Goal: Information Seeking & Learning: Learn about a topic

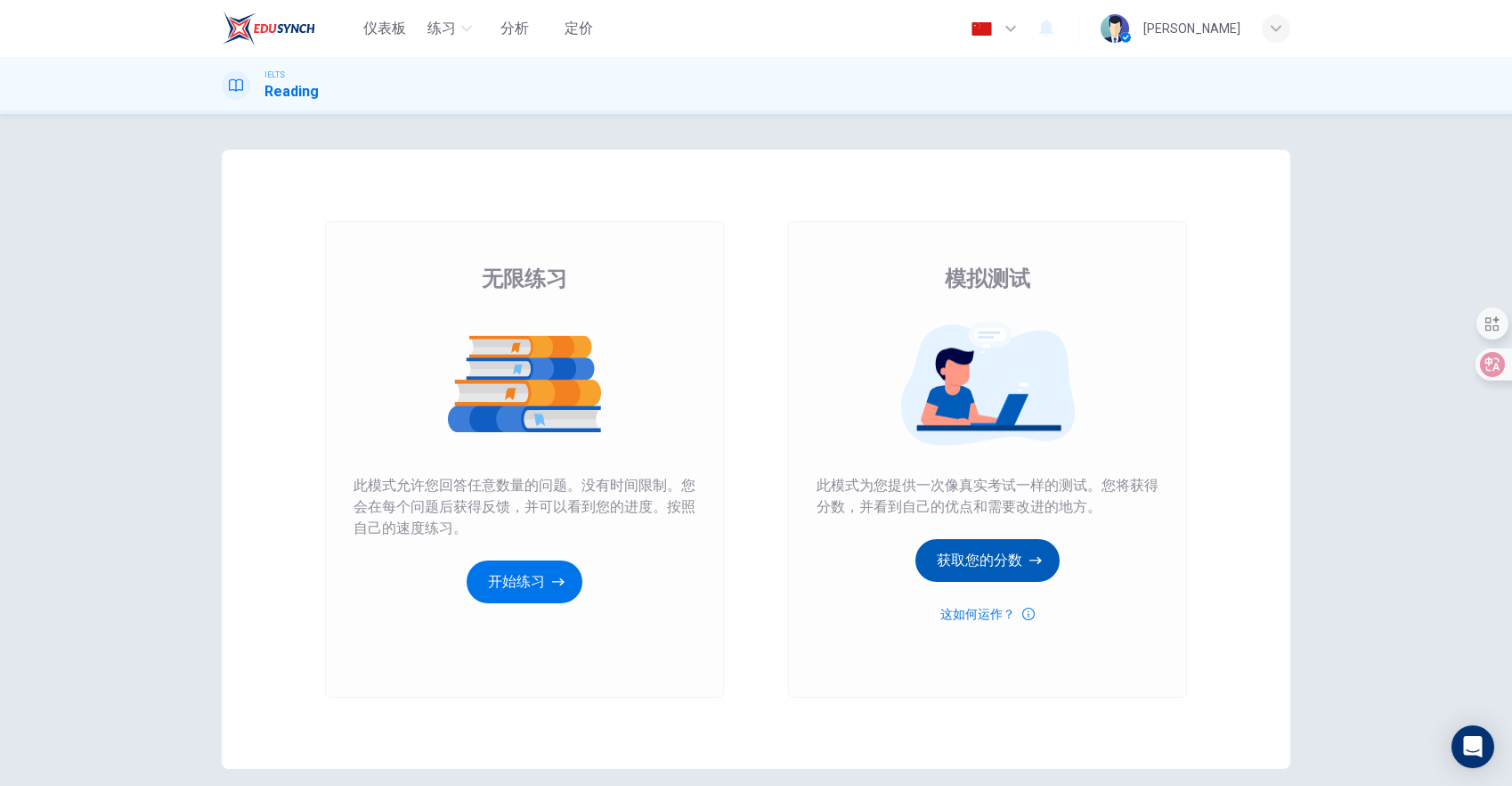
click at [992, 555] on button "获取您的分数" at bounding box center [988, 561] width 145 height 43
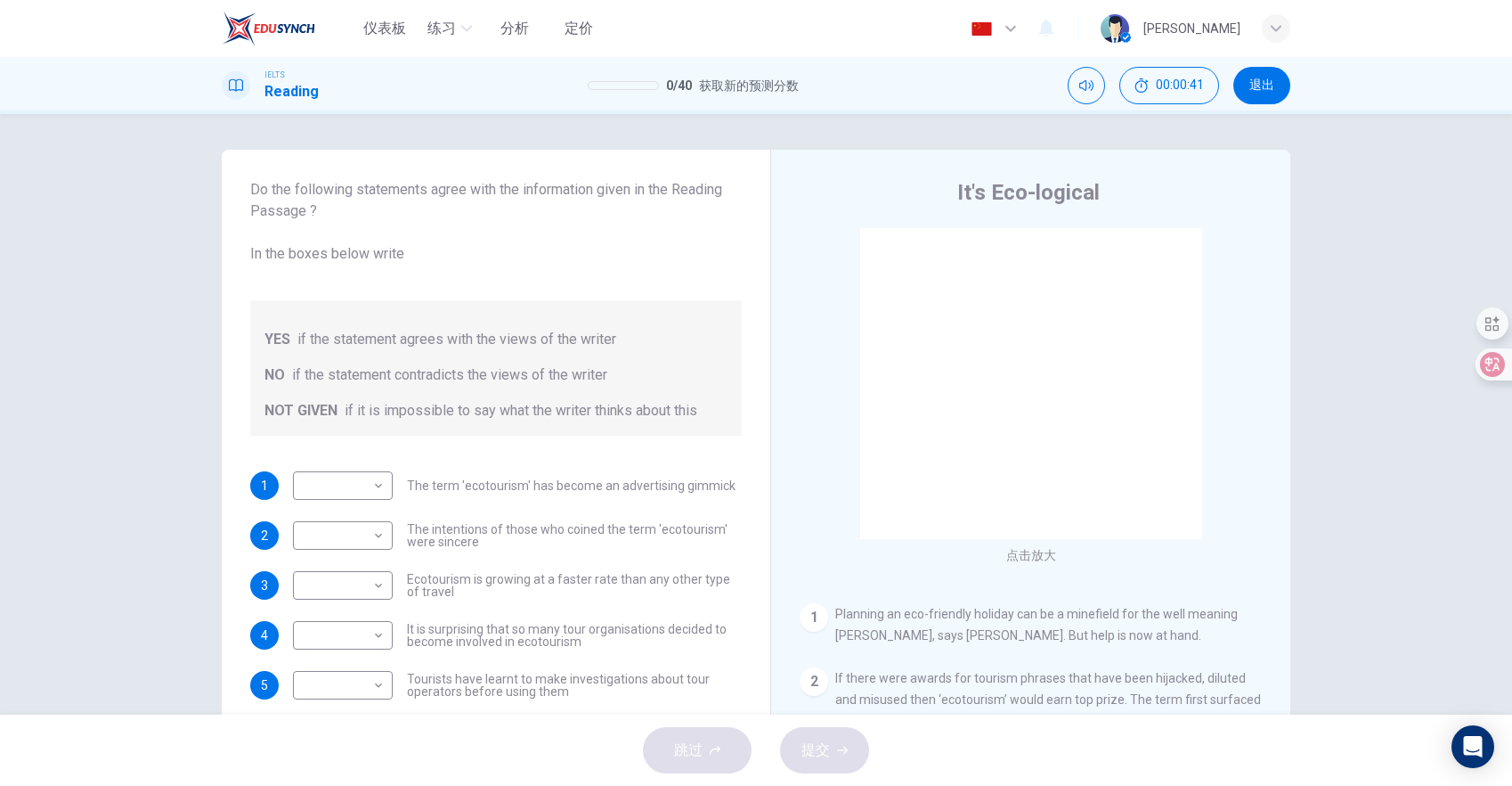
scroll to position [61, 0]
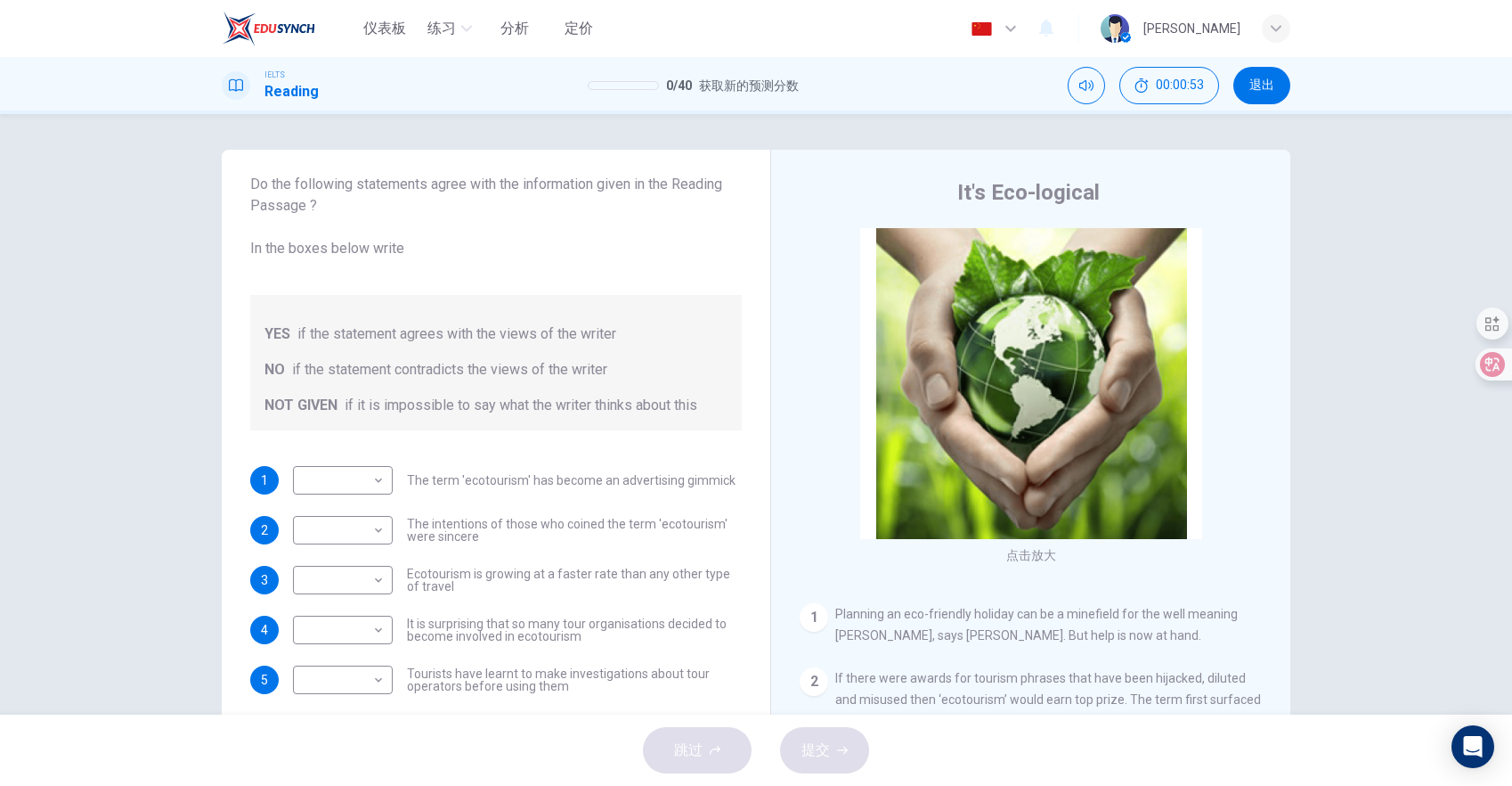
click at [887, 61] on div "IELTS Reading 0 / 40 获取新的预测分数 00:00:53 退出" at bounding box center [756, 84] width 1512 height 57
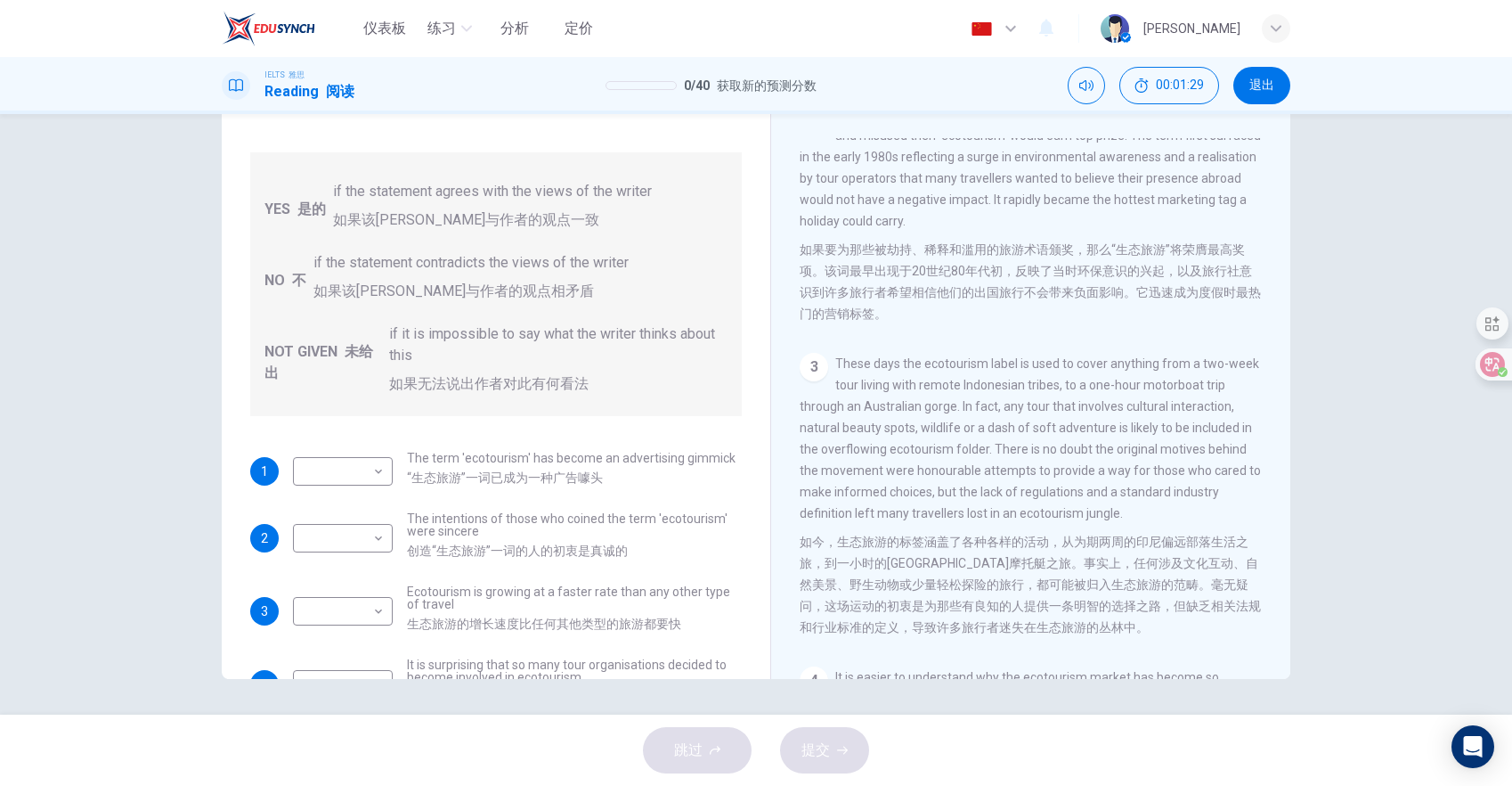
scroll to position [546, 0]
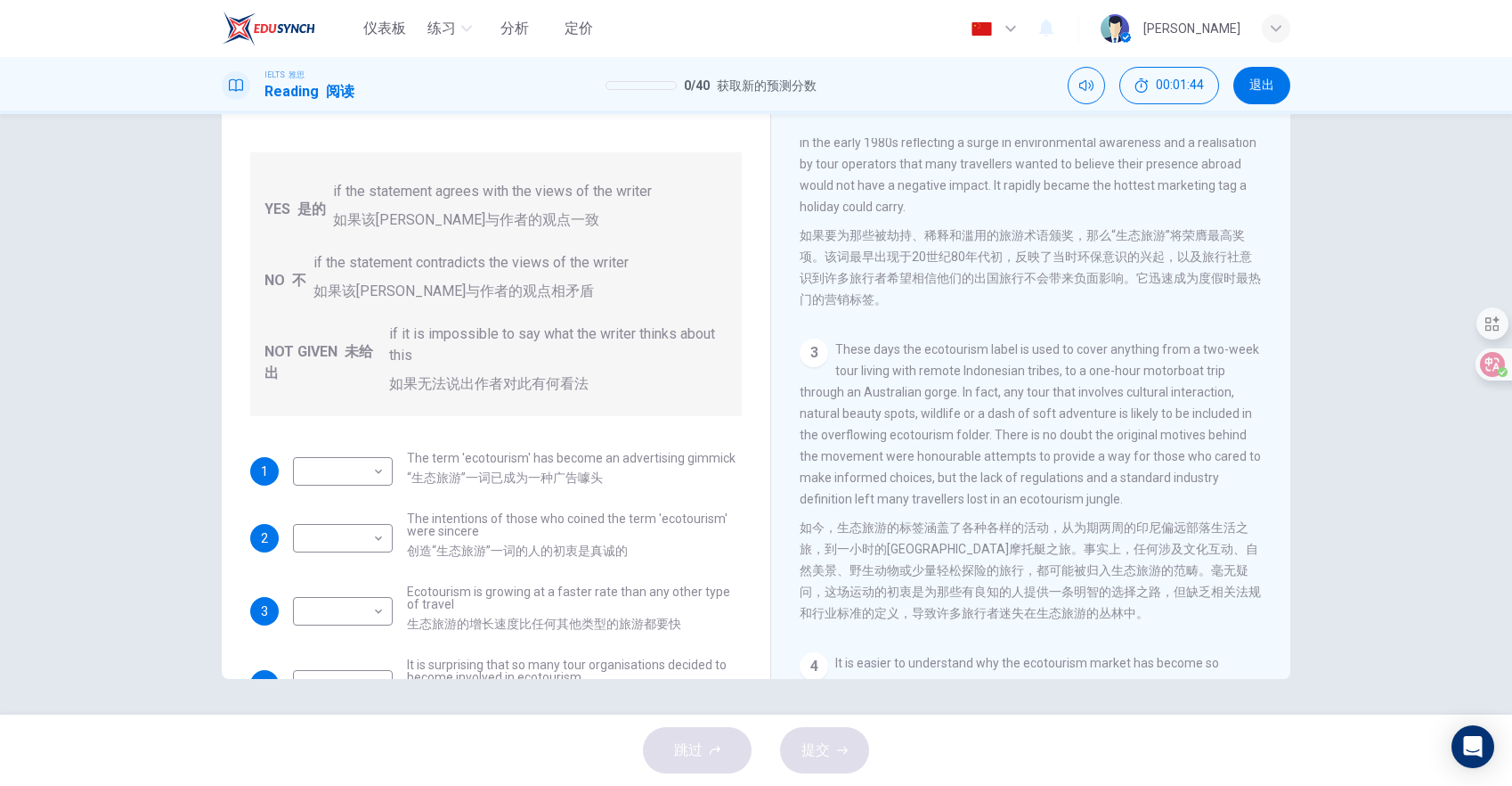
click at [1059, 305] on font "如果要为那些被劫持、稀释和滥用的旅游术语颁奖，那么“生态旅游”将荣膺最高奖项。该词最早出现于20世纪80年代初，反映了当时环保意识的兴起，以及旅行社意识到许多…" at bounding box center [1031, 267] width 463 height 85
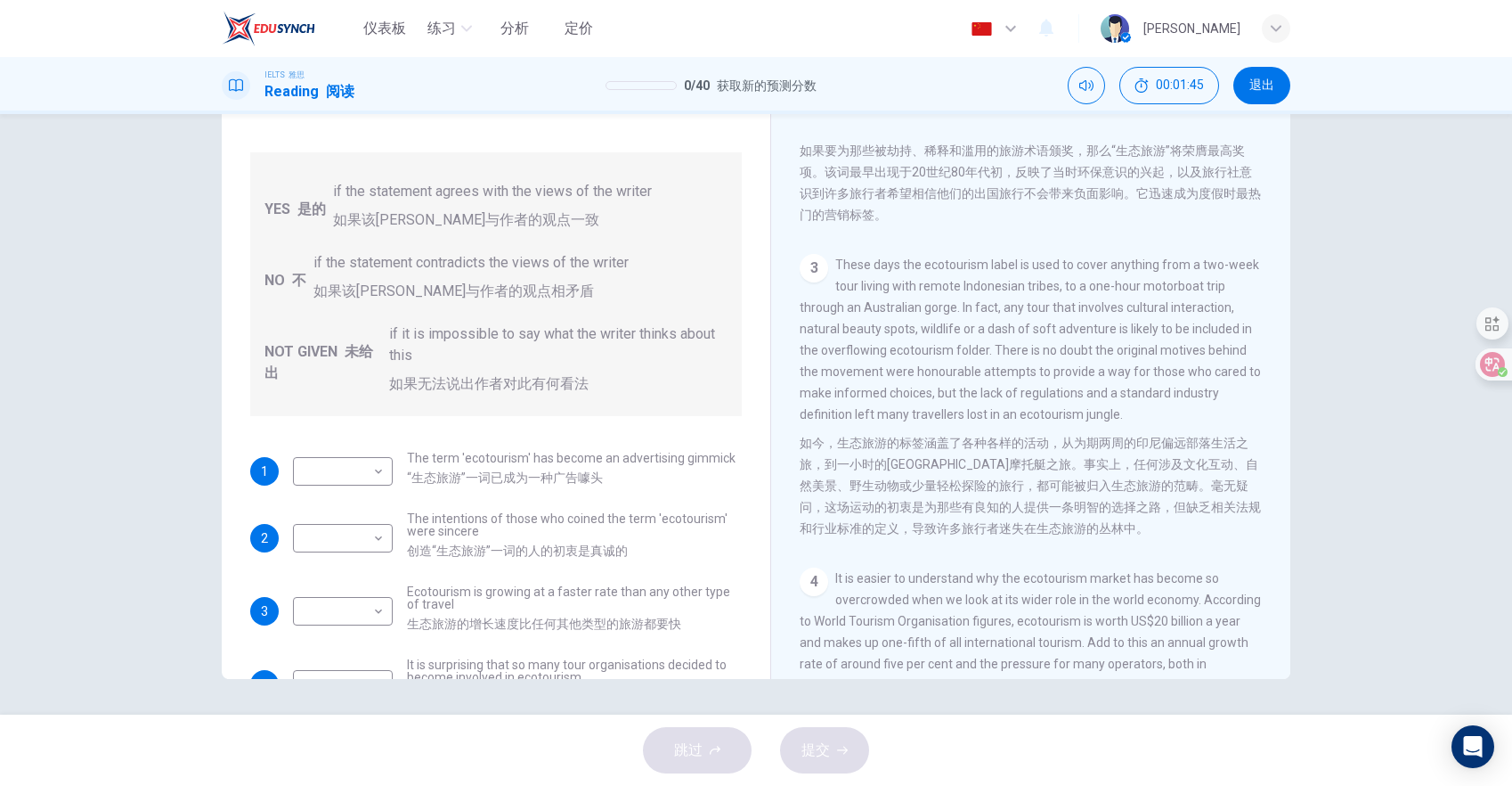
scroll to position [614, 0]
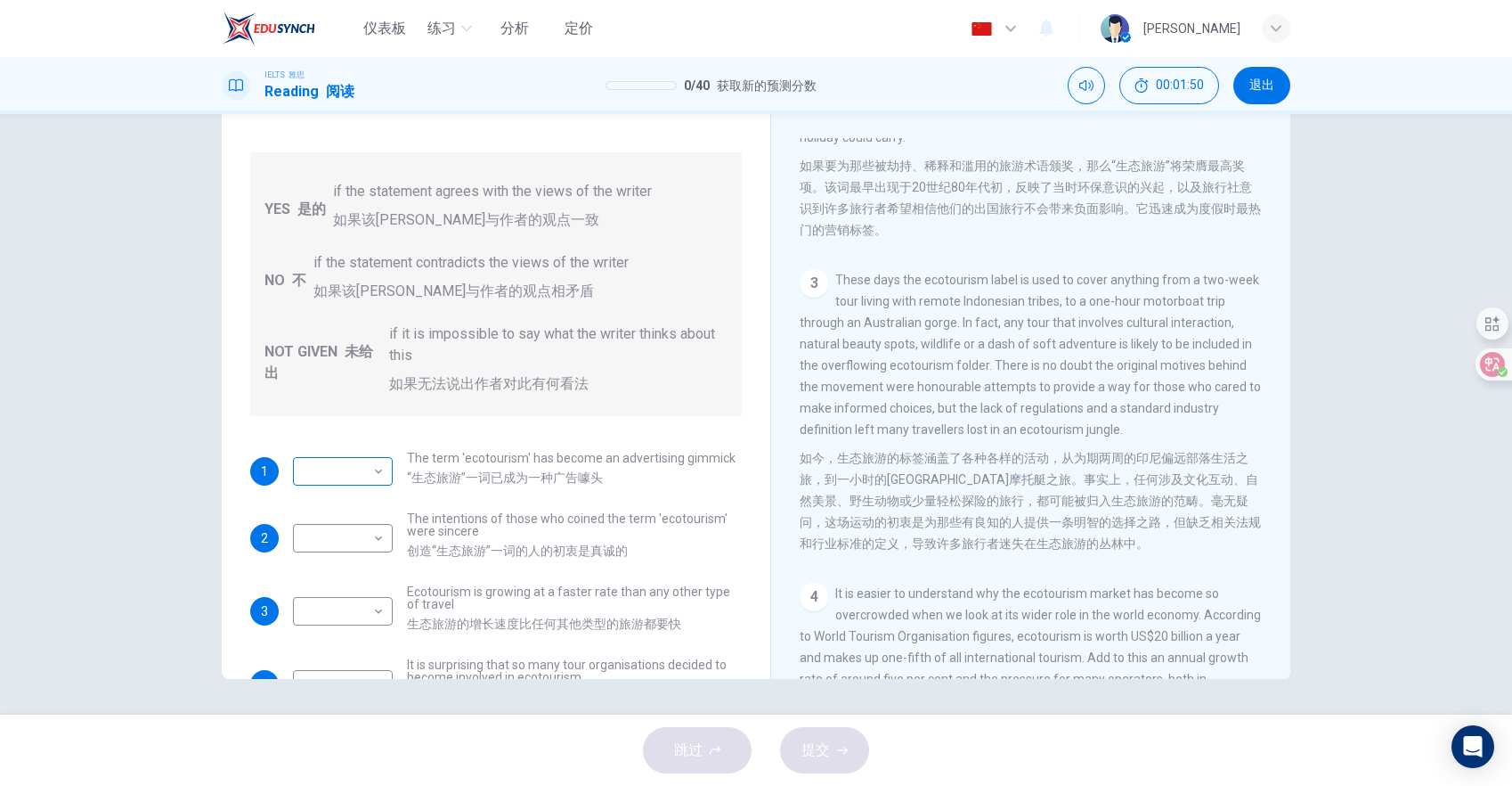
click at [367, 468] on body "仪表板 练习 分析 定价 中文 zh ​ Obsidian [PERSON_NAME] 雅思 Reading 阅读 0 / 40 获取新的预测分数 00:01…" at bounding box center [756, 393] width 1512 height 786
click at [355, 491] on li "YES 是的" at bounding box center [359, 499] width 133 height 29
type input "YES"
click at [354, 534] on body "仪表板 练习 分析 定价 中文 zh ​ Obsidian [PERSON_NAME] 雅思 Reading 阅读 0 / 40 获取新的预测分数 00:01…" at bounding box center [756, 393] width 1512 height 786
click at [346, 565] on font "是的" at bounding box center [348, 566] width 25 height 14
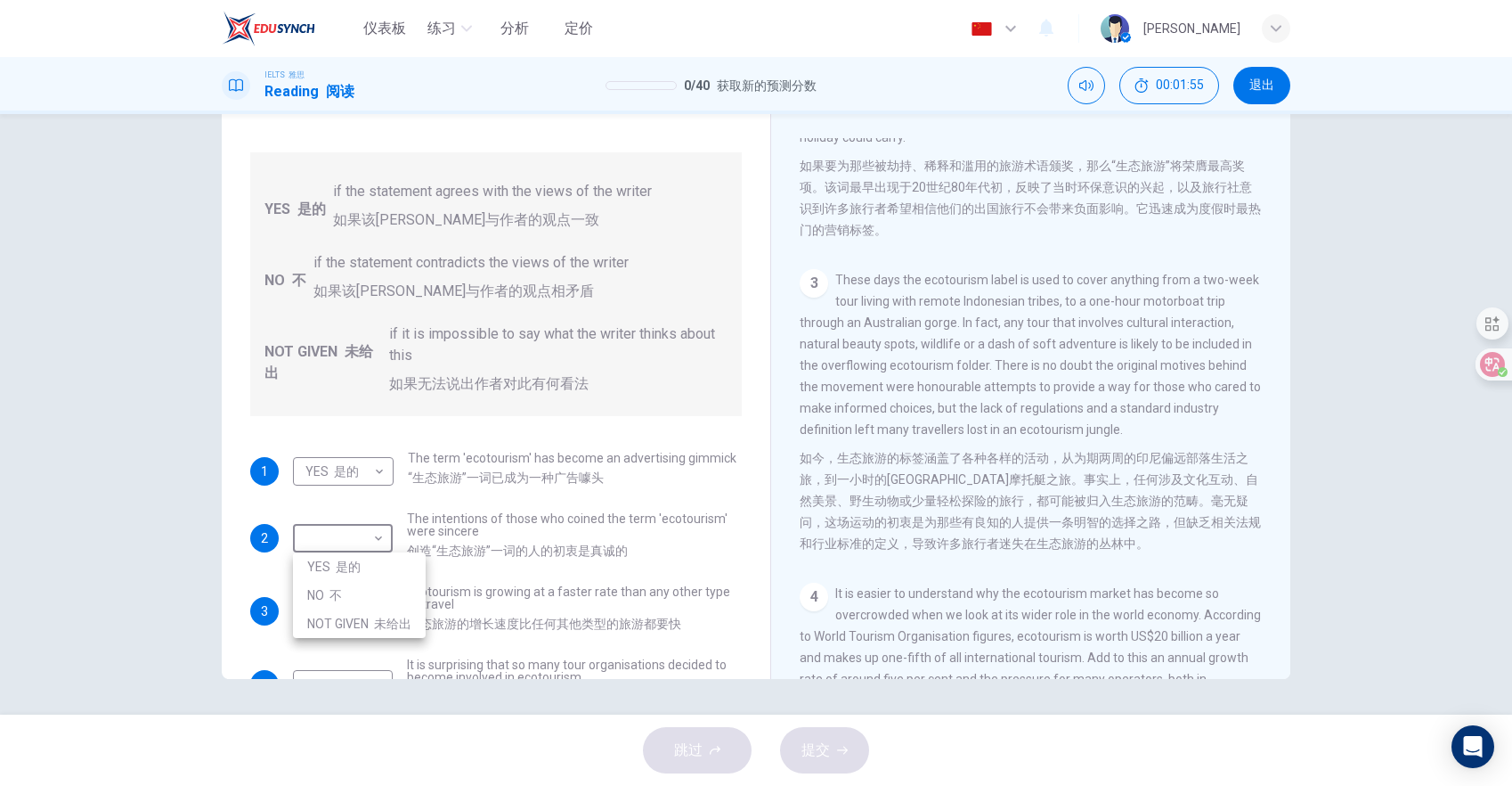
type input "YES"
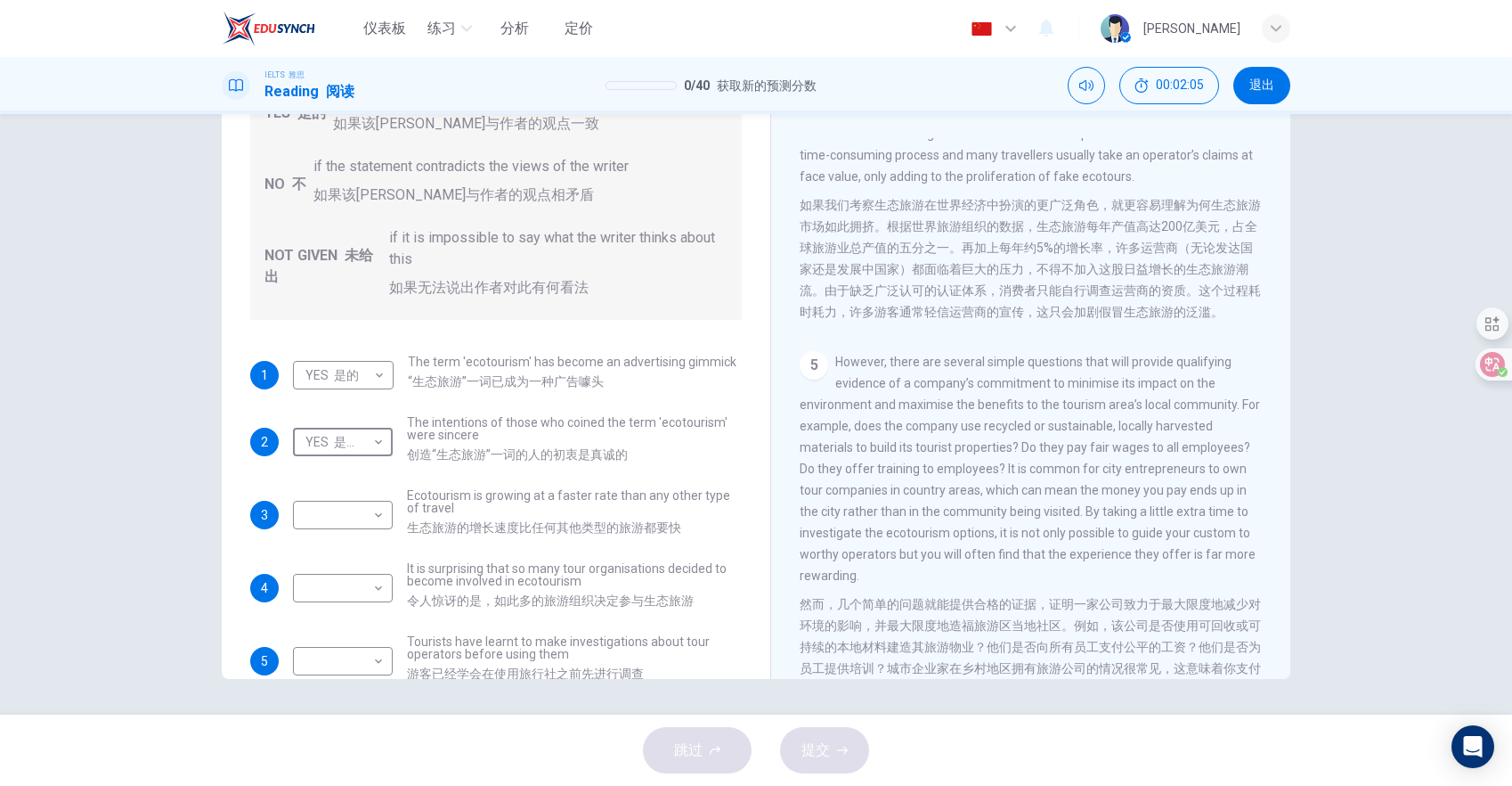
scroll to position [1231, 0]
click at [344, 510] on body "仪表板 练习 分析 定价 中文 zh ​ Obsidian [PERSON_NAME] 雅思 Reading 阅读 0 / 40 获取新的预测分数 00:02…" at bounding box center [756, 393] width 1512 height 786
click at [330, 605] on li "NOT GIVEN 未给出" at bounding box center [359, 600] width 133 height 29
type input "NOT GIVEN"
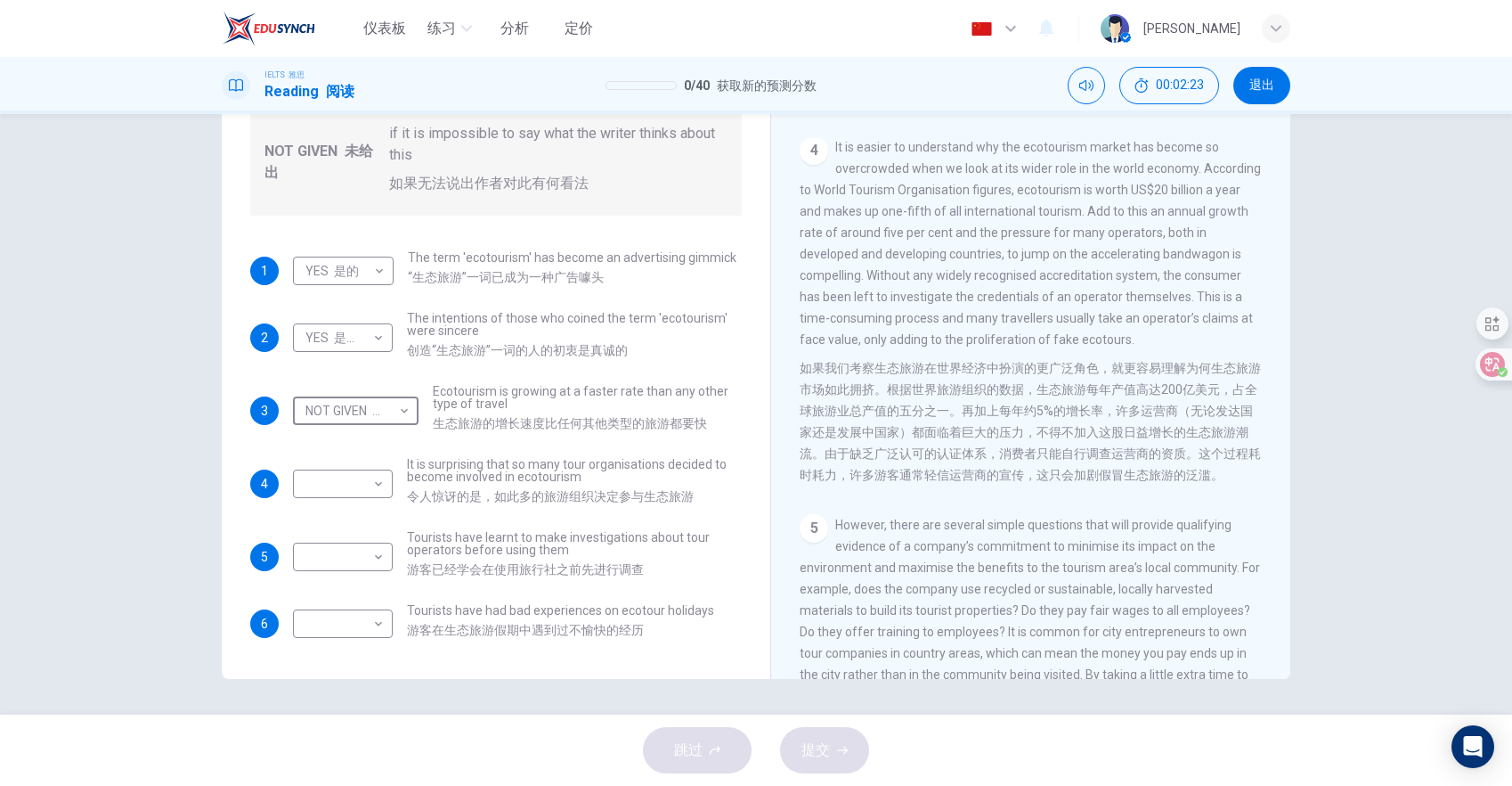
scroll to position [1057, 0]
click at [1086, 290] on div "4 It is easier to understand why the ecotourism market has become so overcrowde…" at bounding box center [1031, 319] width 463 height 356
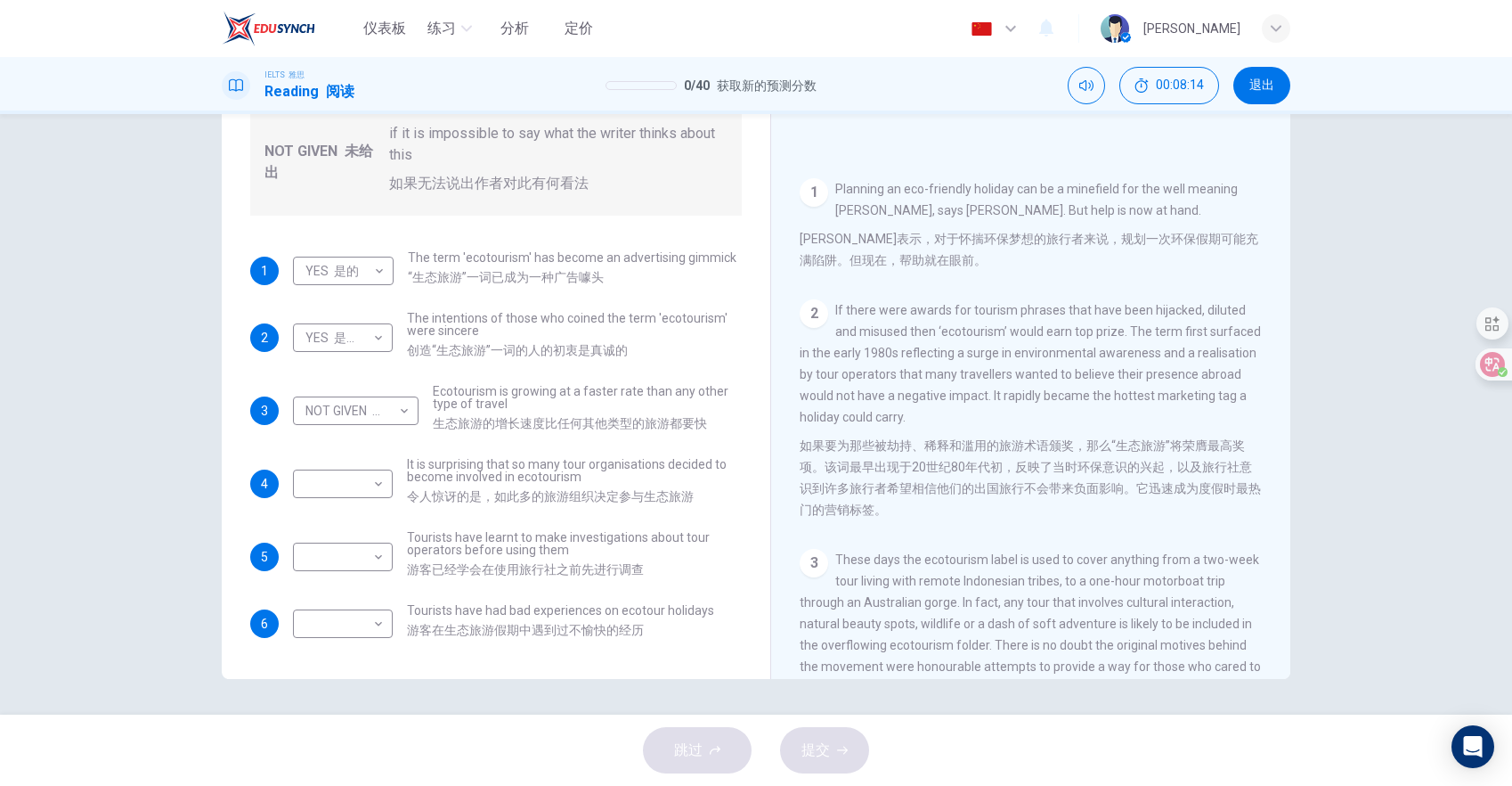
scroll to position [329, 0]
click at [365, 554] on body "仪表板 练习 分析 定价 中文 zh ​ Obsidian [PERSON_NAME] 雅思 Reading 阅读 0 / 40 获取新的预测分数 00:08…" at bounding box center [756, 393] width 1512 height 786
click at [361, 578] on li "YES 是的" at bounding box center [359, 585] width 133 height 29
type input "YES"
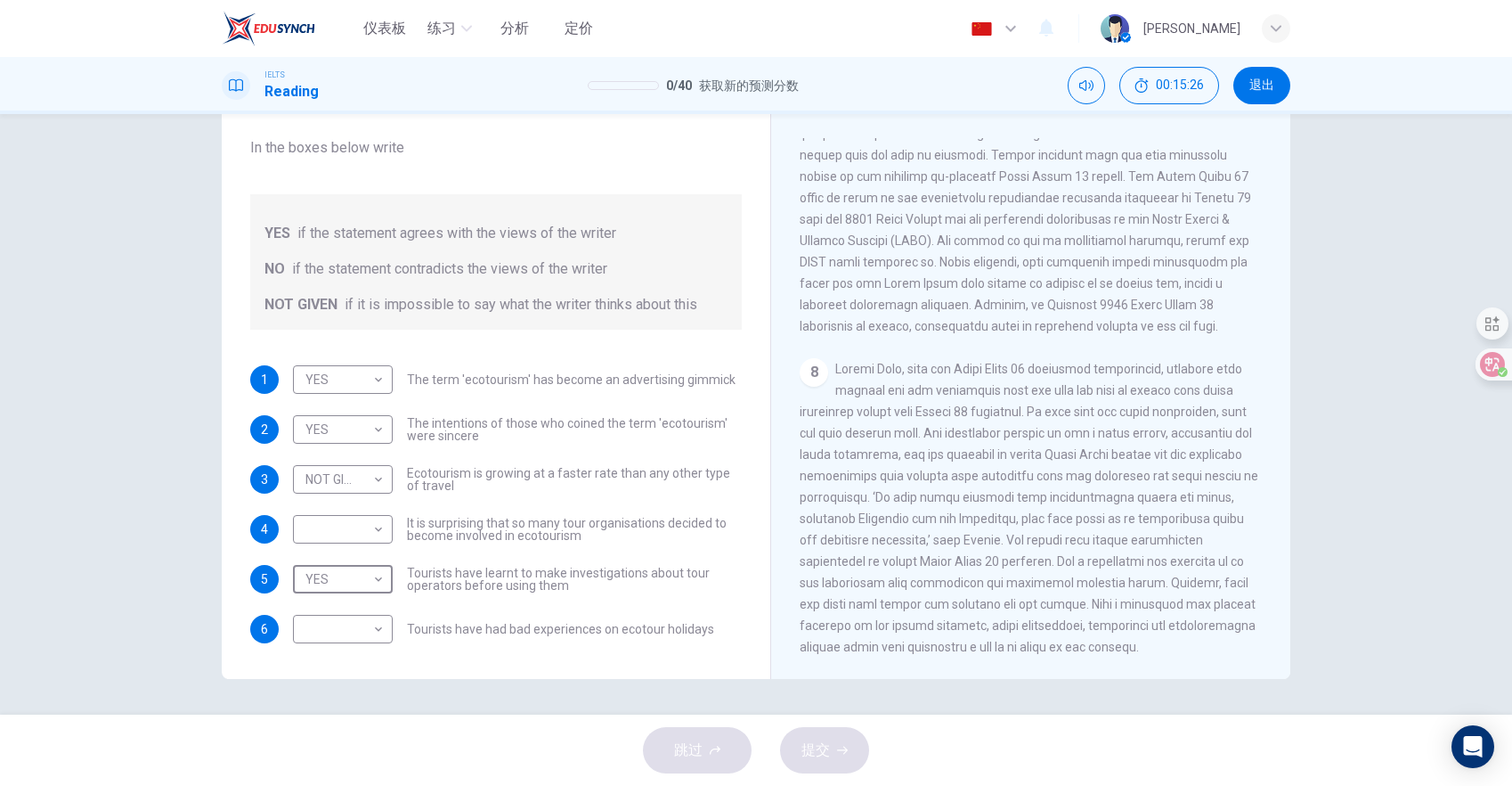
scroll to position [386, 0]
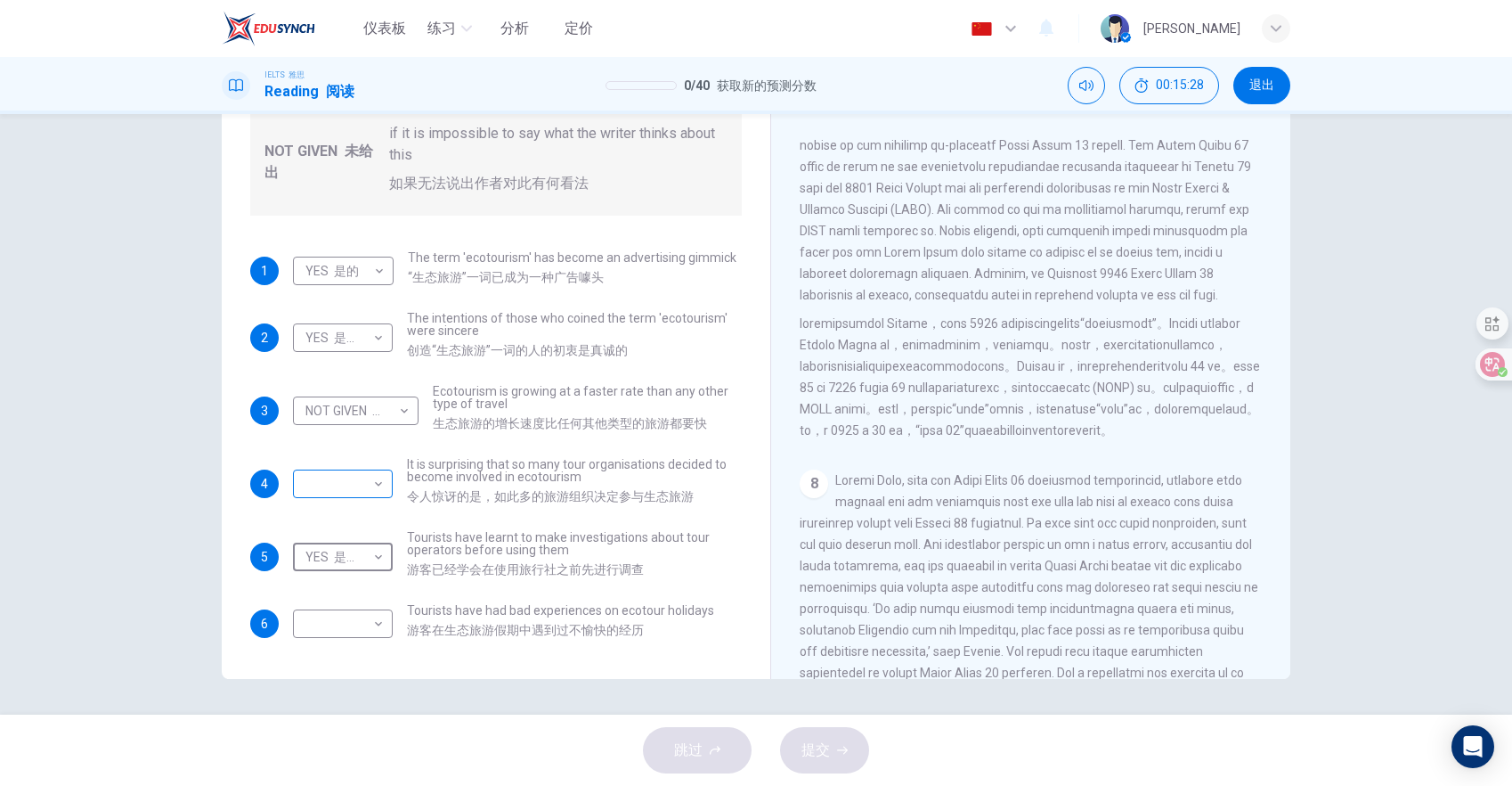
click at [366, 480] on body "仪表板 练习 分析 定价 中文 zh ​ Obsidian [PERSON_NAME] 雅思 Reading 阅读 0 / 40 获取新的预测分数 00:15…" at bounding box center [756, 393] width 1512 height 786
click at [358, 510] on font "是的" at bounding box center [348, 511] width 25 height 14
click at [345, 475] on body "仪表板 练习 分析 定价 中文 zh ​ Obsidian [PERSON_NAME] 雅思 Reading 阅读 0 / 40 获取新的预测分数 00:15…" at bounding box center [756, 393] width 1512 height 786
click at [340, 561] on li "NOT GIVEN 未给出" at bounding box center [359, 569] width 133 height 29
type input "NOT GIVEN"
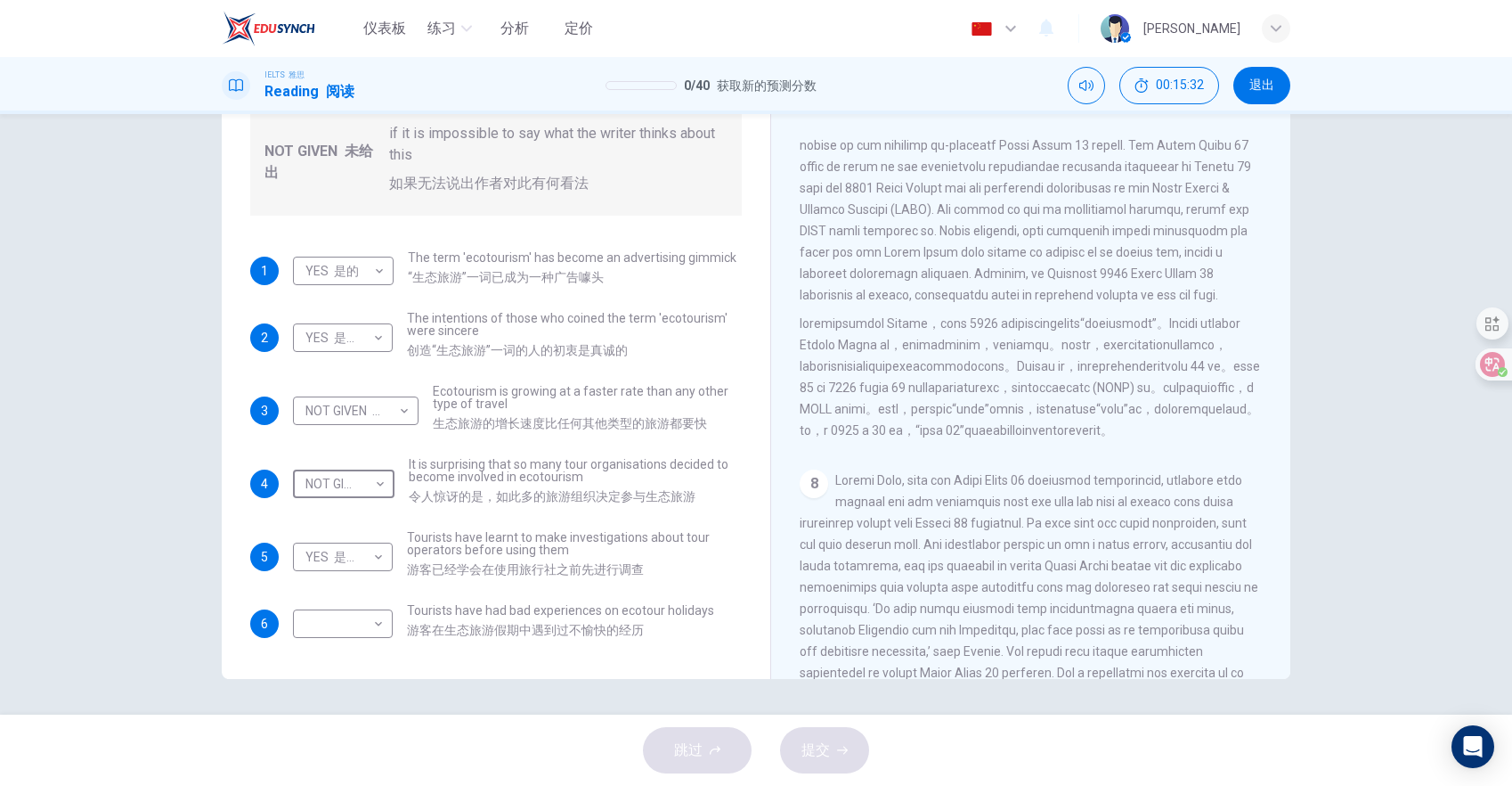
scroll to position [2222, 0]
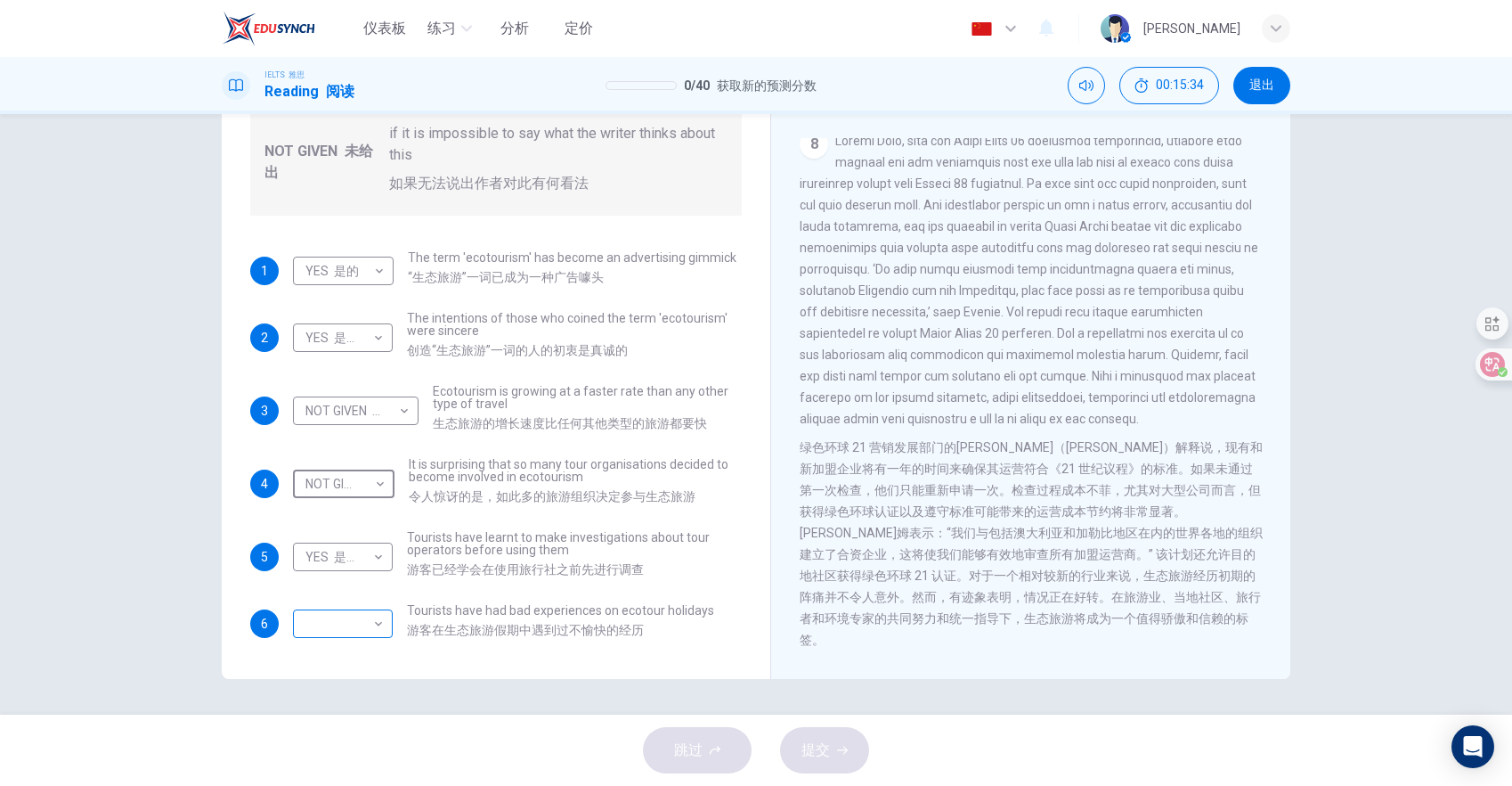
click at [325, 612] on body "仪表板 练习 分析 定价 中文 zh ​ Obsidian [PERSON_NAME] 雅思 Reading 阅读 0 / 40 获取新的预测分数 00:15…" at bounding box center [756, 393] width 1512 height 786
click at [328, 709] on li "NOT GIVEN 未给出" at bounding box center [359, 709] width 133 height 29
type input "NOT GIVEN"
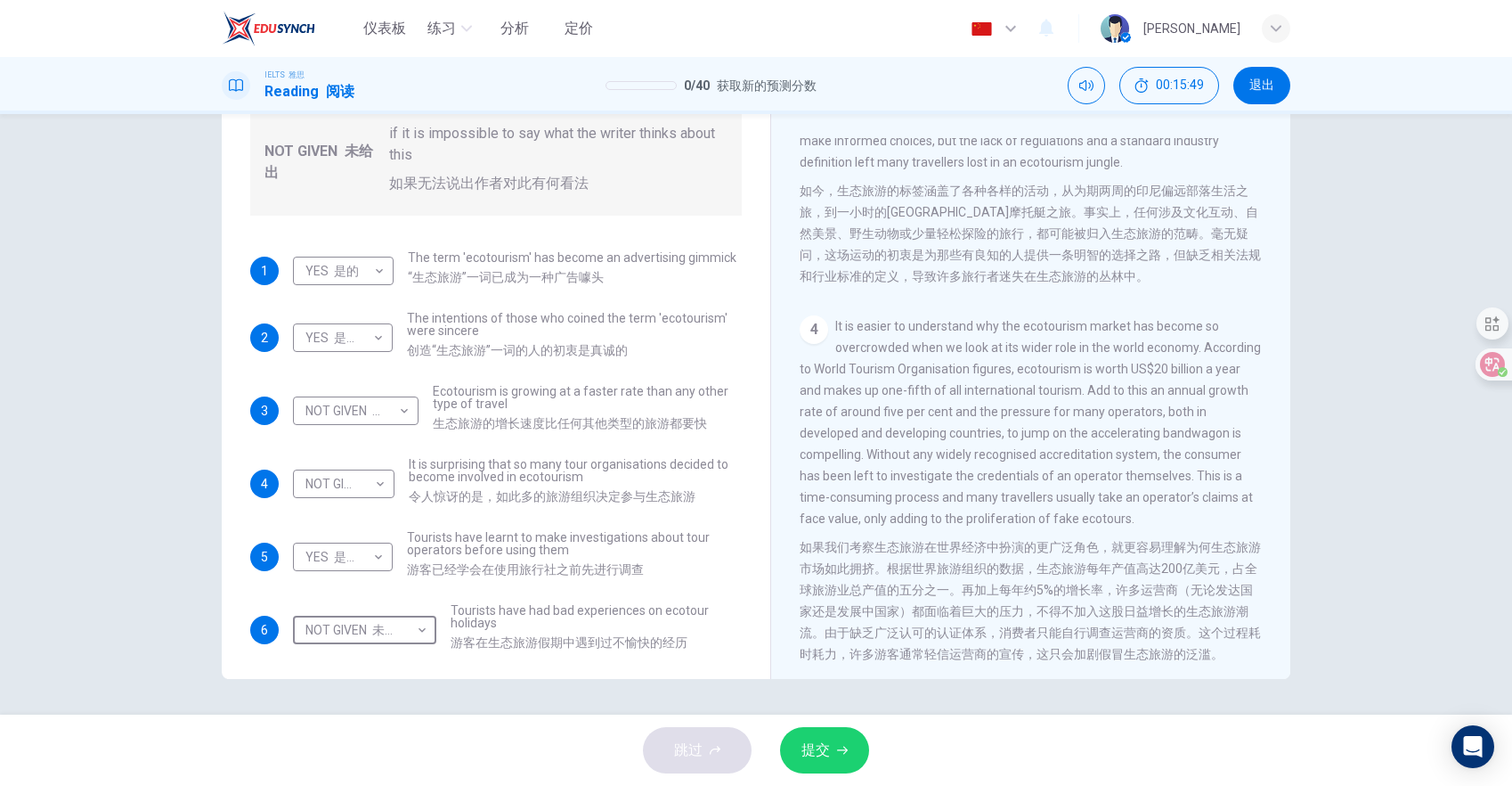
scroll to position [889, 0]
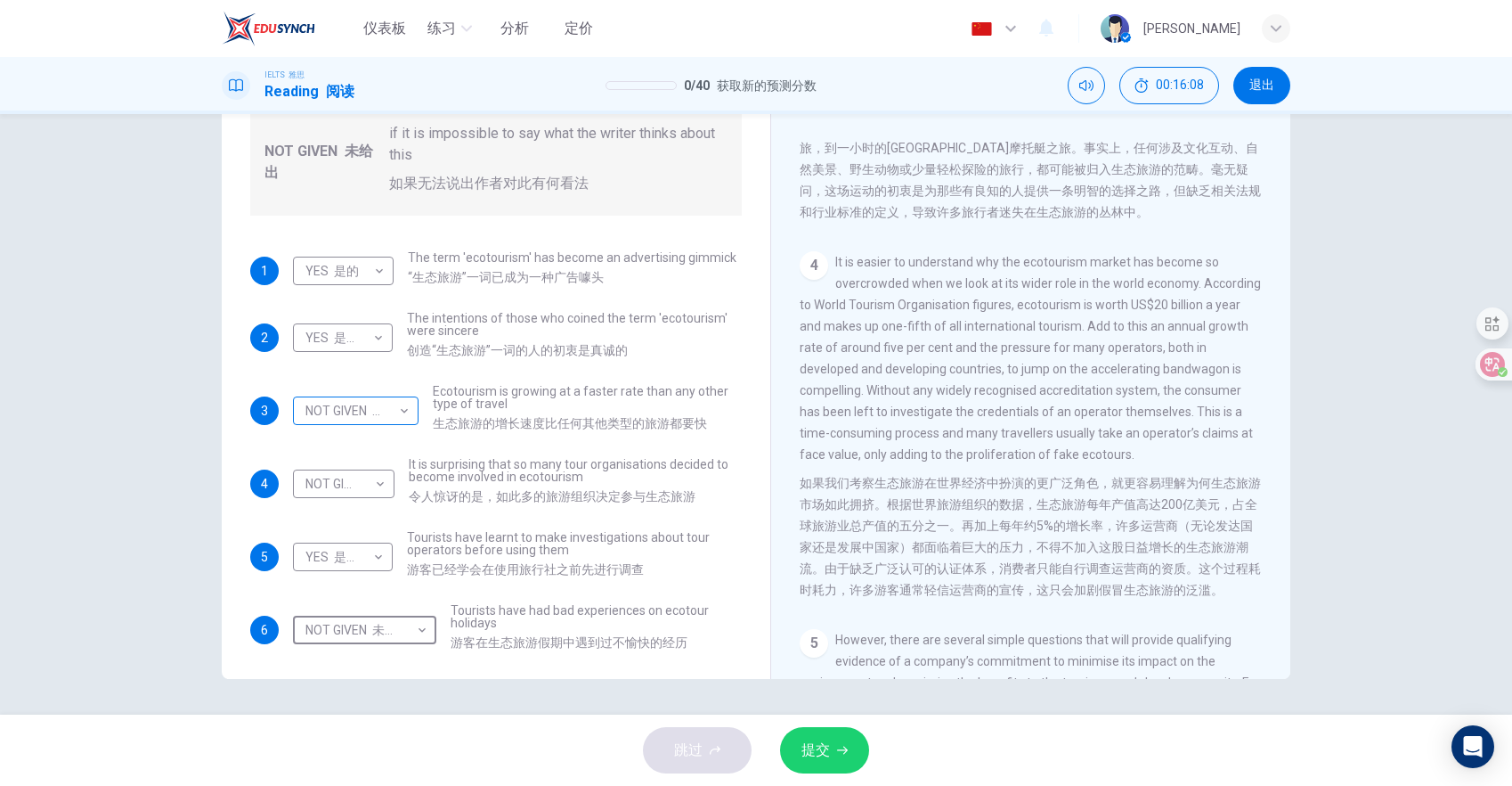
click at [405, 400] on body "仪表板 练习 分析 定价 中文 zh ​ Obsidian [PERSON_NAME] 雅思 Reading 阅读 0 / 40 获取新的预测分数 00:16…" at bounding box center [756, 393] width 1512 height 786
click at [405, 400] on div at bounding box center [756, 393] width 1512 height 786
click at [826, 740] on span "提交" at bounding box center [815, 750] width 29 height 25
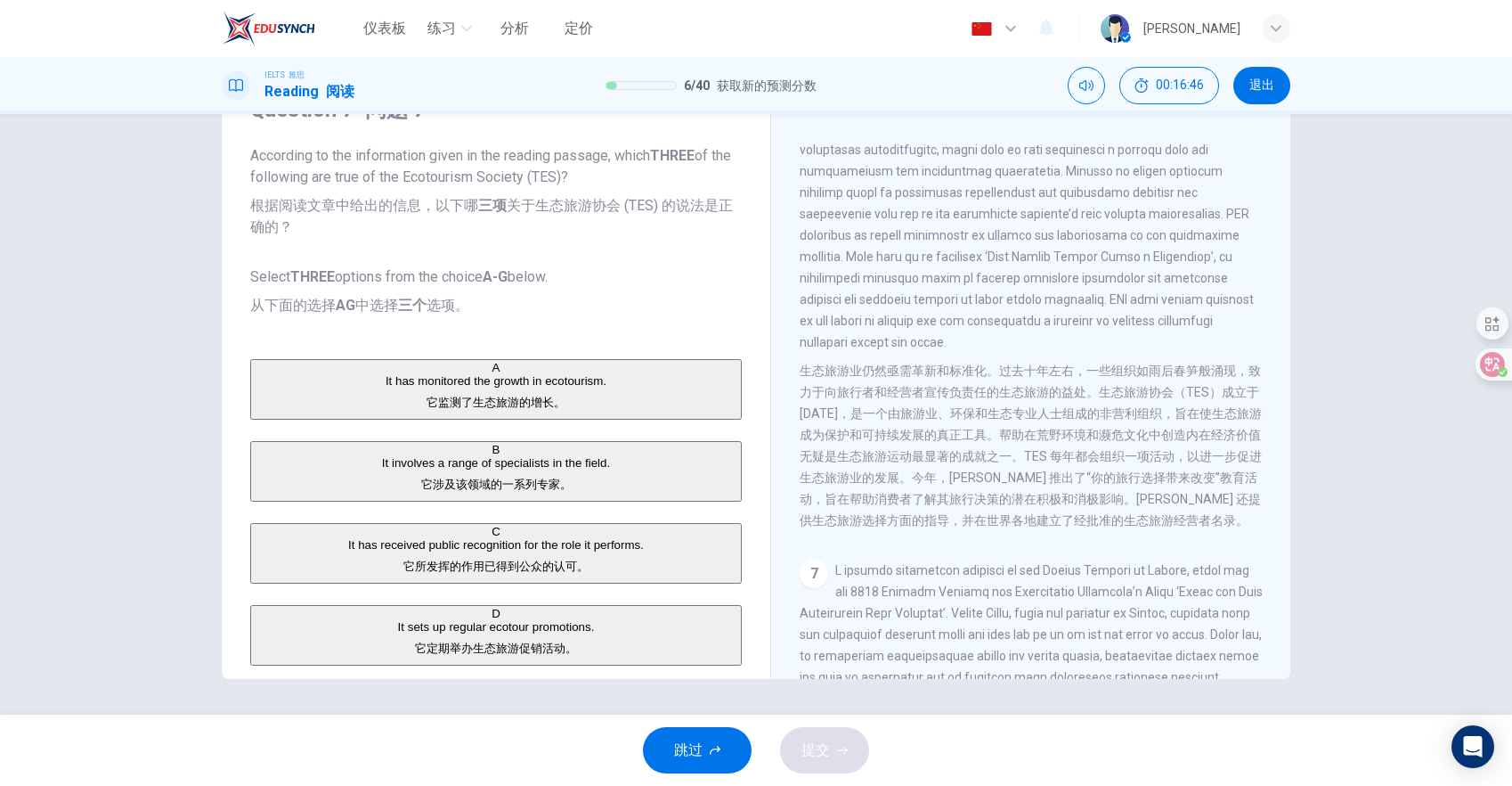
scroll to position [1959, 0]
click at [269, 374] on div "A" at bounding box center [496, 367] width 488 height 13
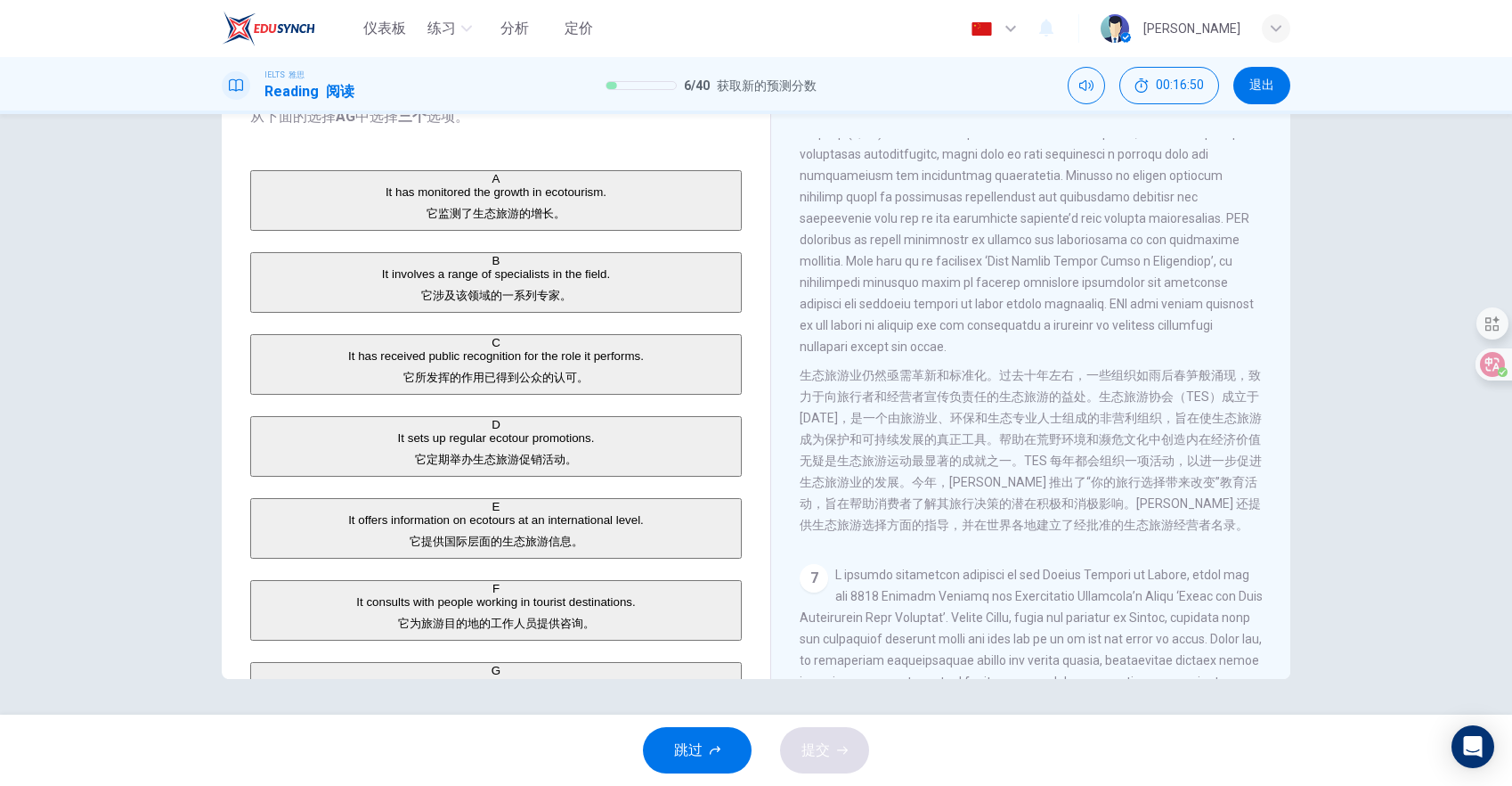
scroll to position [194, 0]
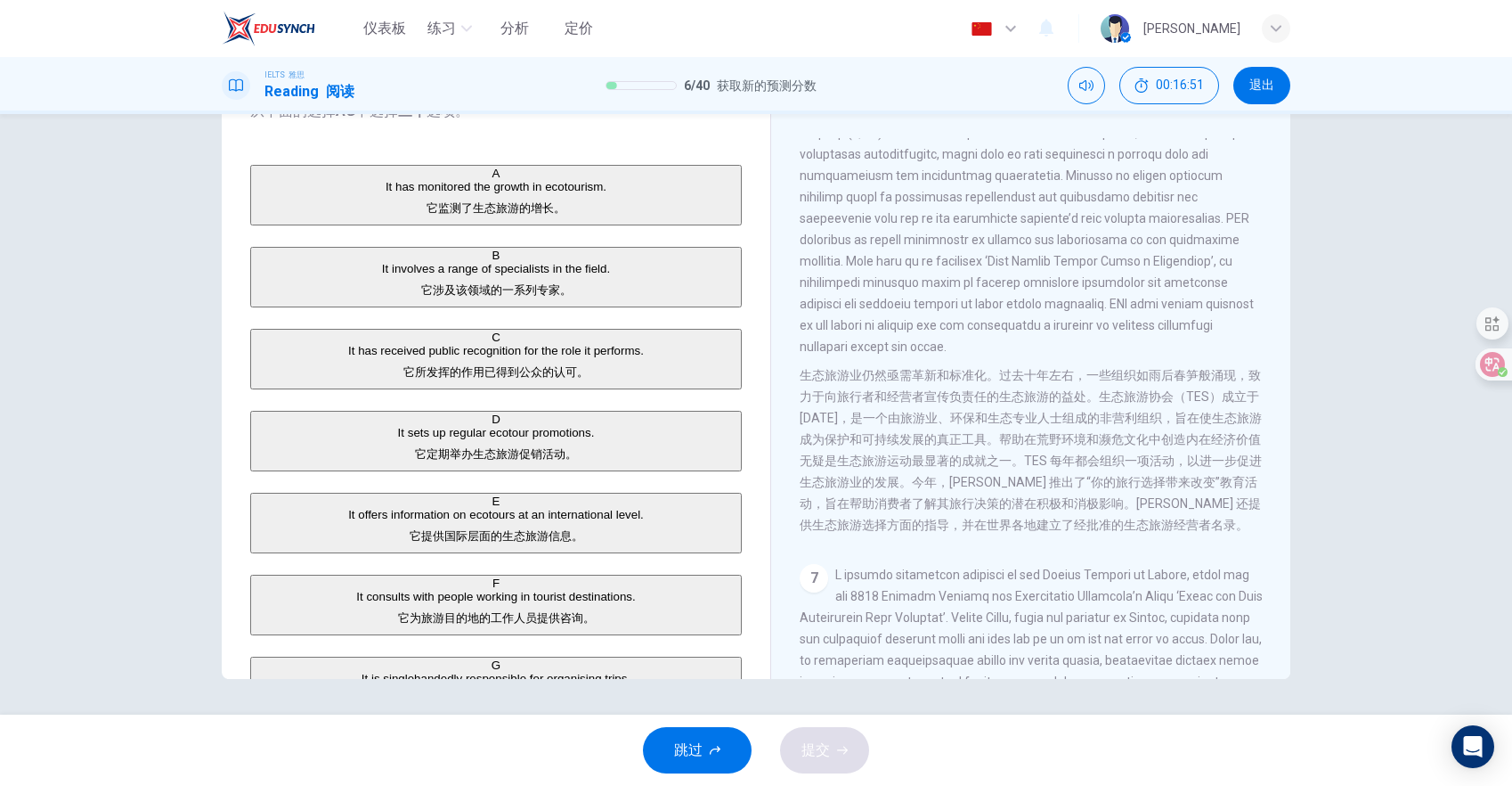
click at [276, 426] on div "D" at bounding box center [496, 419] width 488 height 13
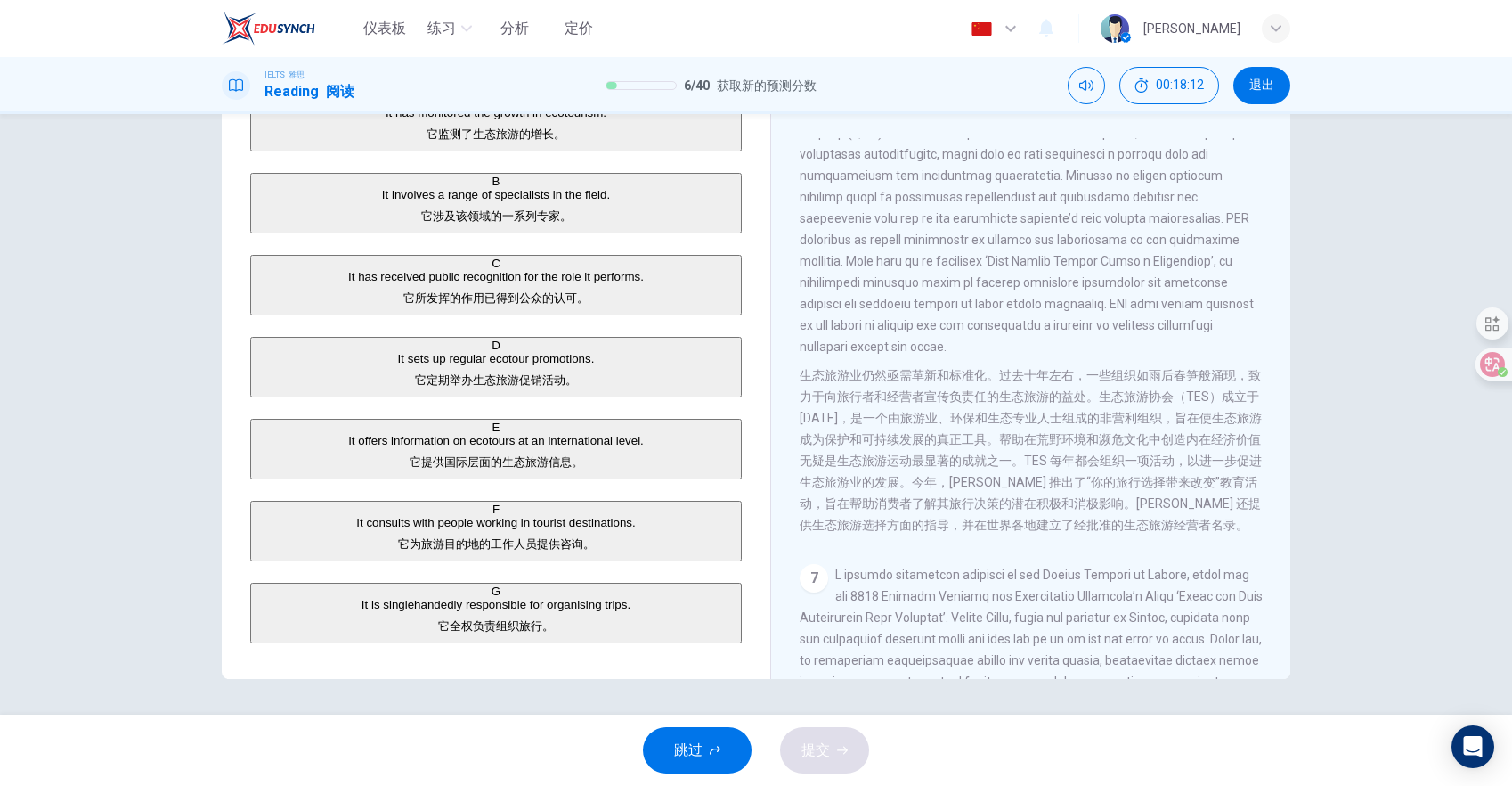
scroll to position [354, 0]
click at [281, 427] on div "E" at bounding box center [496, 427] width 488 height 13
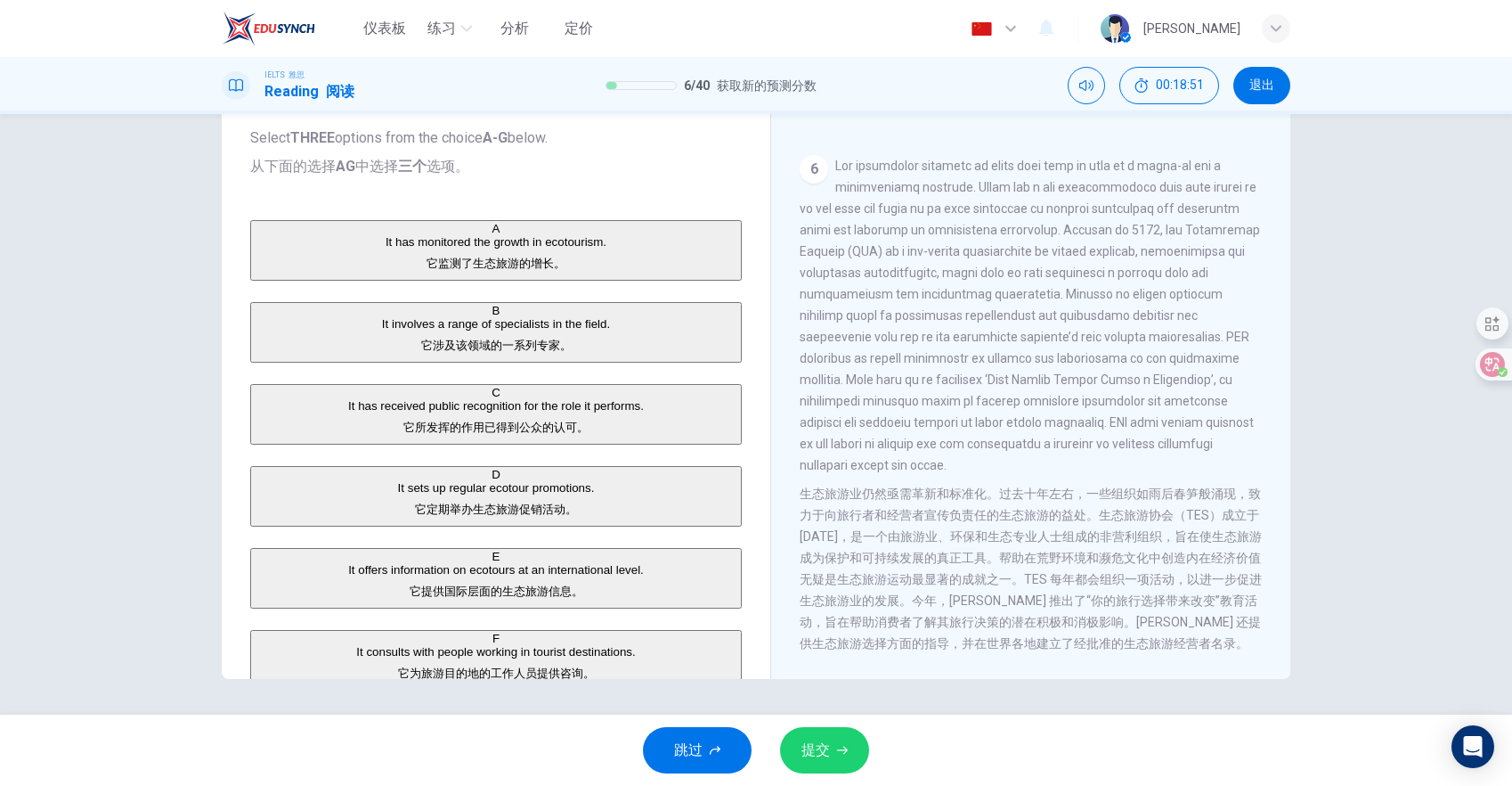
scroll to position [1617, 0]
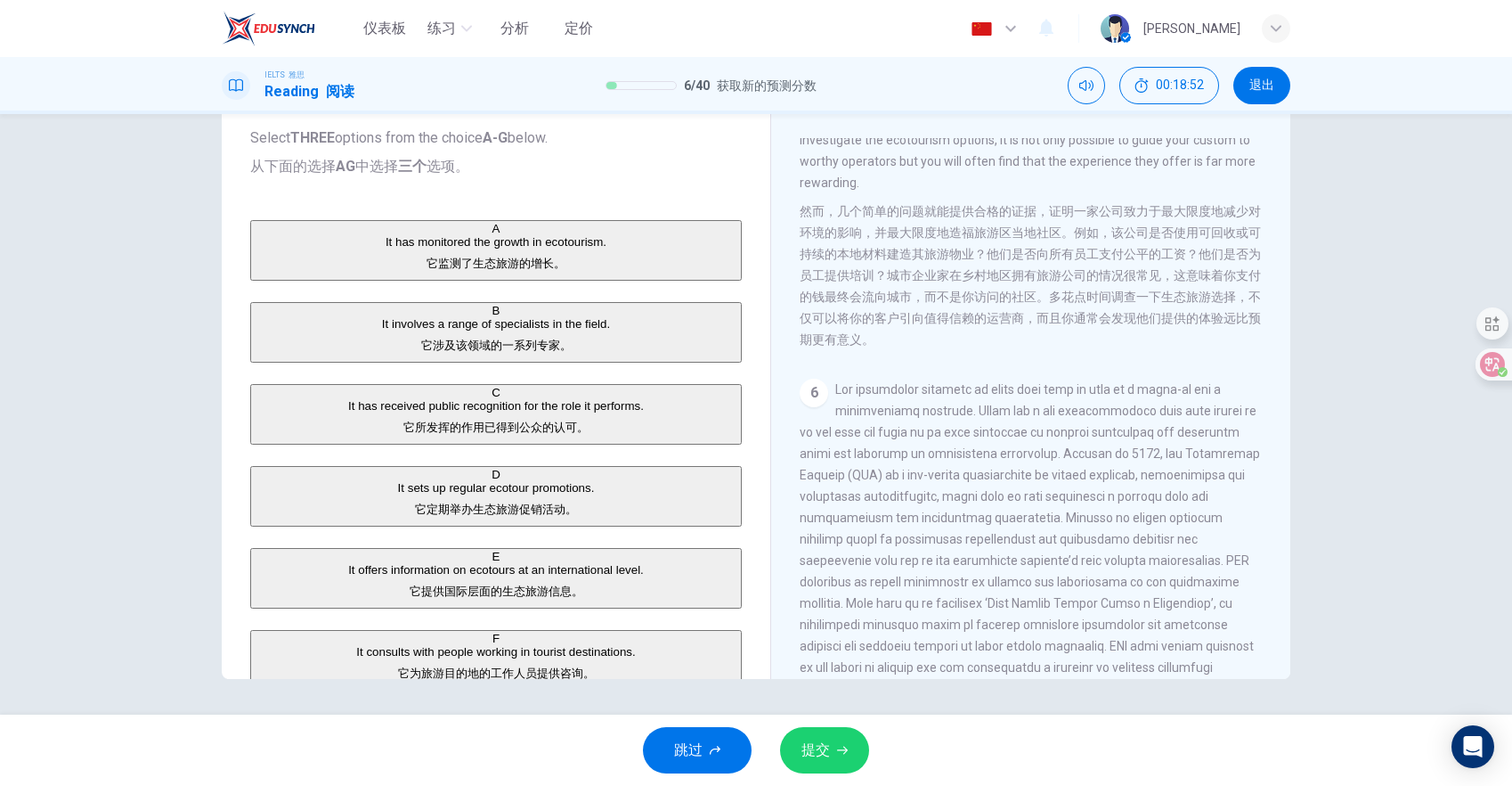
click at [829, 759] on span "提交" at bounding box center [815, 750] width 29 height 25
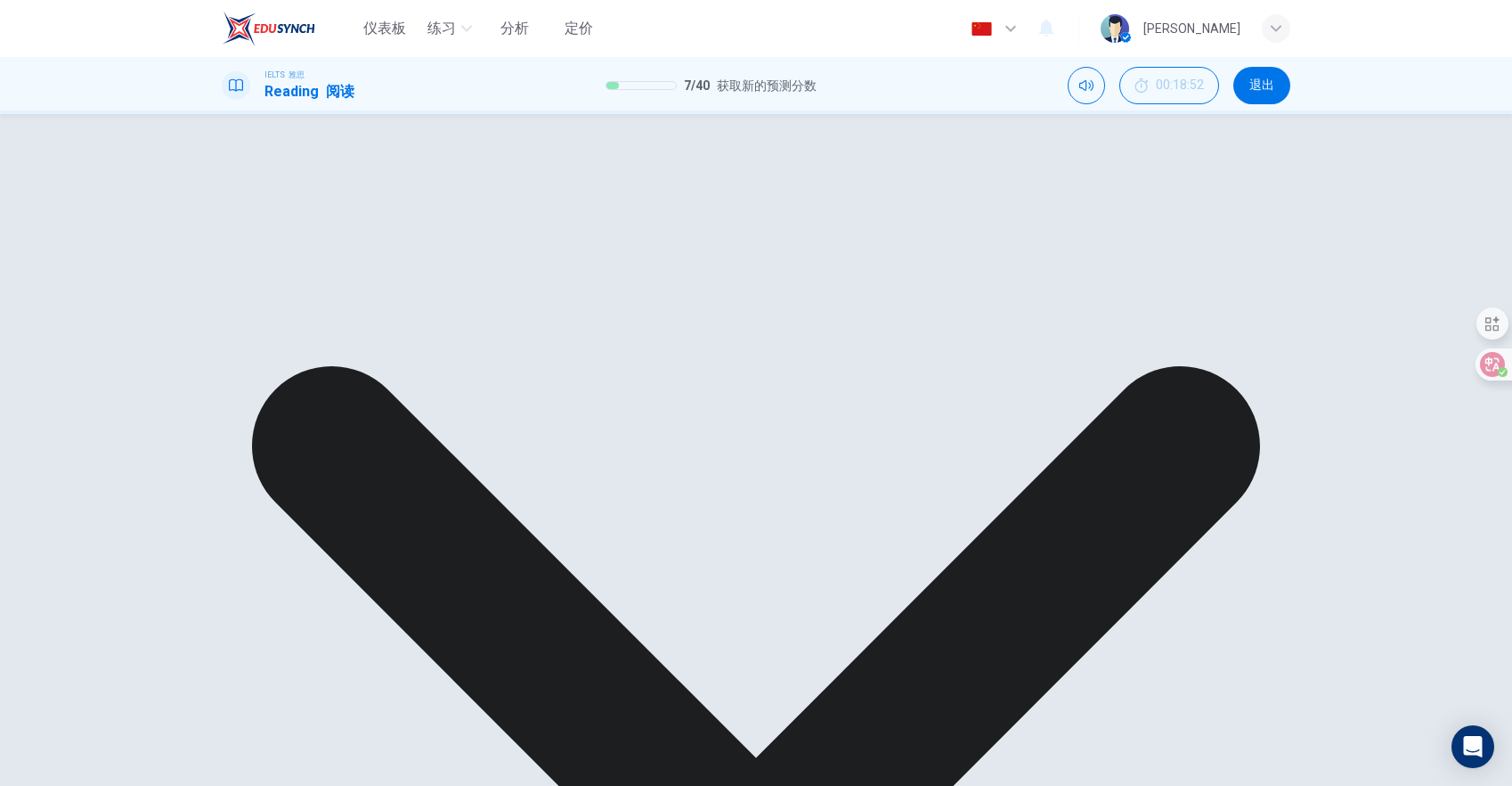
scroll to position [162, 0]
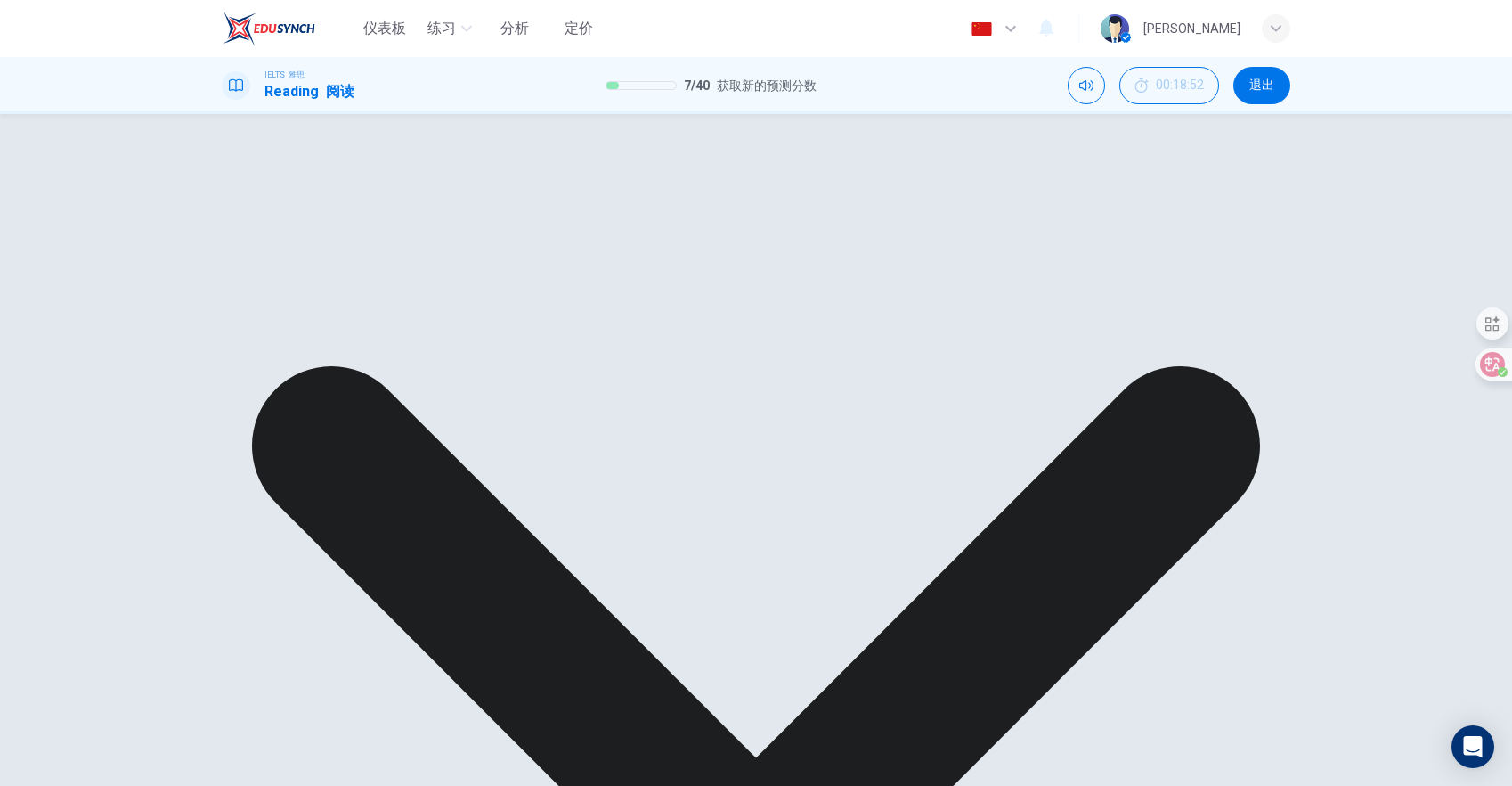
scroll to position [1196, 0]
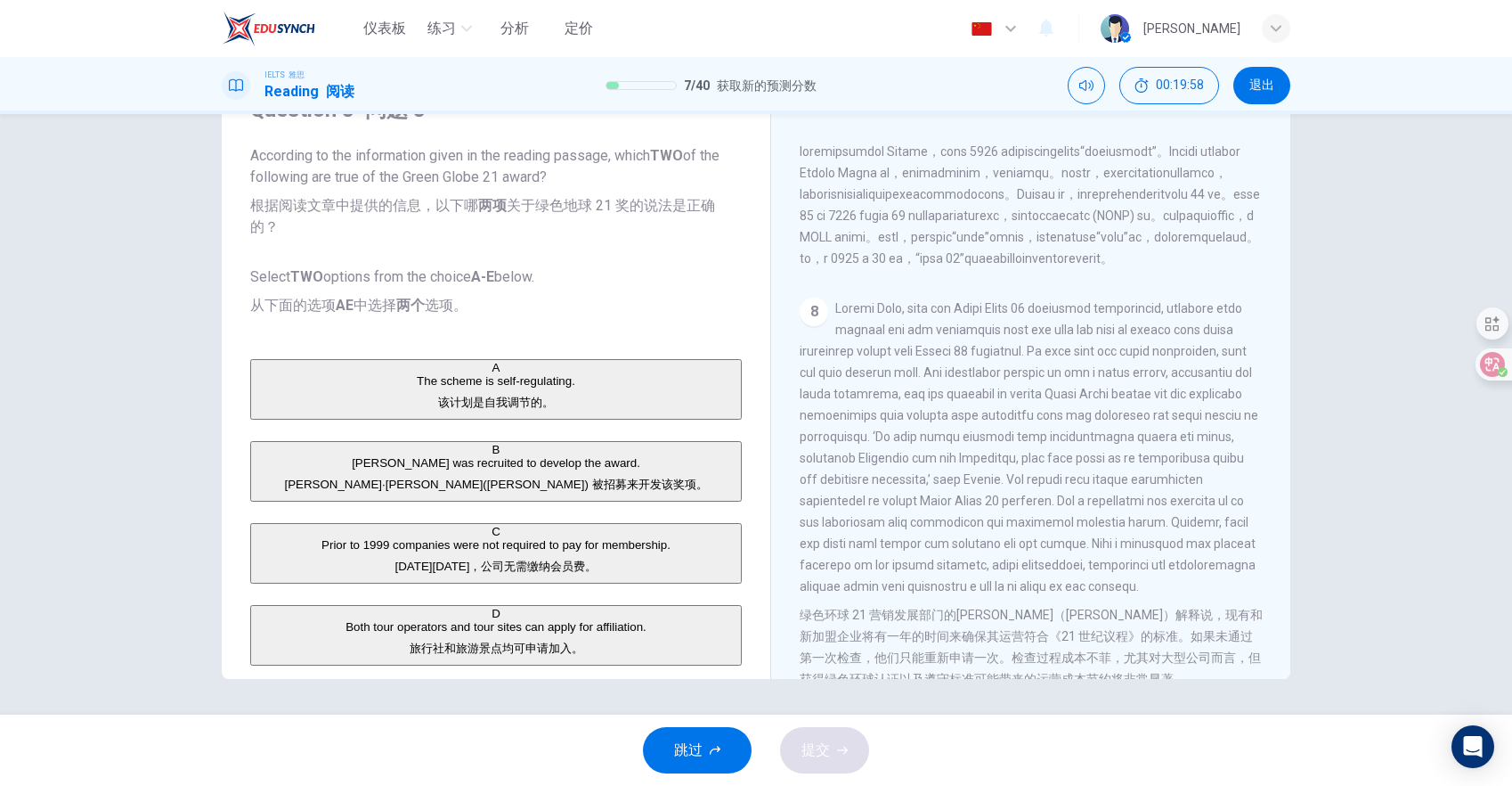
scroll to position [2736, 0]
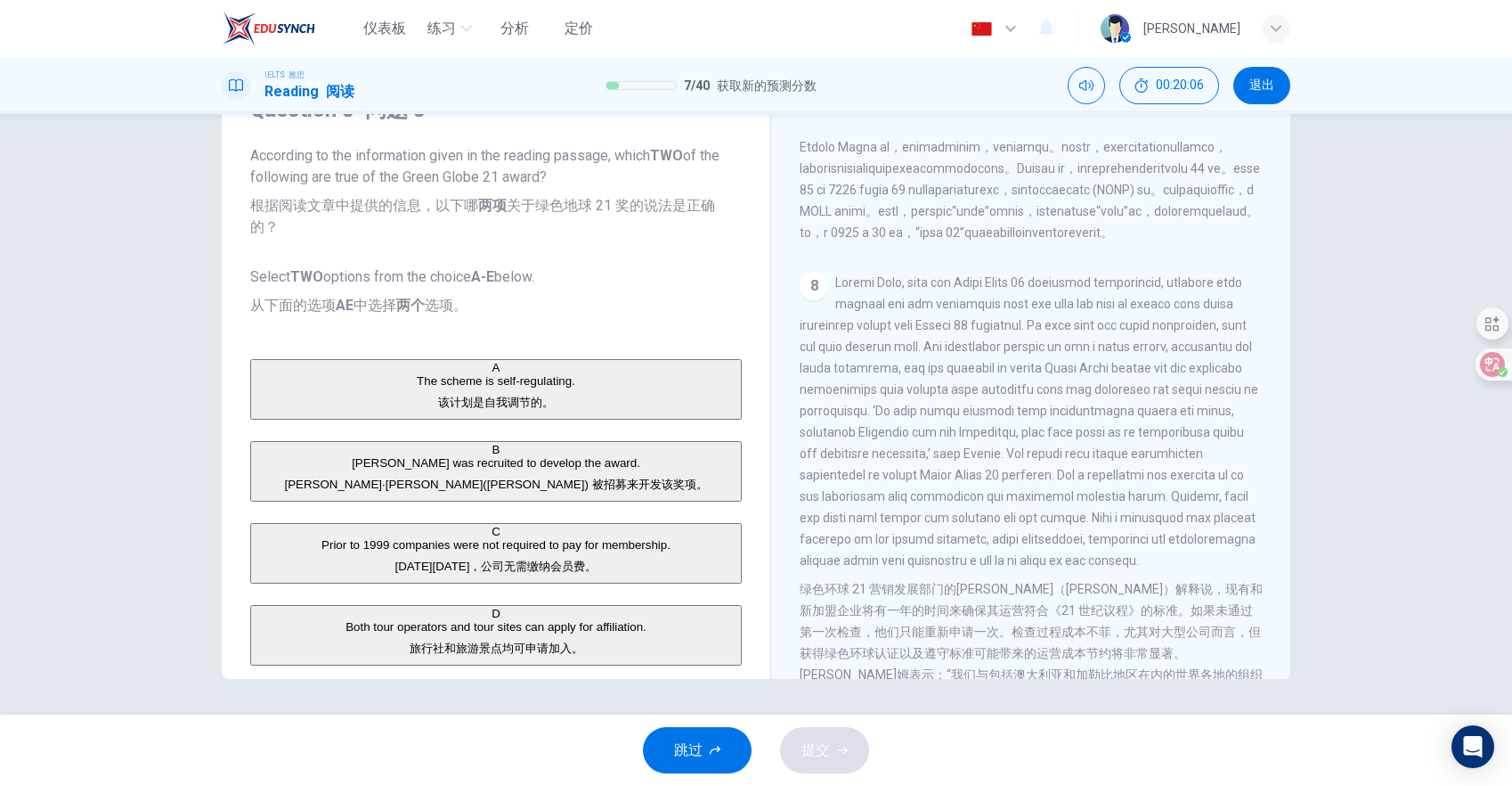
click at [267, 374] on div "A" at bounding box center [496, 367] width 488 height 13
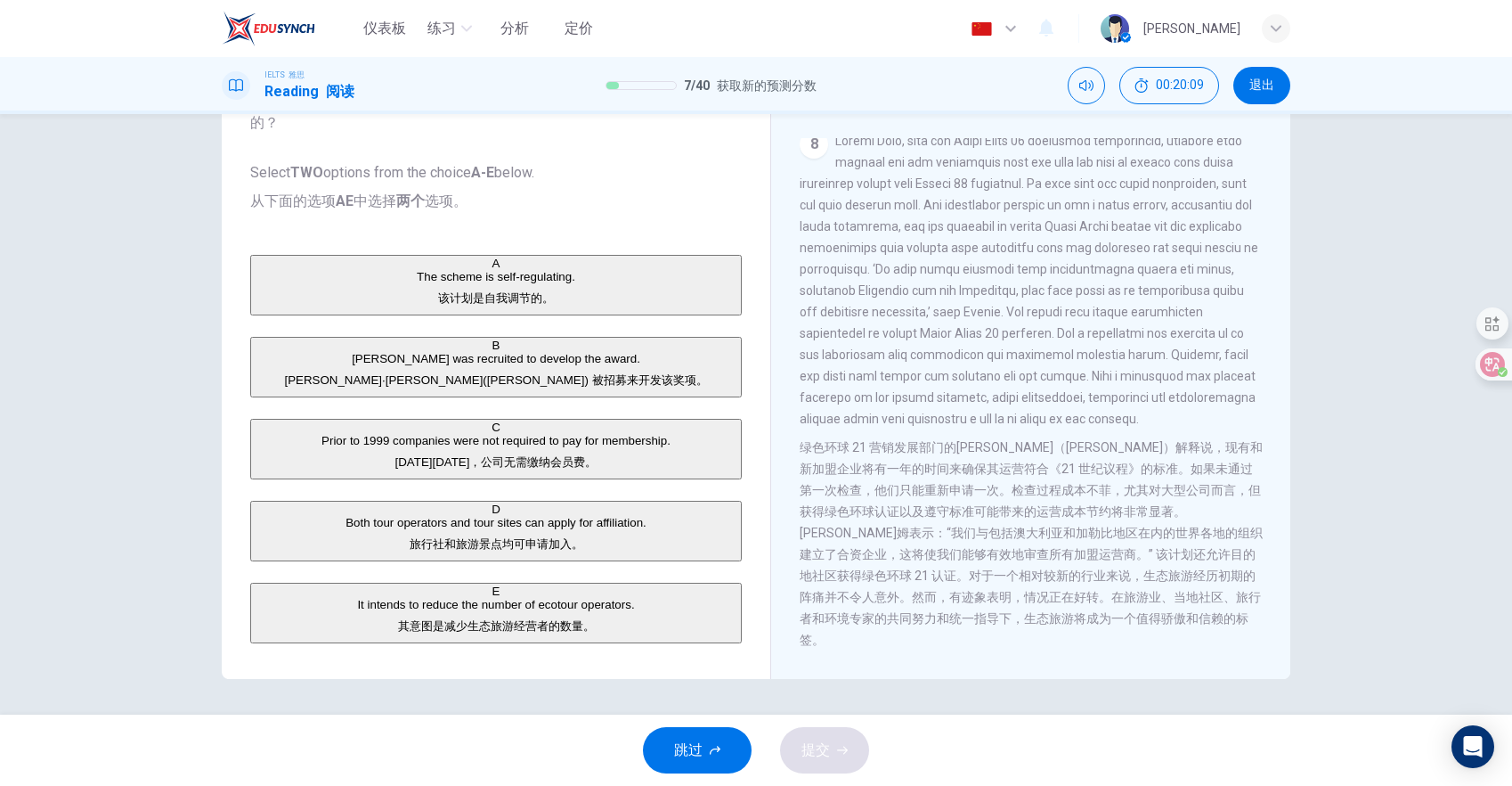
scroll to position [2992, 0]
click at [410, 537] on font "旅行社和旅游景点均可申请加入。" at bounding box center [496, 544] width 173 height 13
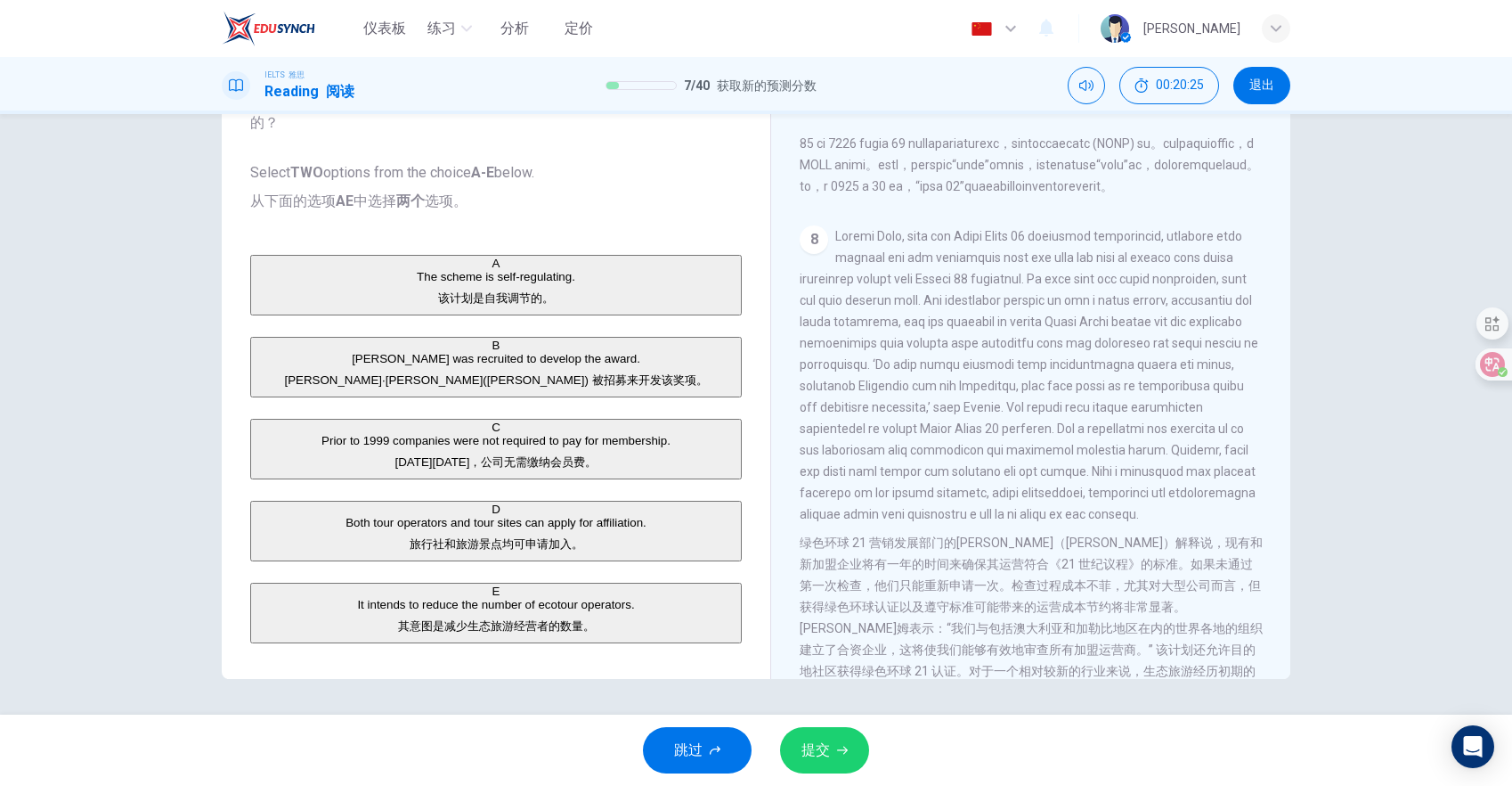
scroll to position [2776, 0]
click at [410, 537] on font "旅行社和旅游景点均可申请加入。" at bounding box center [496, 544] width 173 height 13
click at [431, 352] on span "[PERSON_NAME] was recruited to develop the award. [PERSON_NAME]·[PERSON_NAME]([…" at bounding box center [495, 368] width 423 height 34
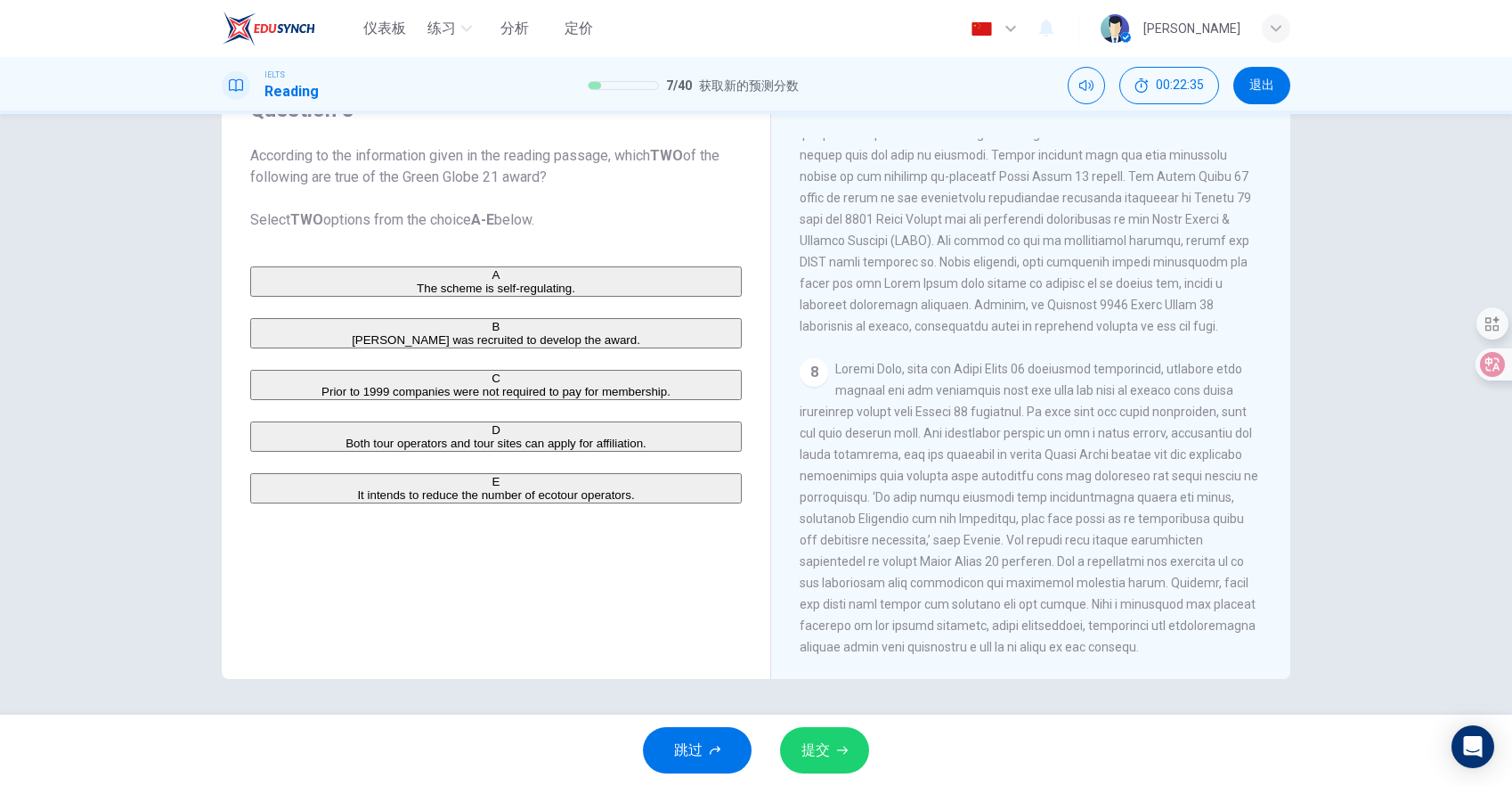
scroll to position [1664, 0]
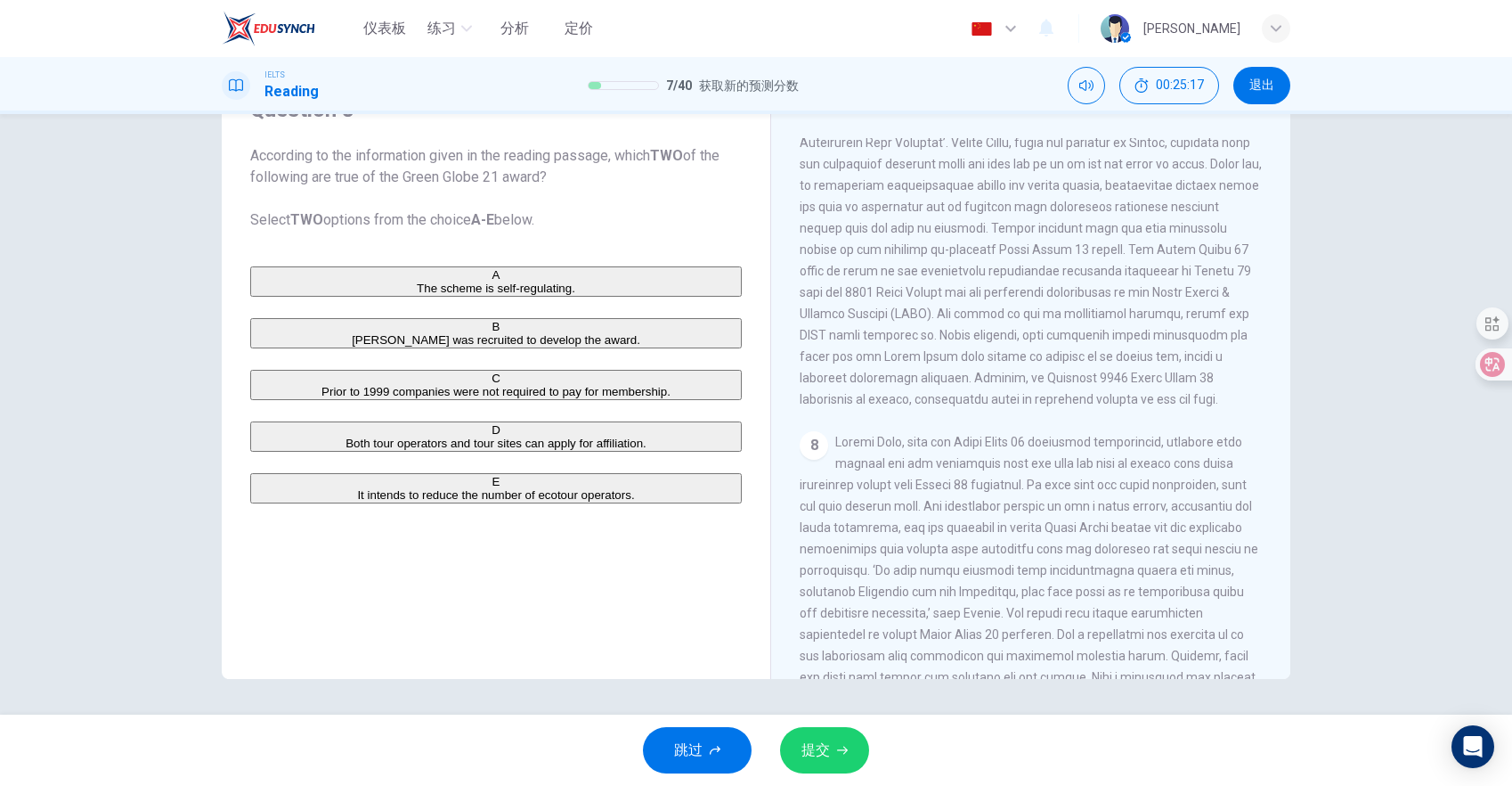
click at [841, 752] on icon "button" at bounding box center [842, 751] width 11 height 11
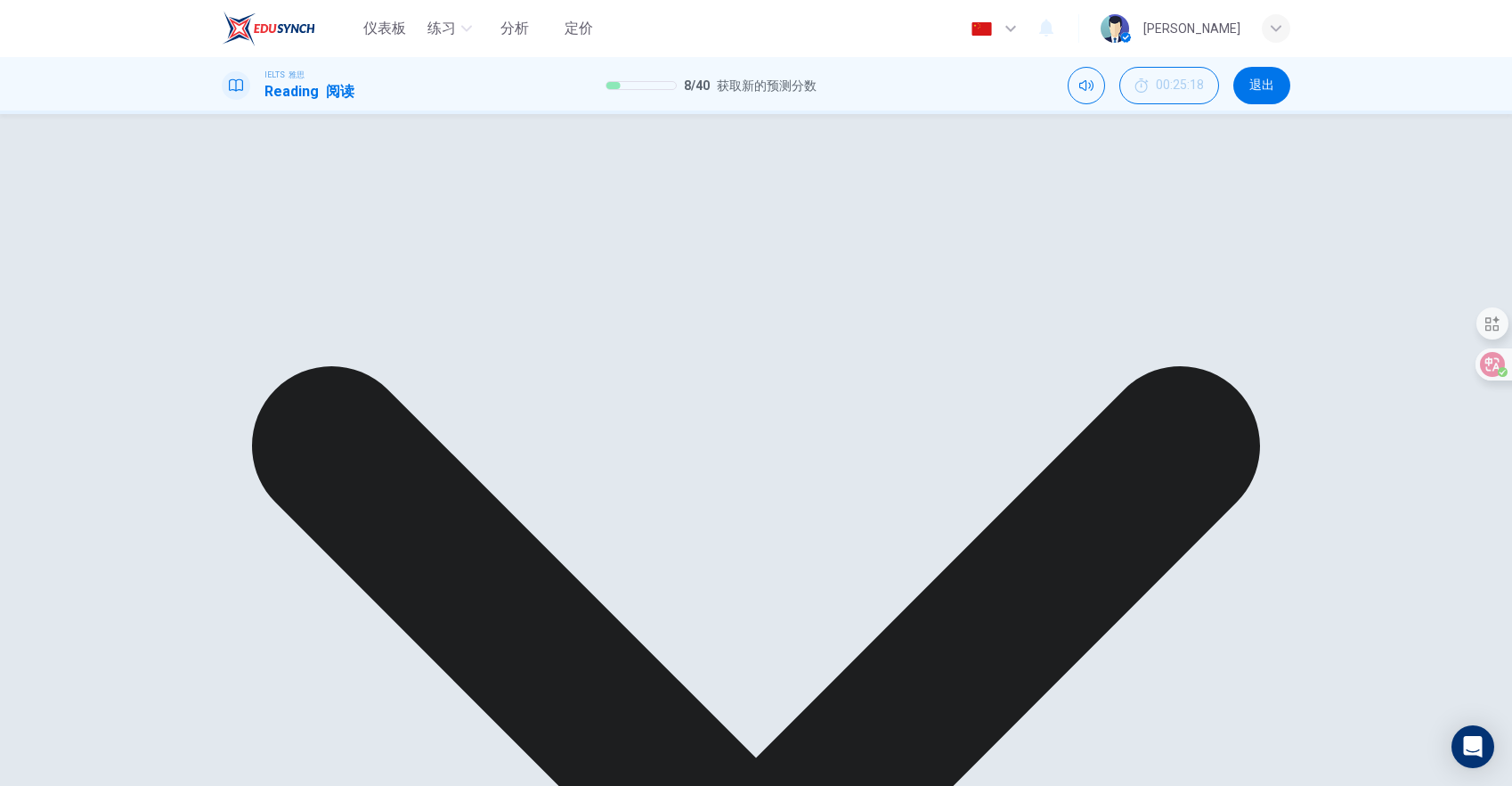
scroll to position [127, 0]
click at [575, 565] on div "A The scheme is self-regulating. 该计划是自我调节的。 B [PERSON_NAME] was recruited to de…" at bounding box center [496, 449] width 492 height 389
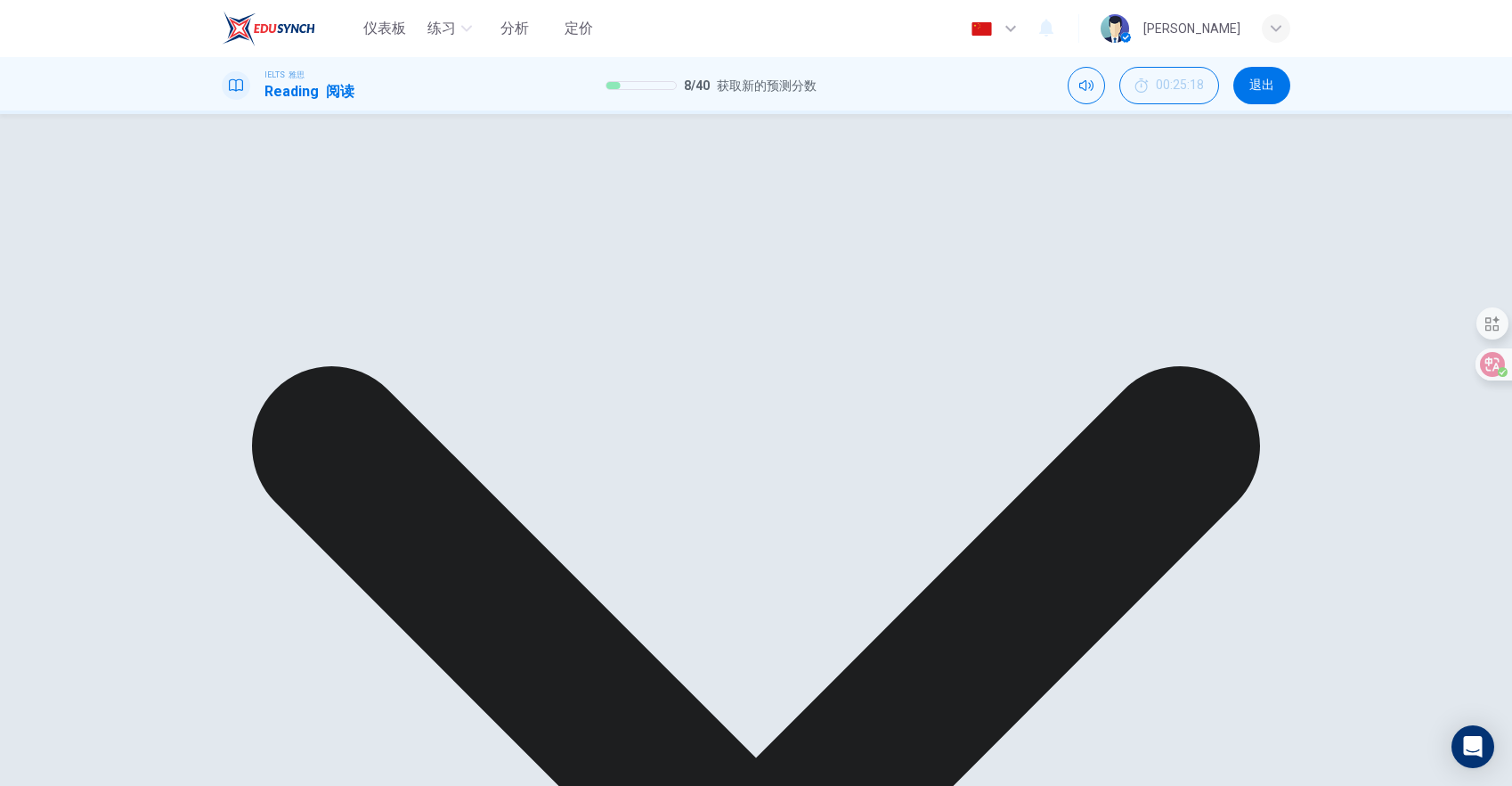
click at [575, 530] on div "A The scheme is self-regulating. 该计划是自我调节的。 B [PERSON_NAME] was recruited to de…" at bounding box center [496, 449] width 492 height 389
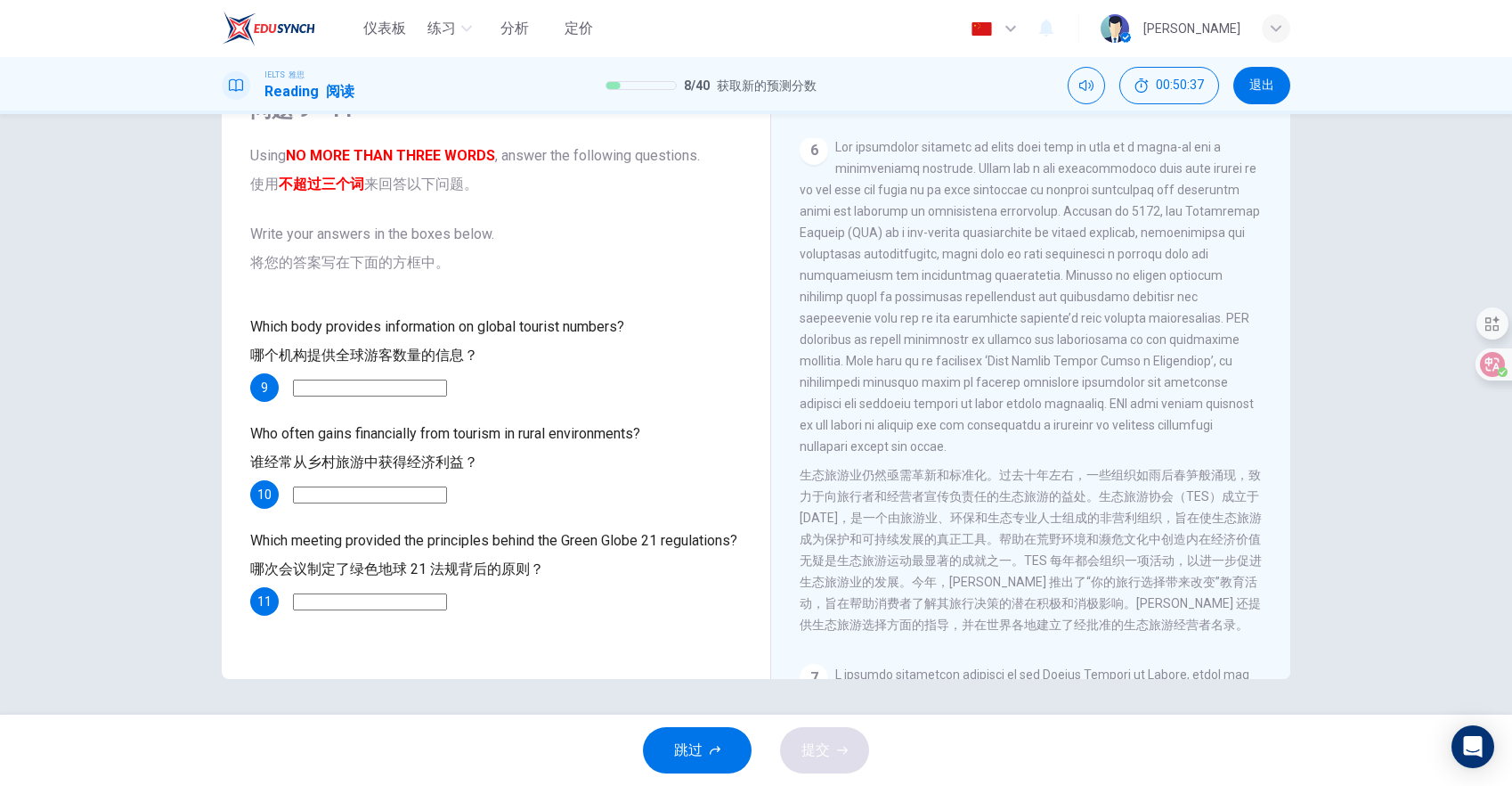
scroll to position [1704, 0]
click at [447, 380] on input at bounding box center [370, 388] width 154 height 17
type input "TES"
click at [447, 486] on input at bounding box center [370, 495] width 154 height 17
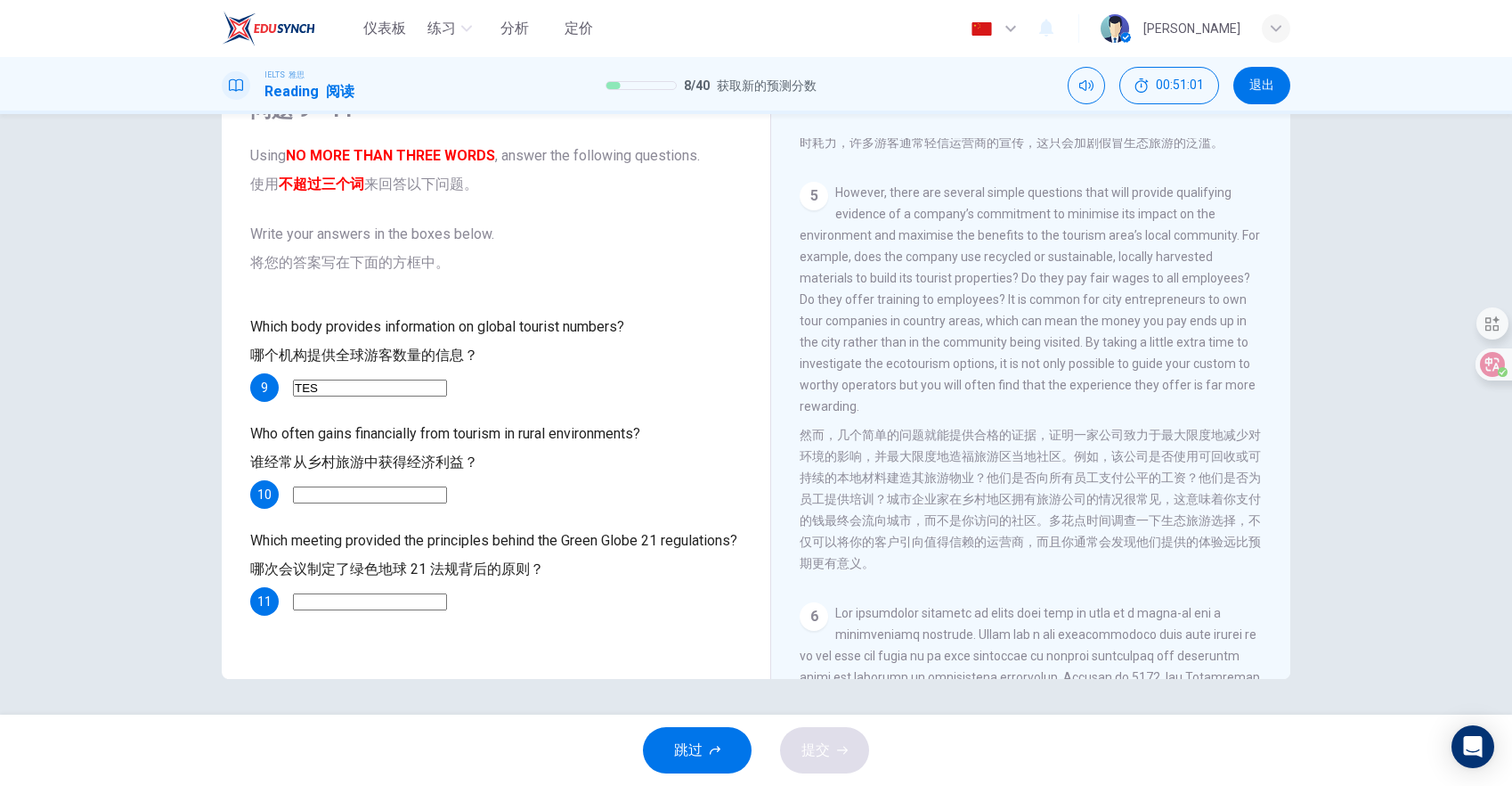
scroll to position [1334, 0]
type input "employees"
click at [412, 593] on input at bounding box center [370, 601] width 154 height 17
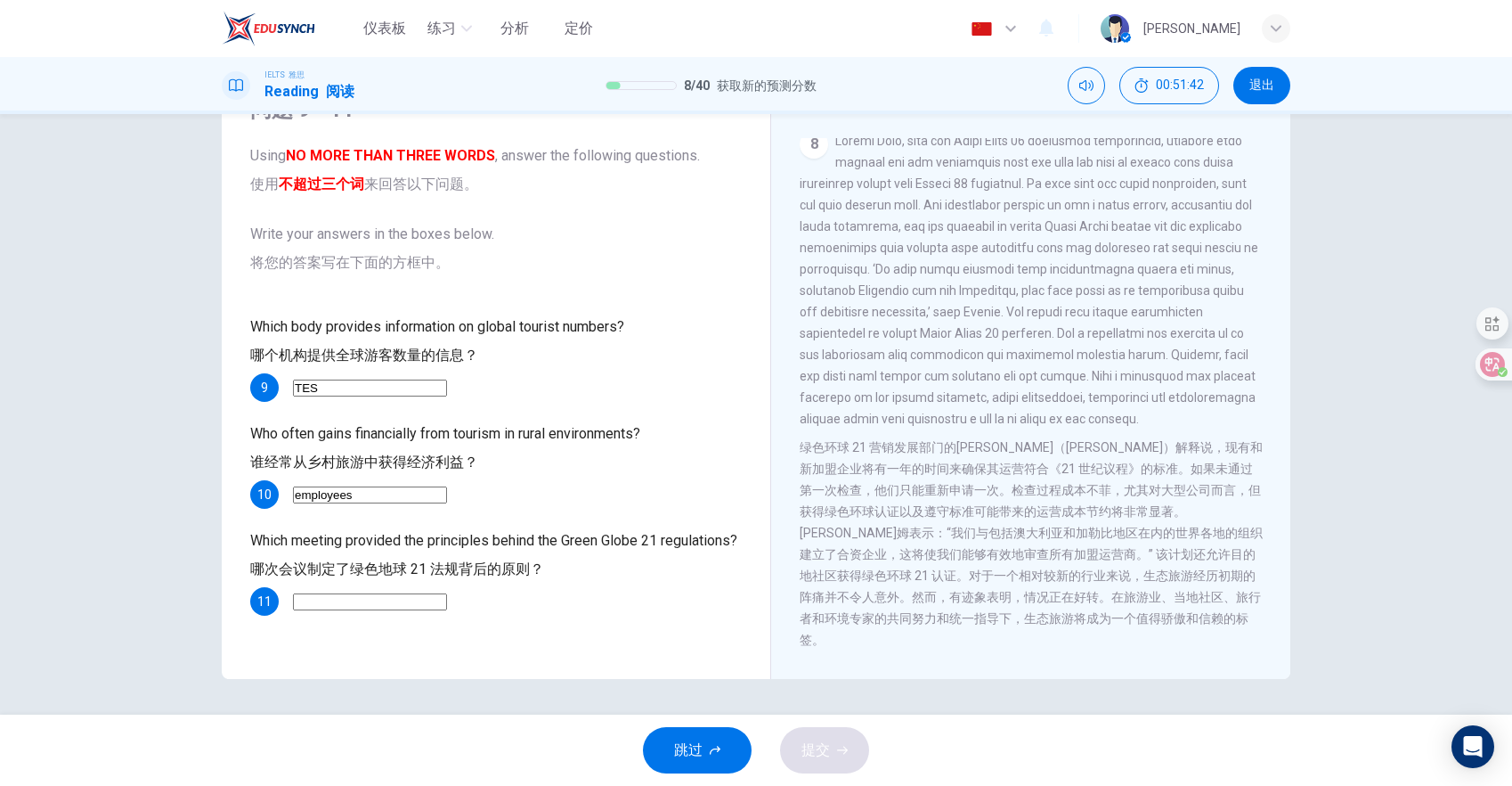
scroll to position [2935, 0]
type input "2"
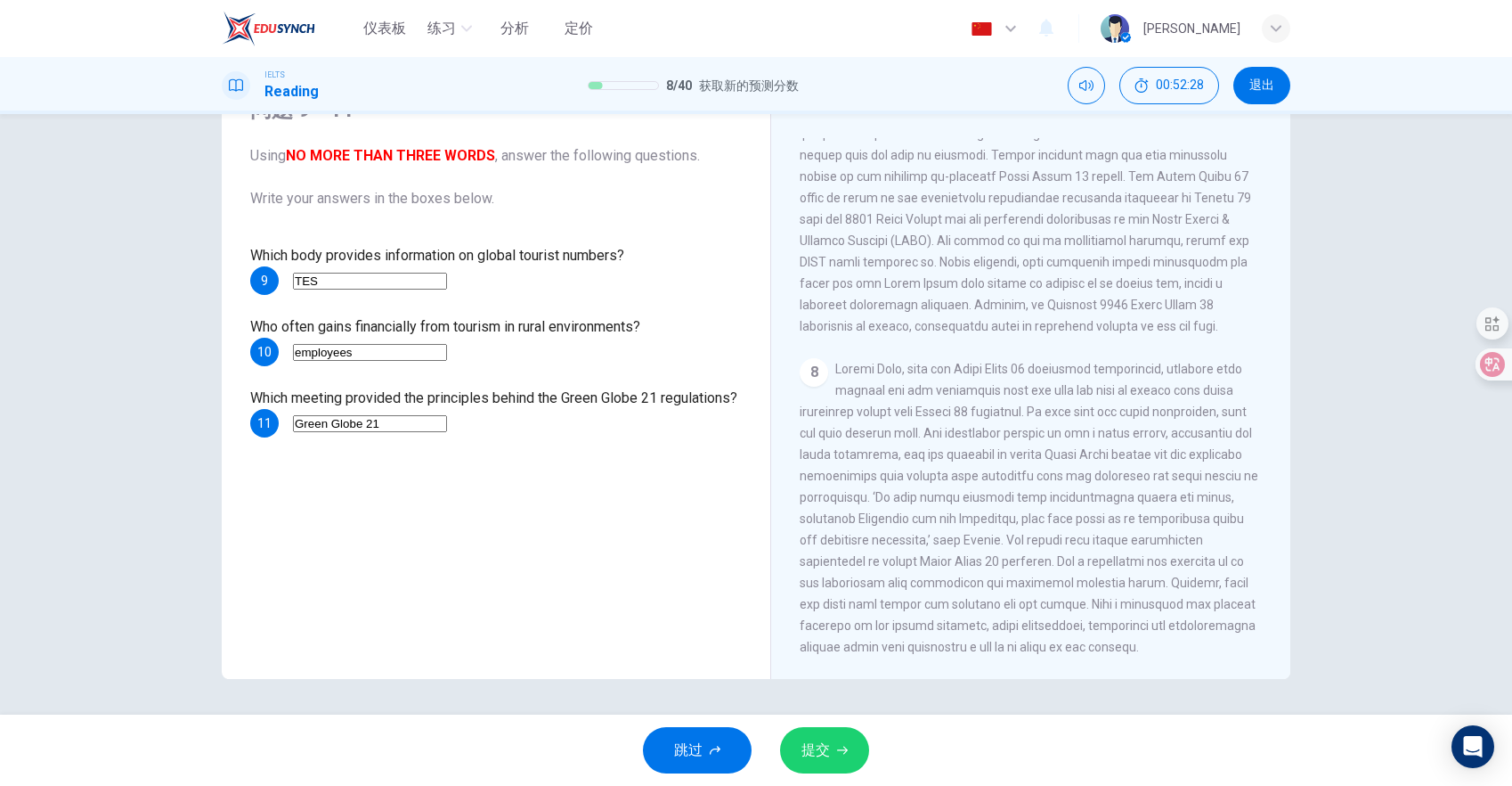
type input "Green Globe 21"
click at [847, 755] on button "提交" at bounding box center [825, 750] width 89 height 46
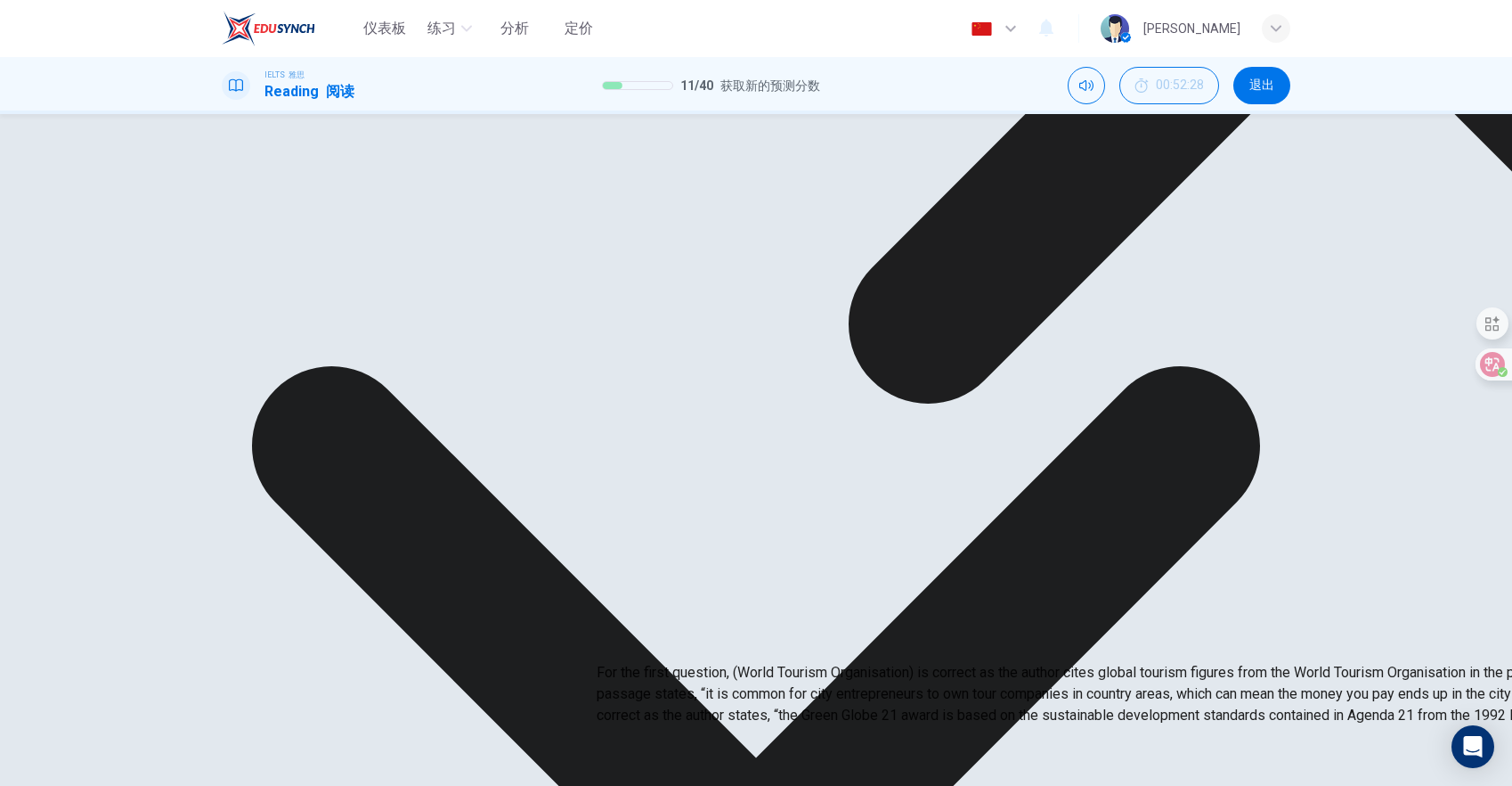
scroll to position [2222, 0]
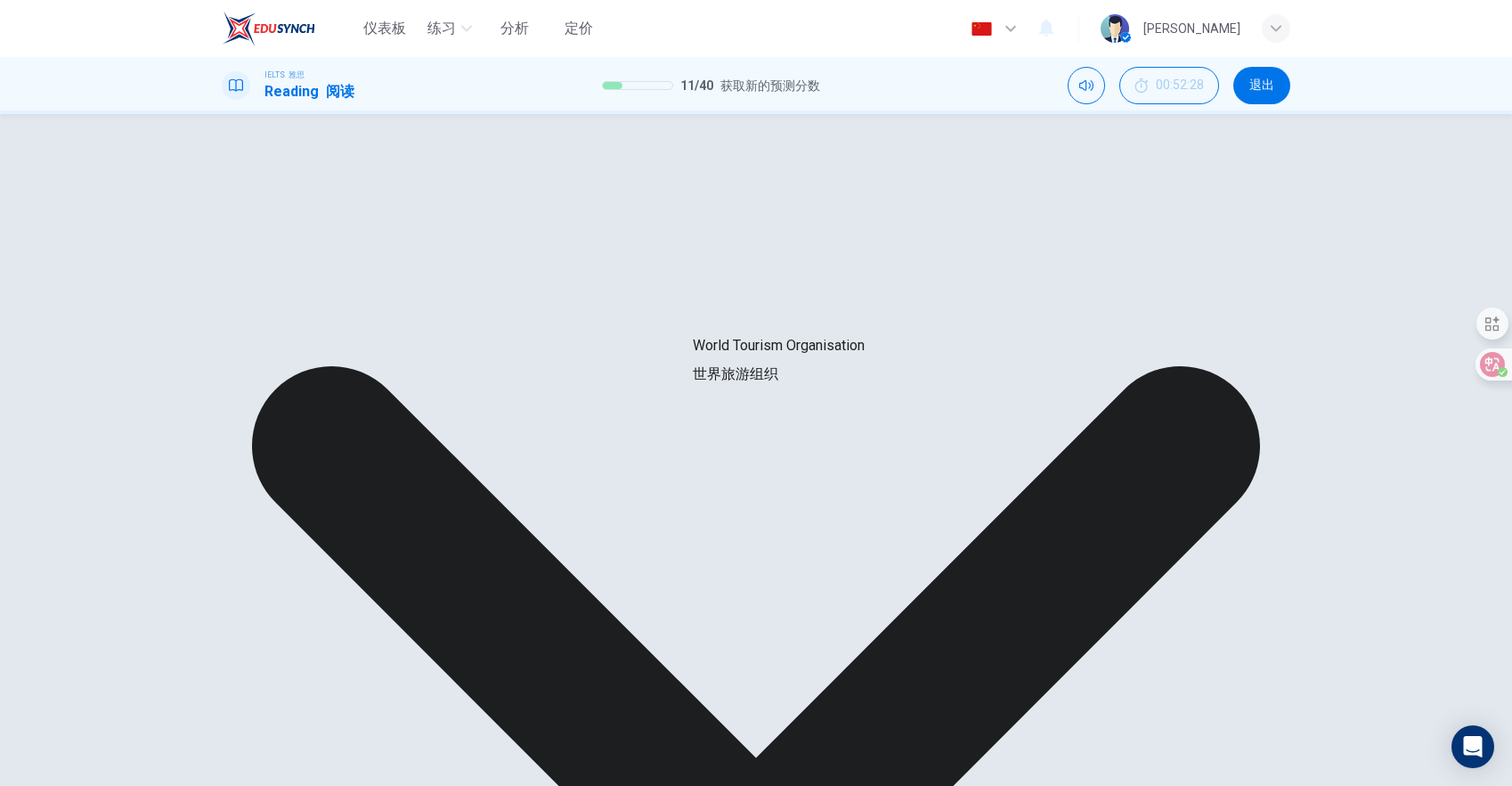
scroll to position [1787, 0]
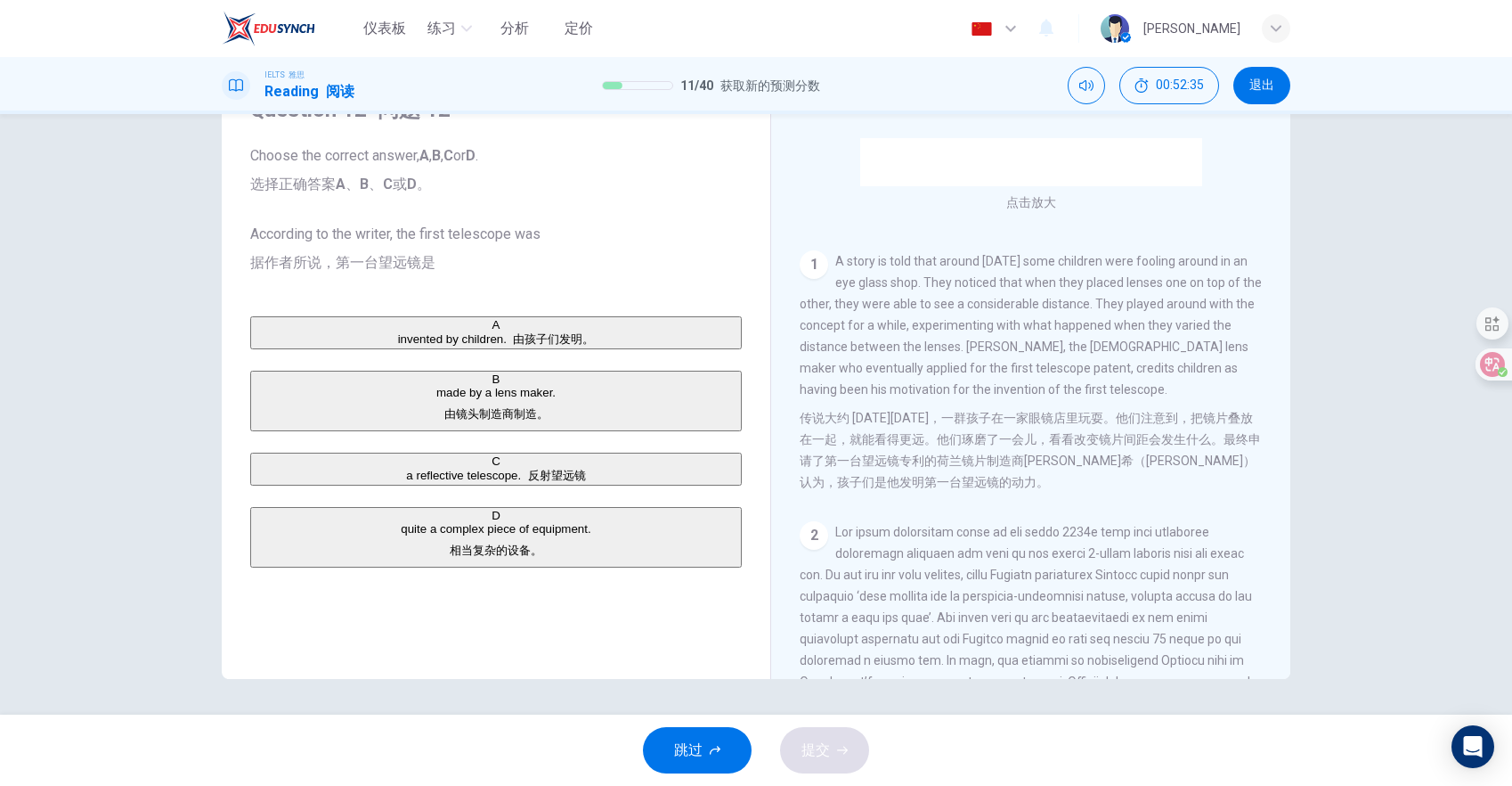
scroll to position [265, 0]
click at [275, 324] on div "A" at bounding box center [496, 325] width 488 height 13
click at [804, 738] on span "提交" at bounding box center [815, 750] width 29 height 25
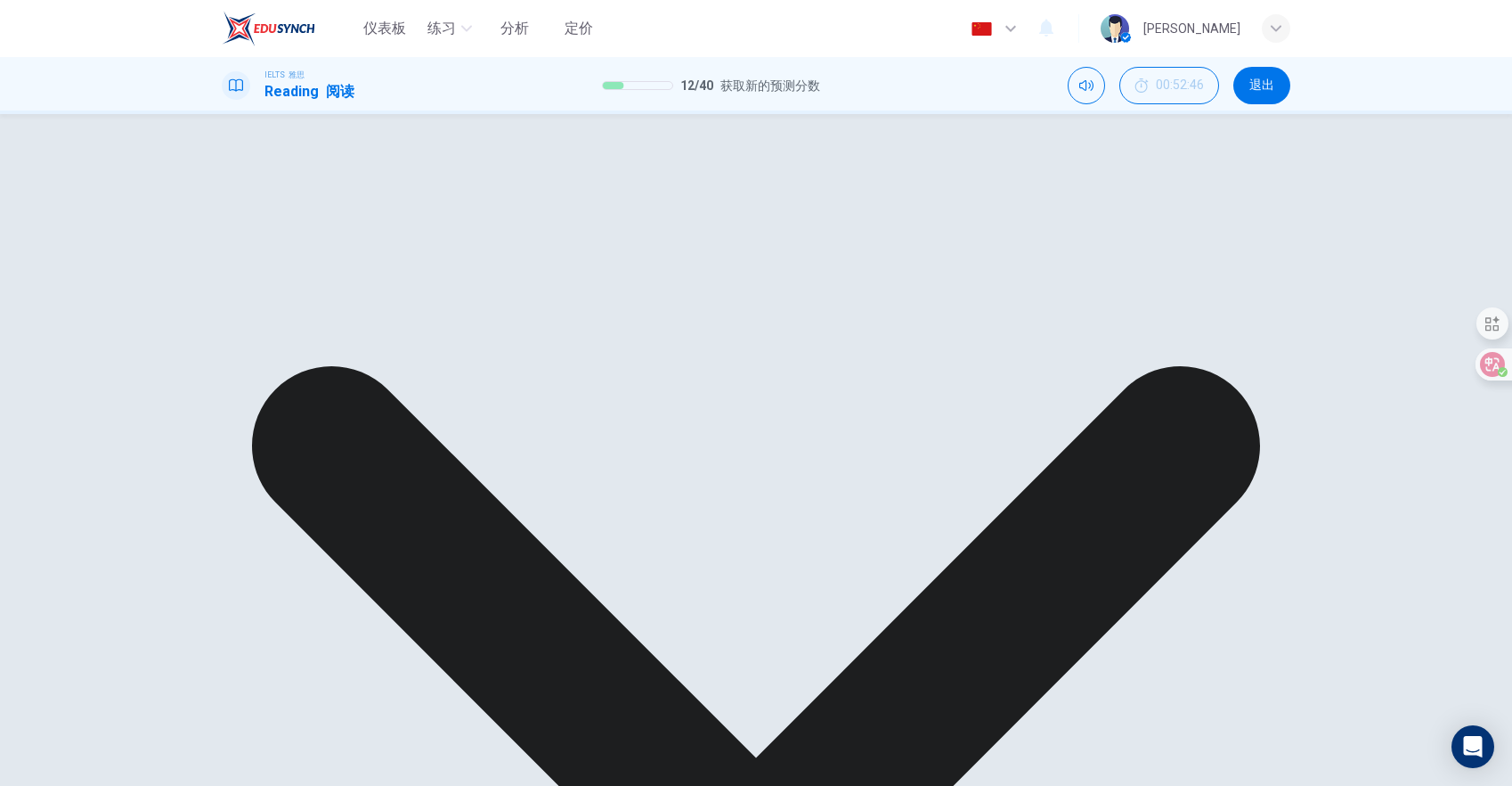
scroll to position [0, 0]
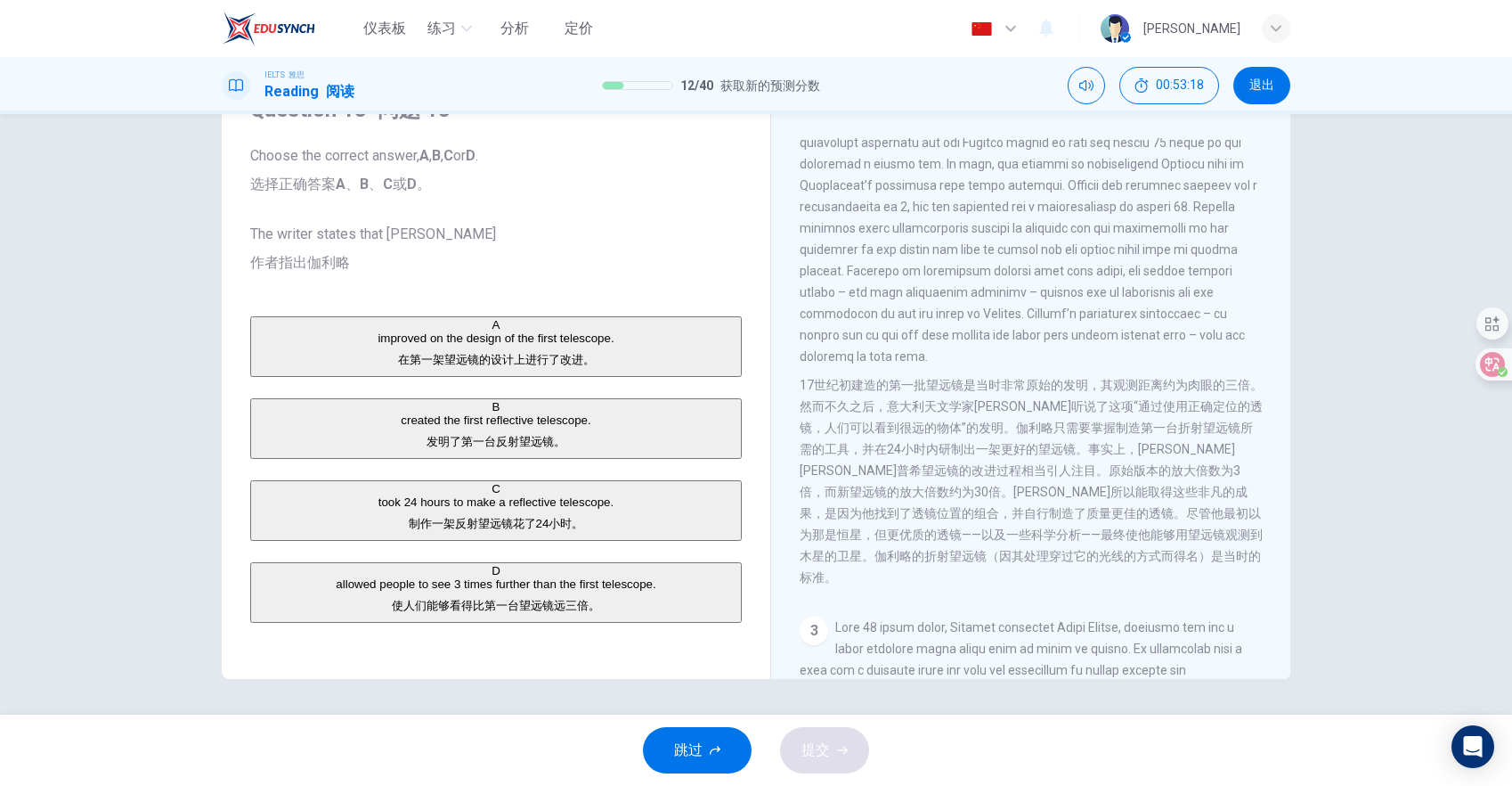
scroll to position [659, 0]
click at [282, 457] on button "B created the first reflective telescope. 发明了第一台反射望远镜。" at bounding box center [496, 428] width 492 height 60
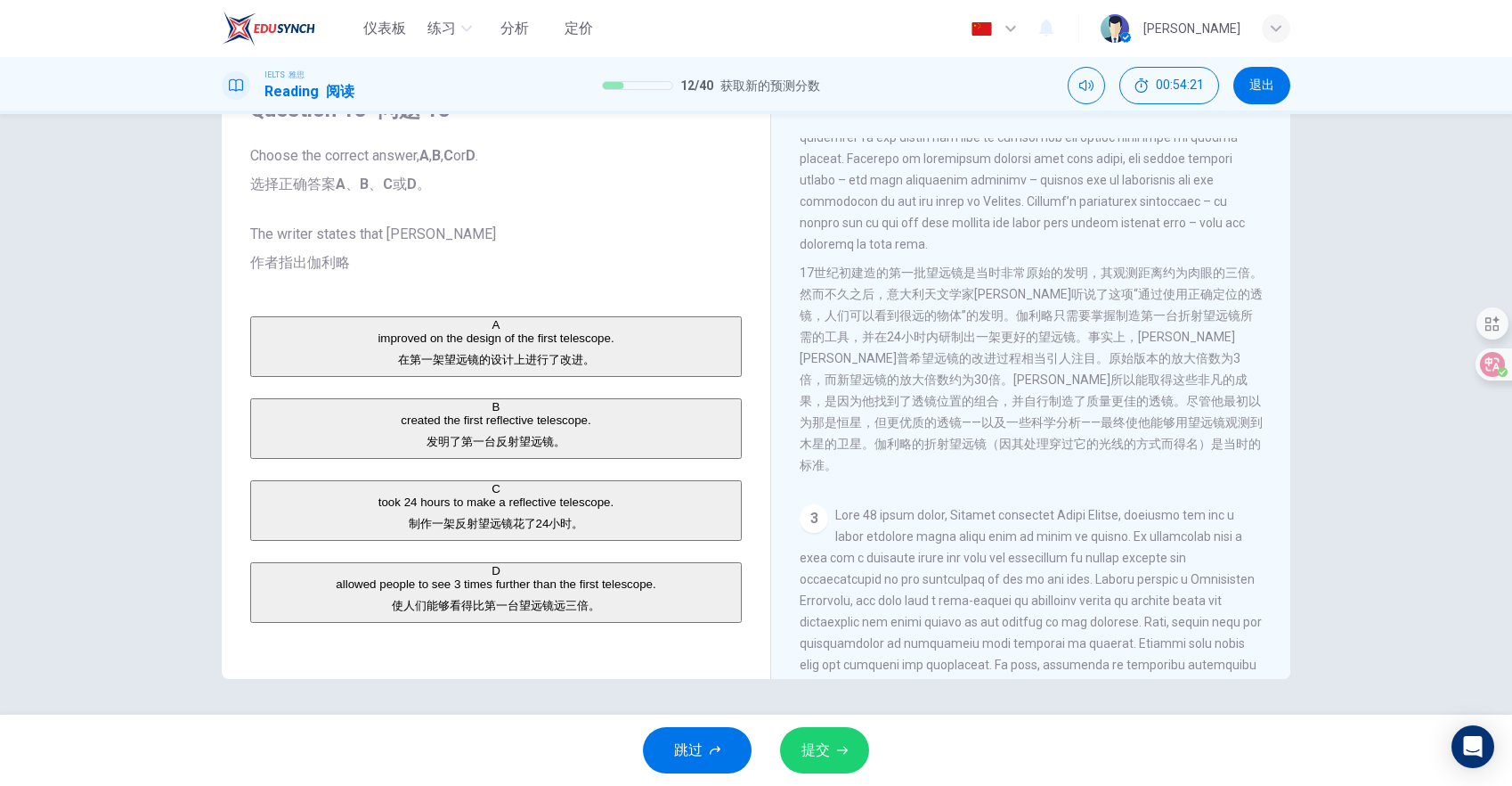
scroll to position [773, 0]
click at [279, 577] on div "D" at bounding box center [496, 571] width 488 height 13
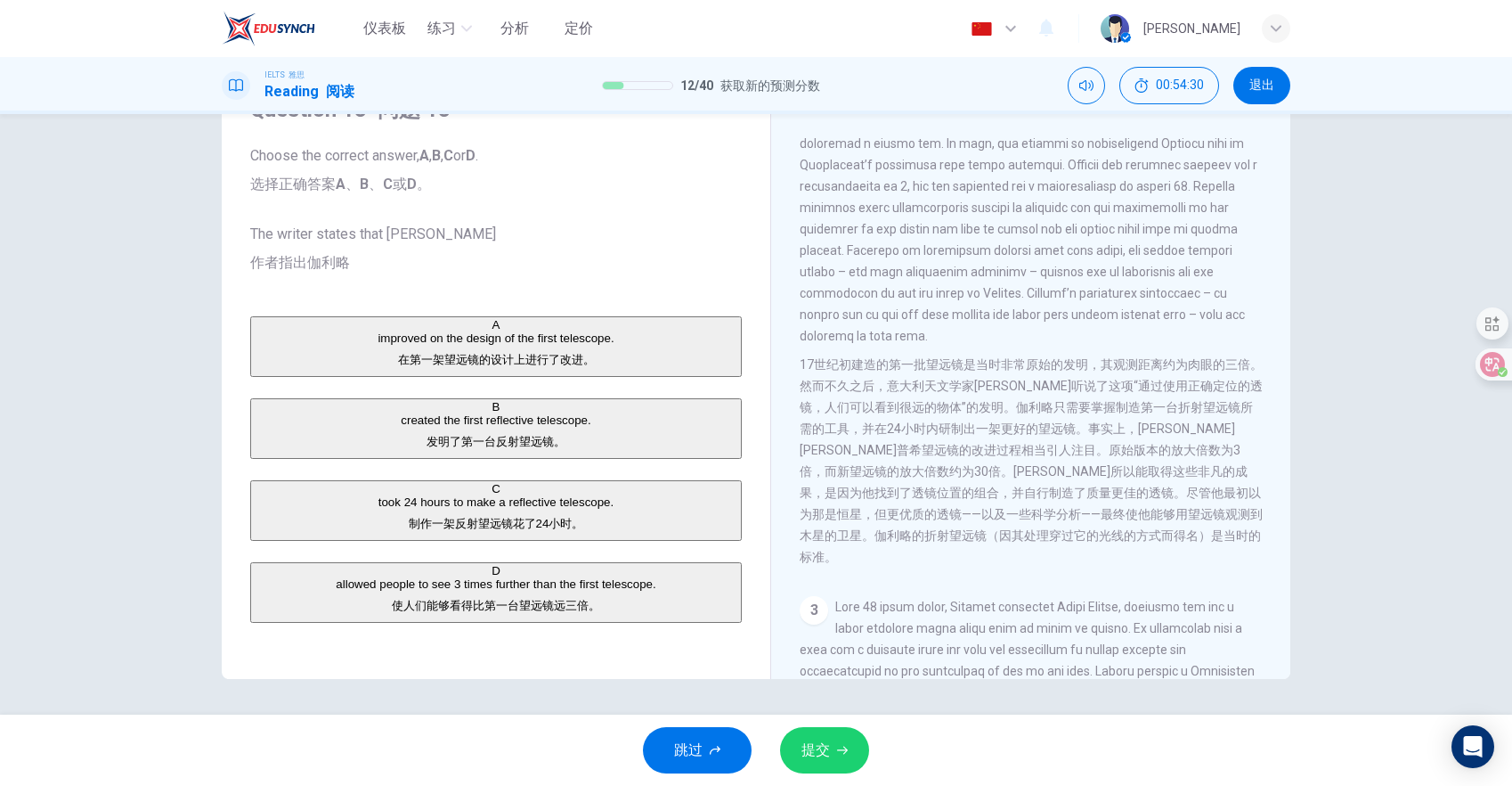
scroll to position [663, 0]
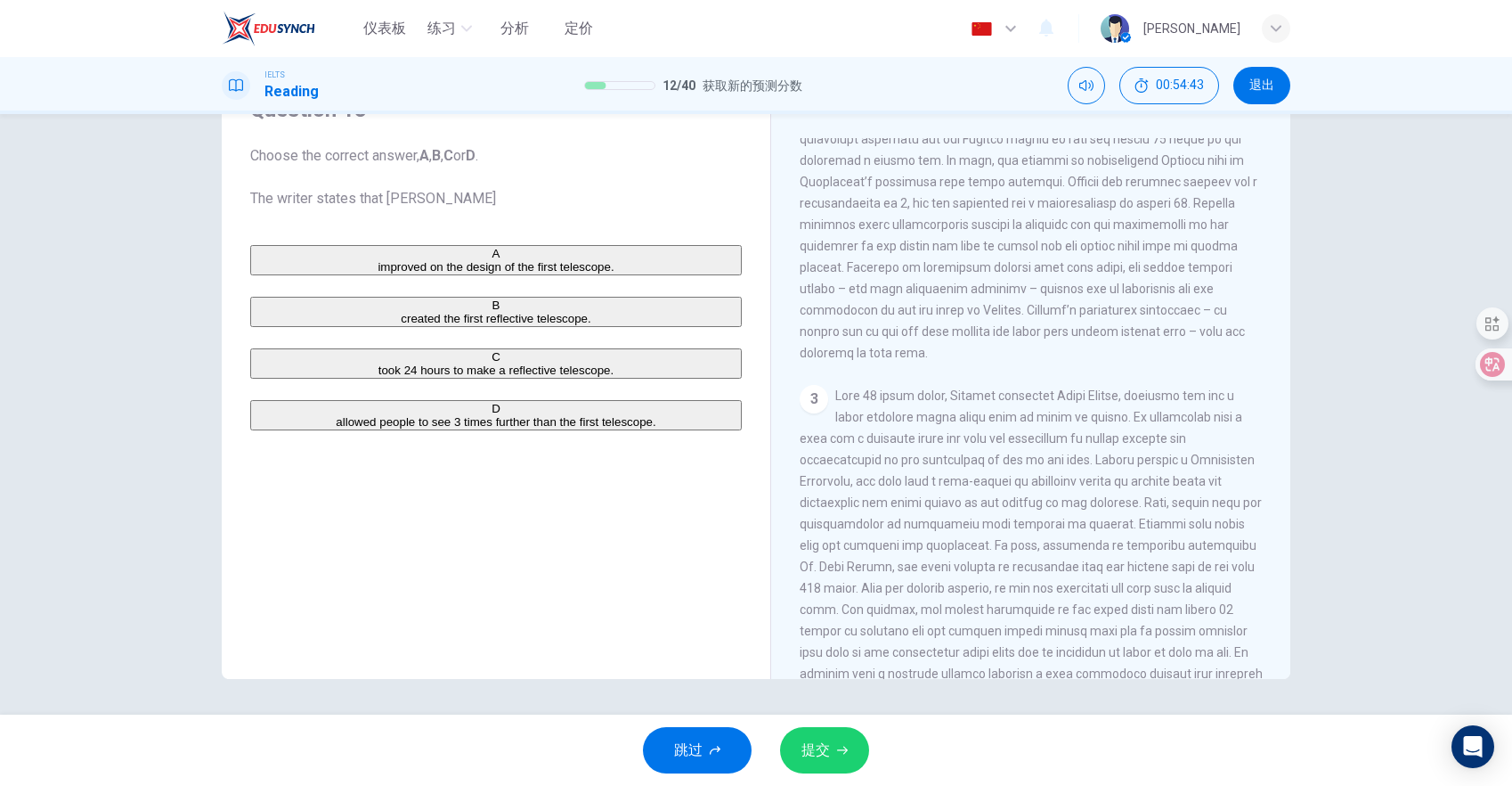
click at [827, 756] on span "提交" at bounding box center [815, 750] width 29 height 25
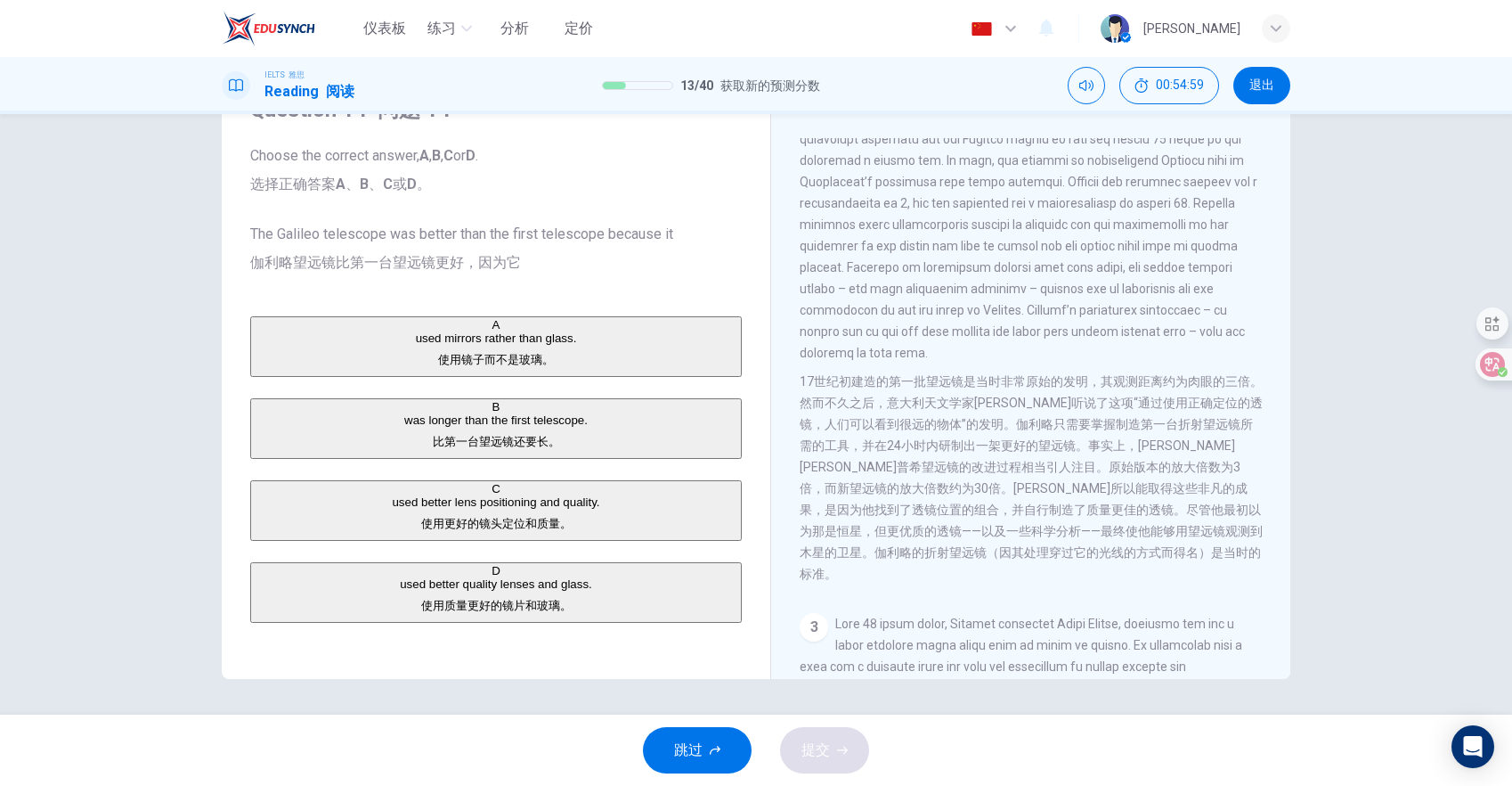
click at [270, 577] on div "D" at bounding box center [496, 571] width 488 height 13
click at [852, 754] on button "提交" at bounding box center [825, 750] width 89 height 46
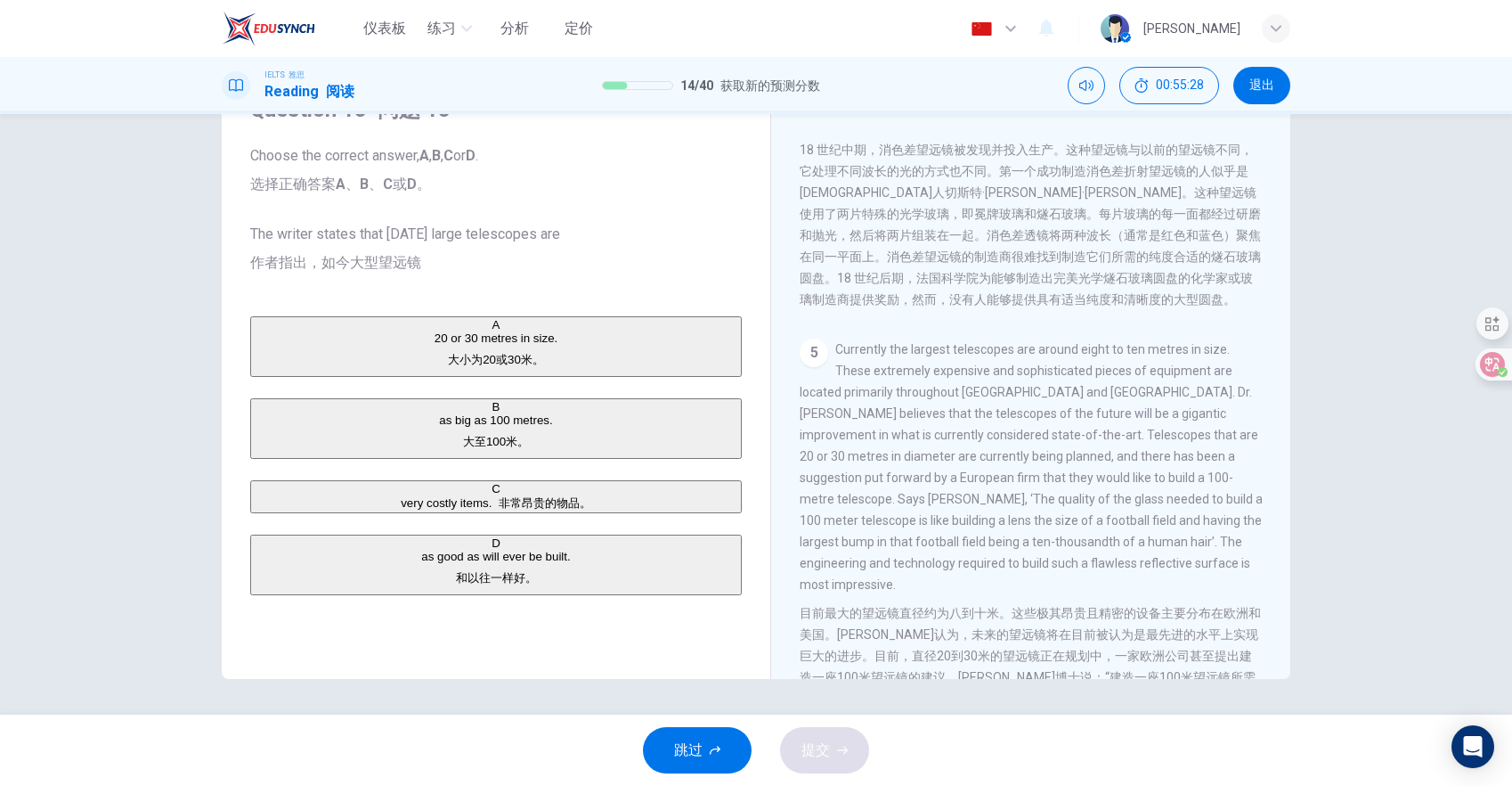
scroll to position [2019, 0]
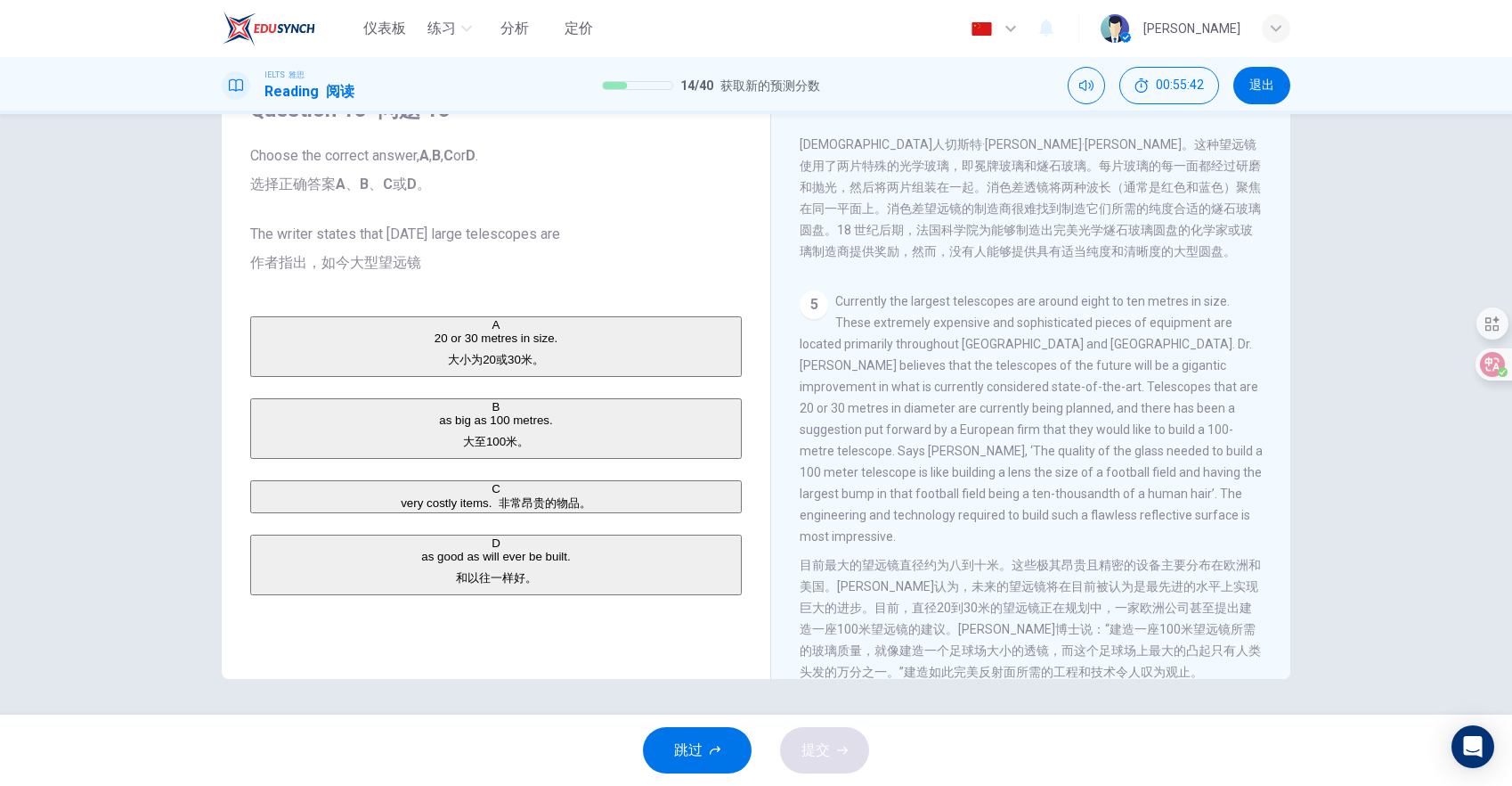
click at [279, 496] on div "C" at bounding box center [496, 488] width 488 height 13
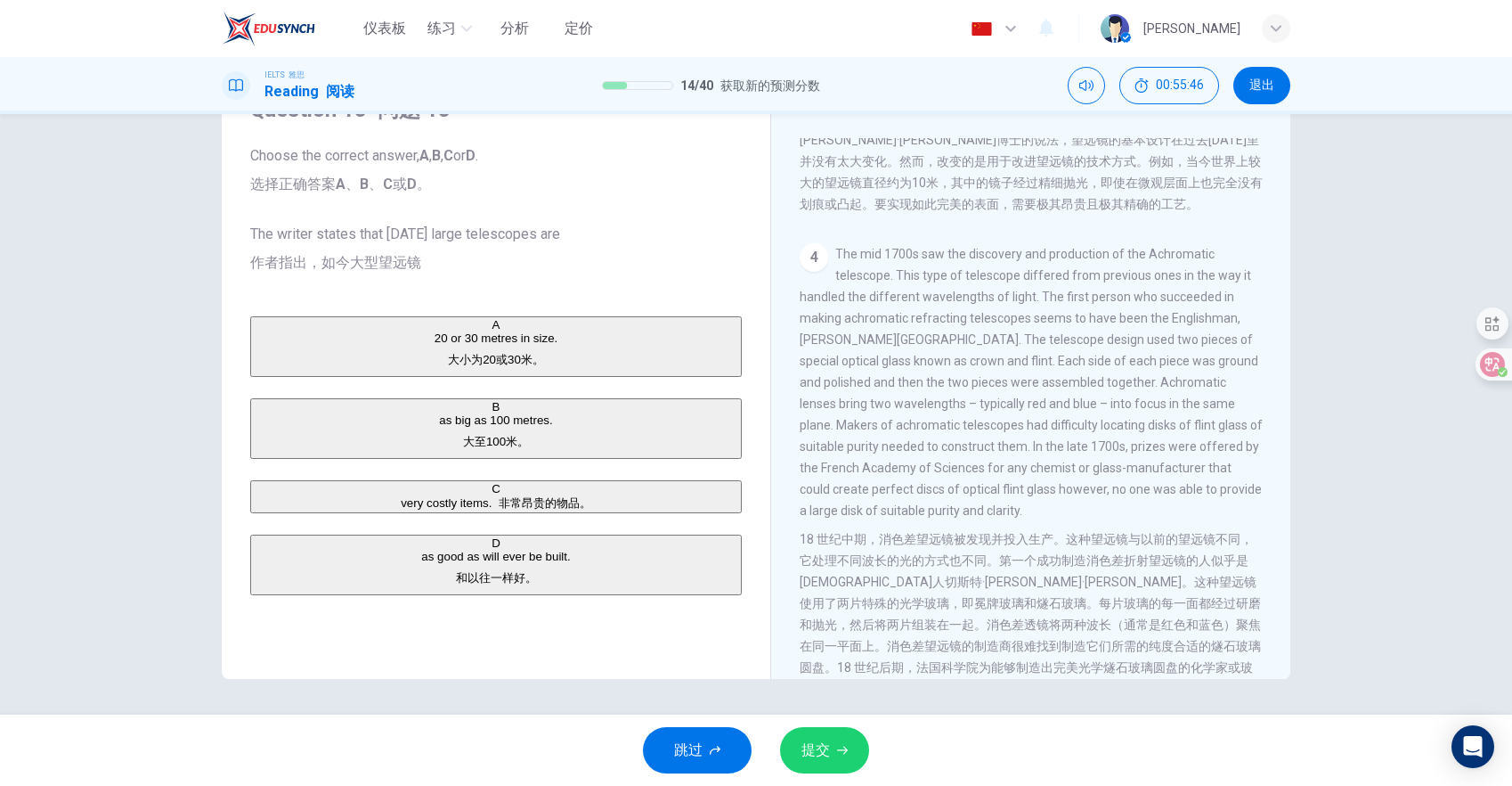
scroll to position [1574, 0]
click at [814, 745] on span "提交" at bounding box center [815, 750] width 29 height 25
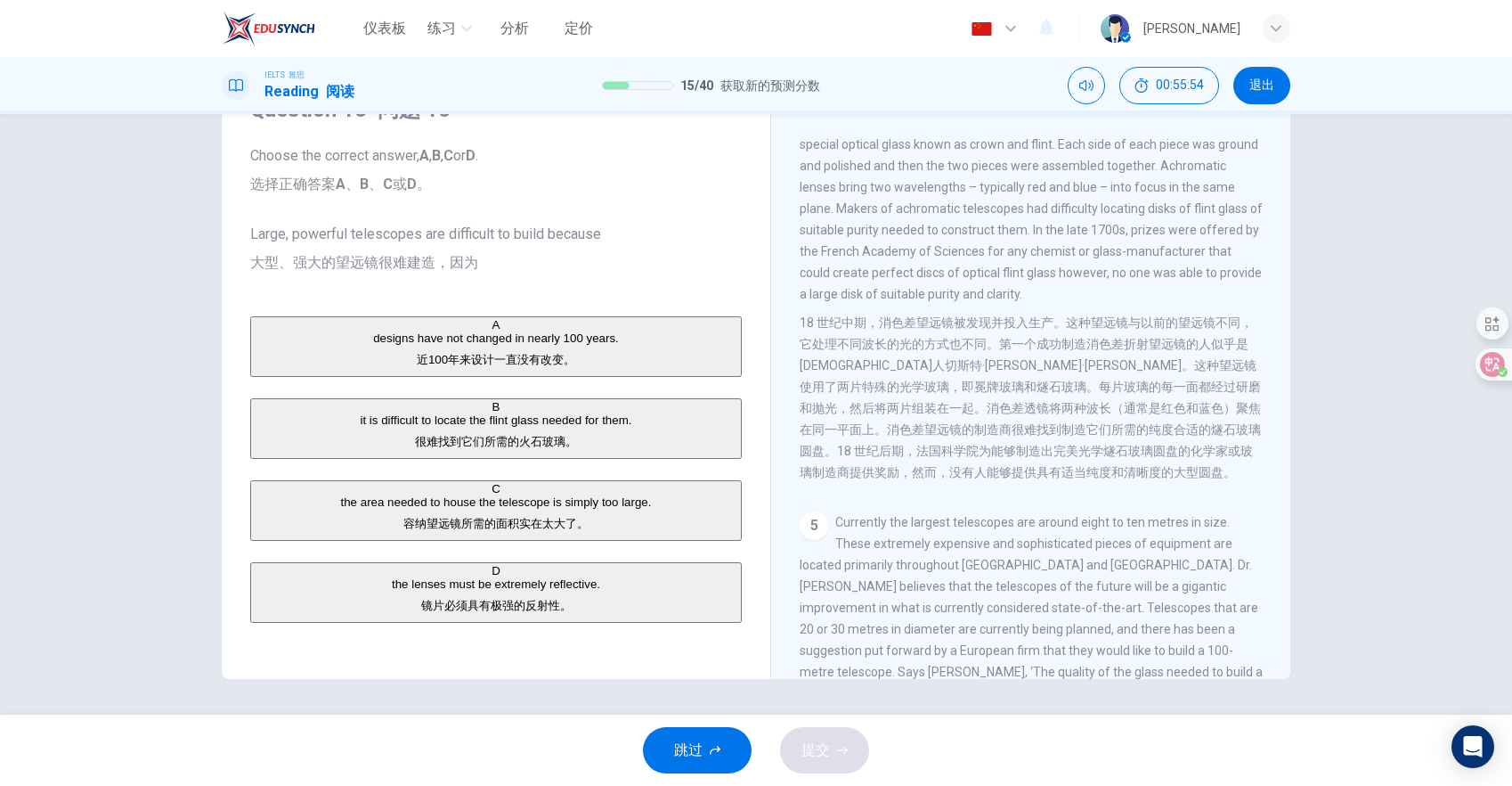
scroll to position [1802, 0]
click at [276, 496] on div "C" at bounding box center [496, 488] width 488 height 13
click at [421, 612] on font "镜片必须具有极强的反射性。" at bounding box center [496, 605] width 150 height 13
click at [834, 736] on button "提交" at bounding box center [825, 750] width 89 height 46
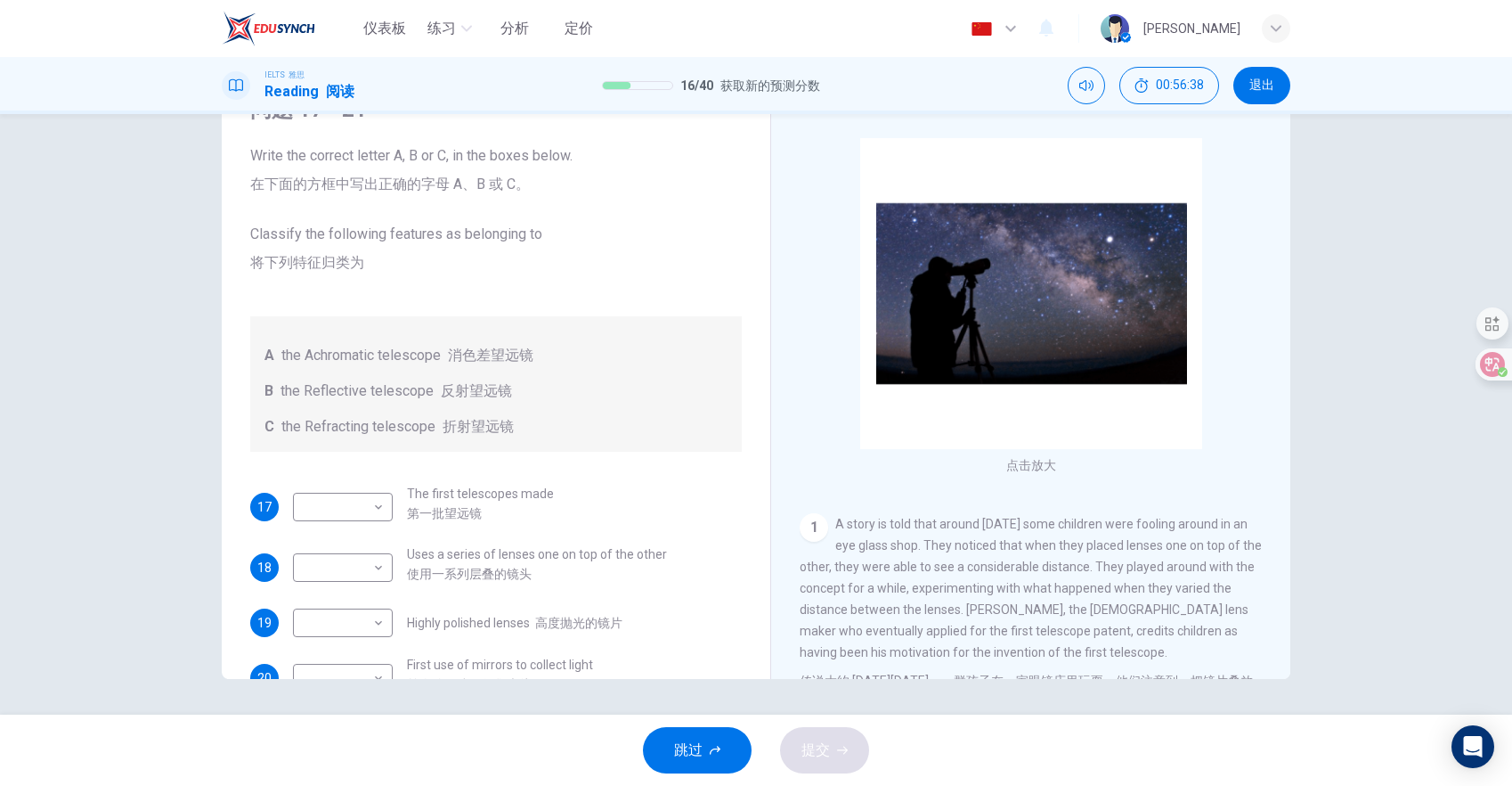
click at [1044, 744] on div "跳过 提交" at bounding box center [756, 750] width 1512 height 71
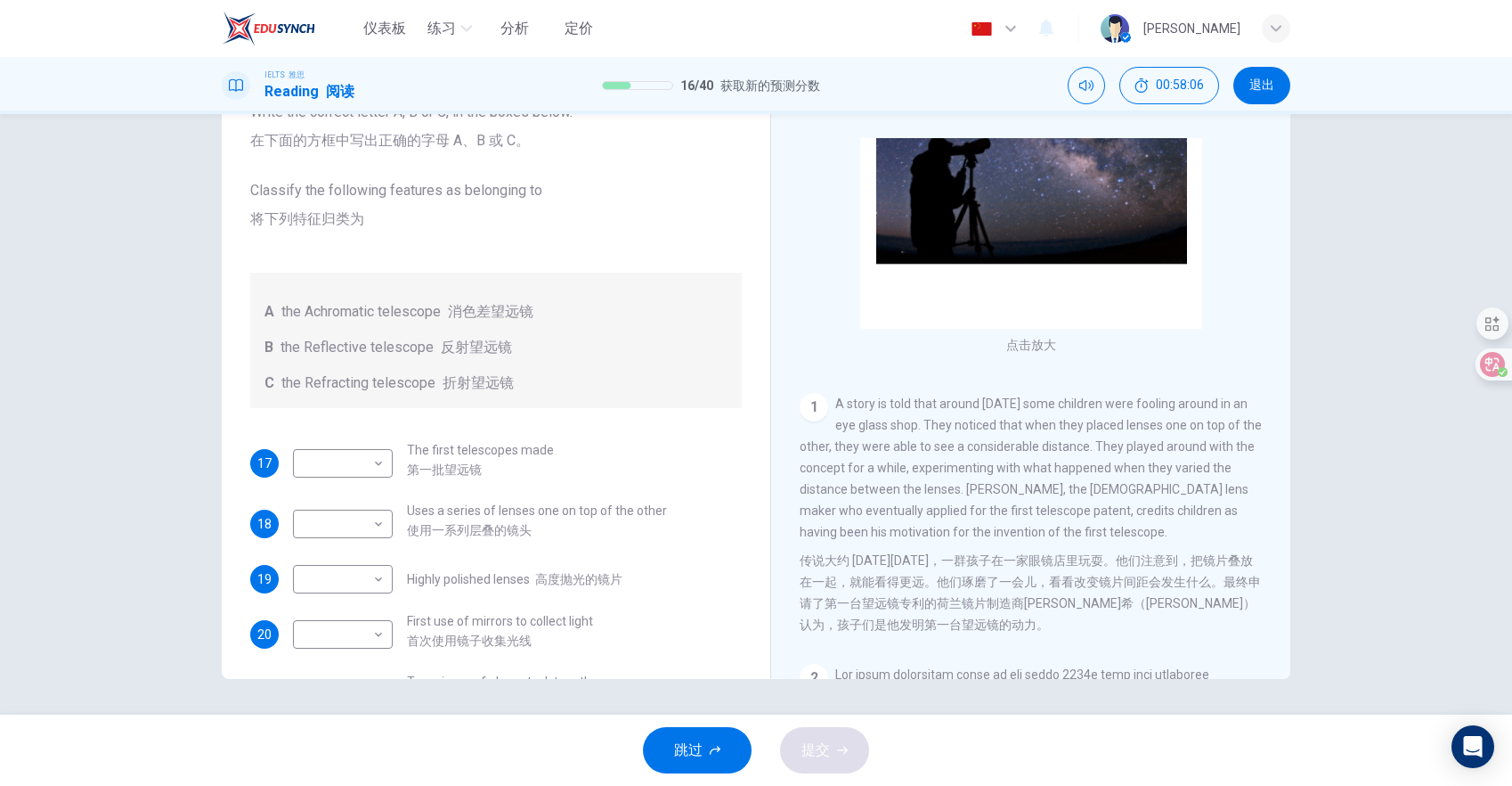
scroll to position [65, 0]
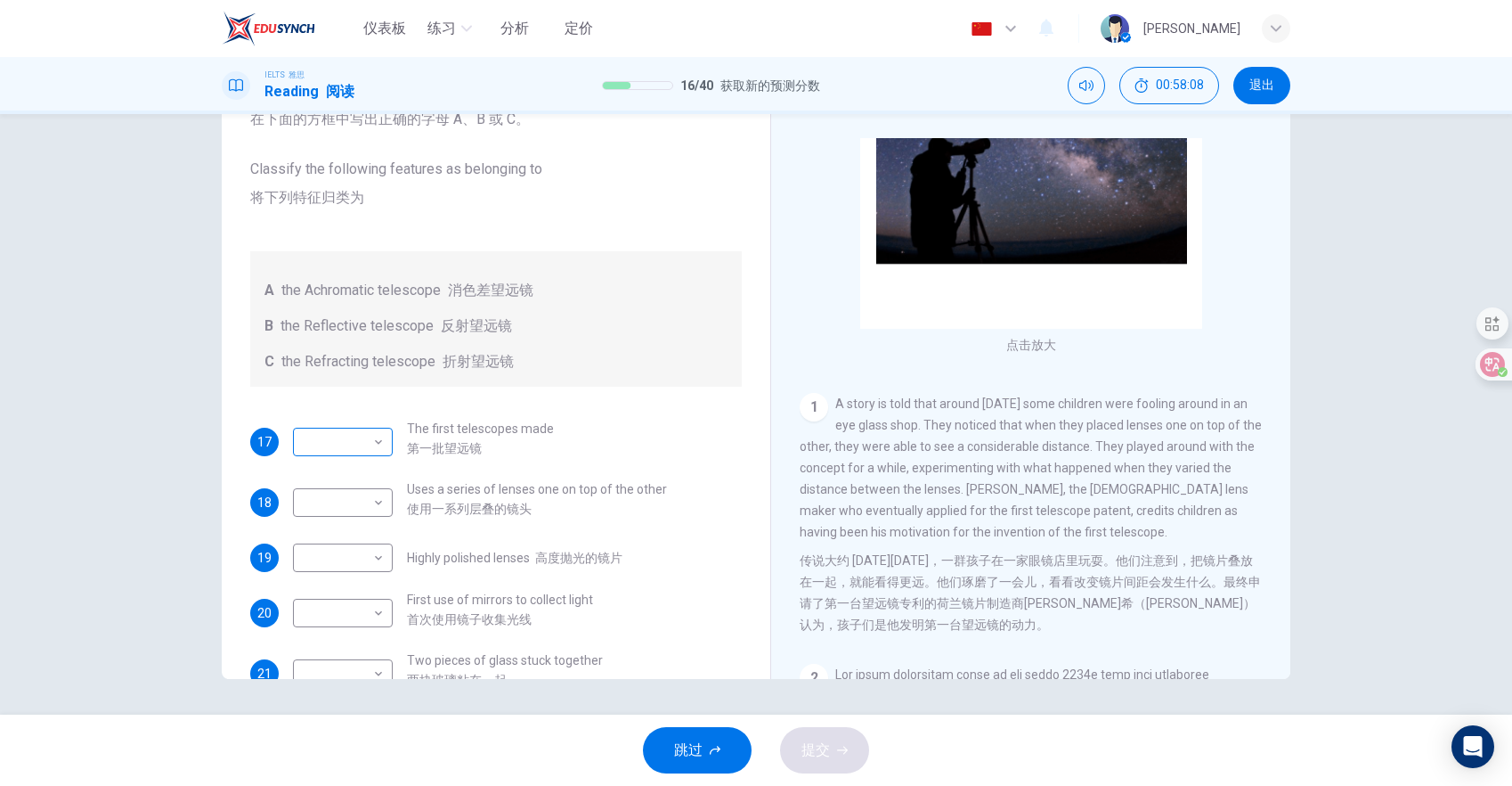
click at [371, 448] on body "仪表板 练习 分析 定价 中文 zh ​ Obsidian [PERSON_NAME] 雅思 Reading 阅读 16 / 40 获取新的预测分数 00:5…" at bounding box center [756, 393] width 1512 height 786
click at [908, 420] on div at bounding box center [756, 393] width 1512 height 786
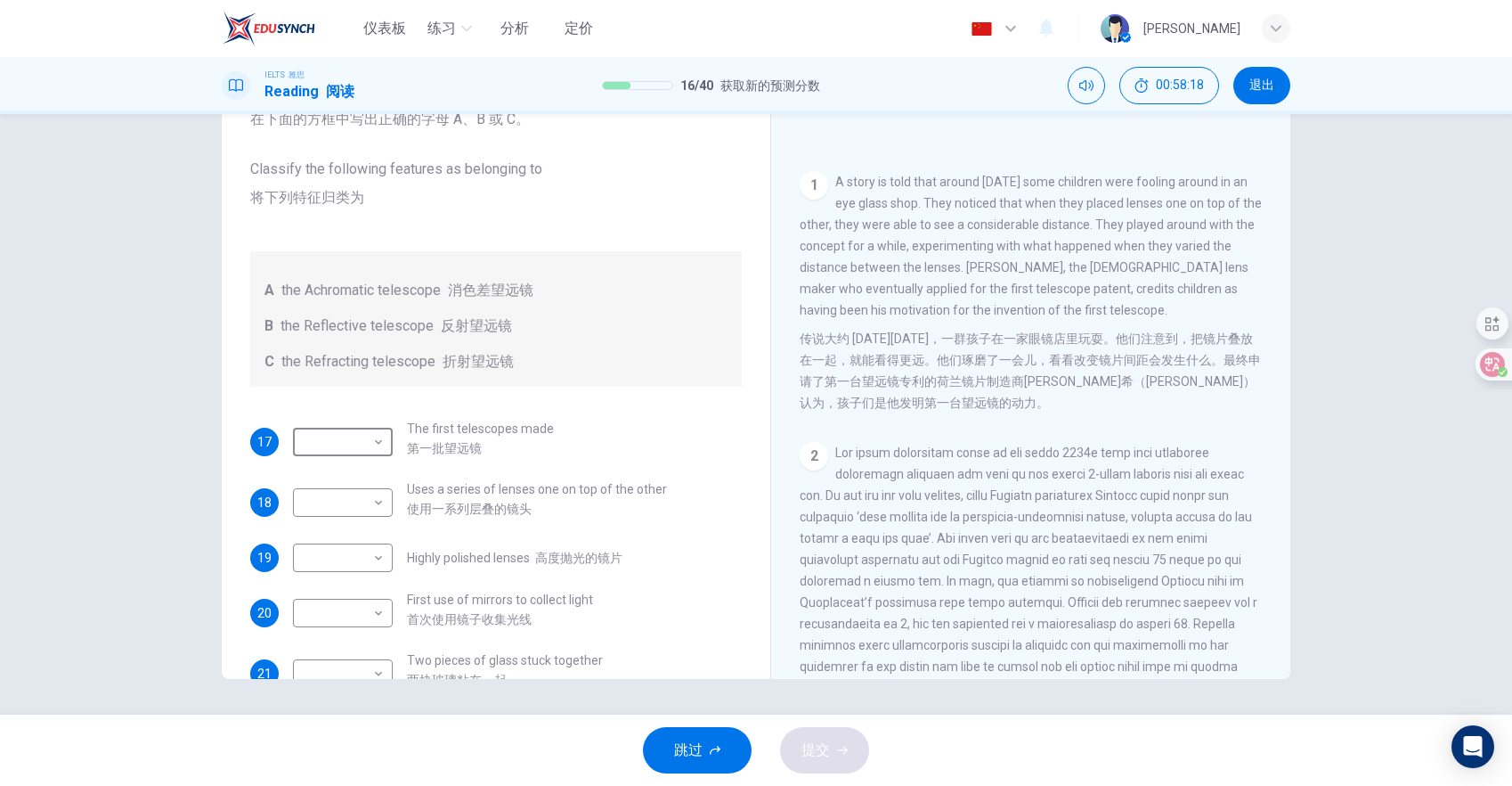
scroll to position [344, 0]
click at [367, 442] on body "仪表板 练习 分析 定价 中文 zh ​ Obsidian [PERSON_NAME] 雅思 Reading 阅读 16 / 40 获取新的预测分数 00:5…" at bounding box center [756, 393] width 1512 height 786
click at [375, 517] on li "C" at bounding box center [343, 527] width 100 height 29
type input "C"
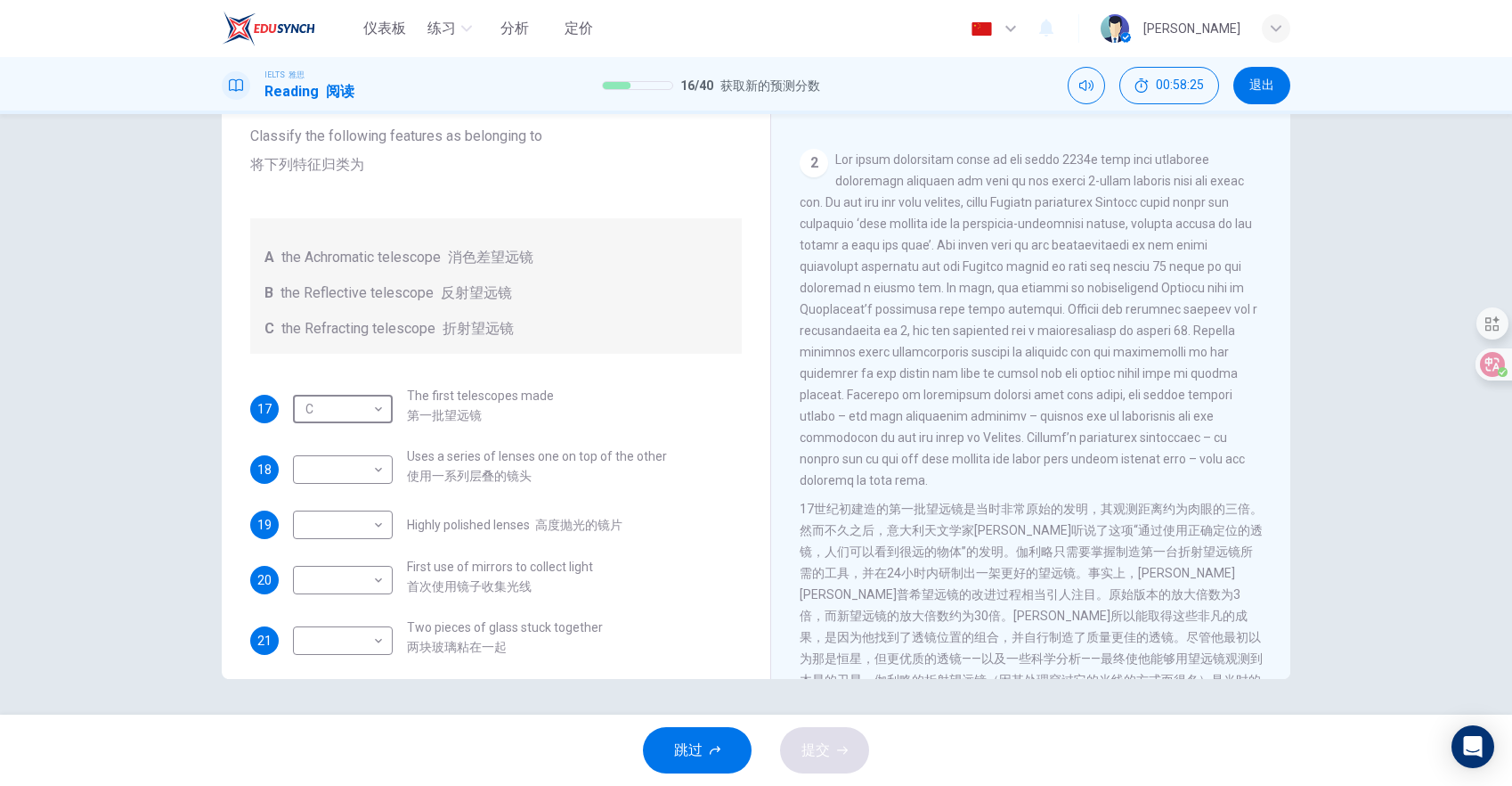
scroll to position [113, 0]
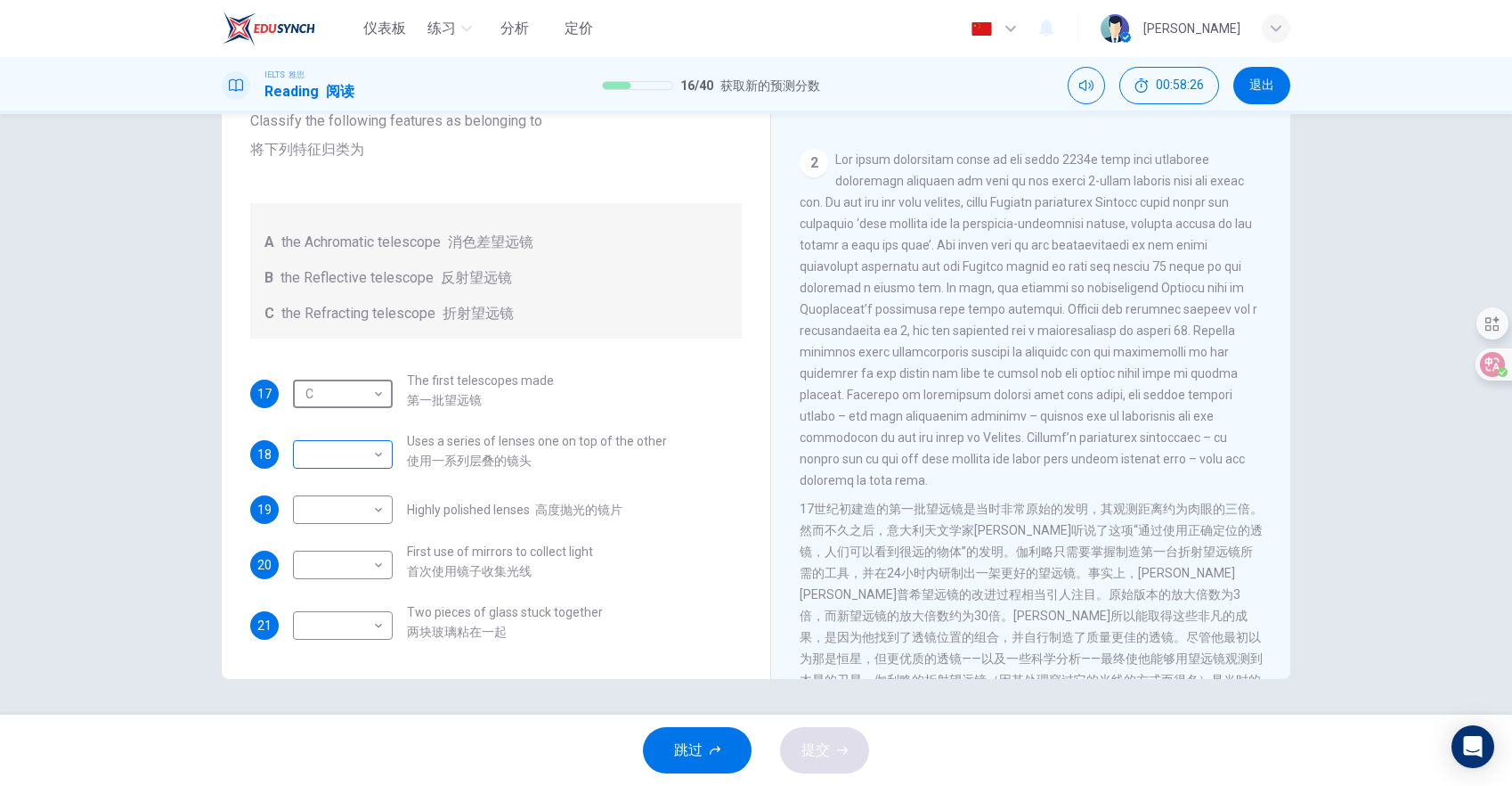
click at [354, 446] on body "仪表板 练习 分析 定价 中文 zh ​ Obsidian [PERSON_NAME] 雅思 Reading 阅读 16 / 40 获取新的预测分数 00:5…" at bounding box center [756, 393] width 1512 height 786
click at [358, 449] on div at bounding box center [756, 393] width 1512 height 786
click at [358, 449] on body "仪表板 练习 分析 定价 中文 zh ​ Obsidian [PERSON_NAME] 雅思 Reading 阅读 16 / 40 获取新的预测分数 00:5…" at bounding box center [756, 393] width 1512 height 786
click at [358, 449] on div at bounding box center [756, 393] width 1512 height 786
click at [358, 449] on body "仪表板 练习 分析 定价 中文 zh ​ Obsidian [PERSON_NAME] 雅思 Reading 阅读 16 / 40 获取新的预测分数 00:5…" at bounding box center [756, 393] width 1512 height 786
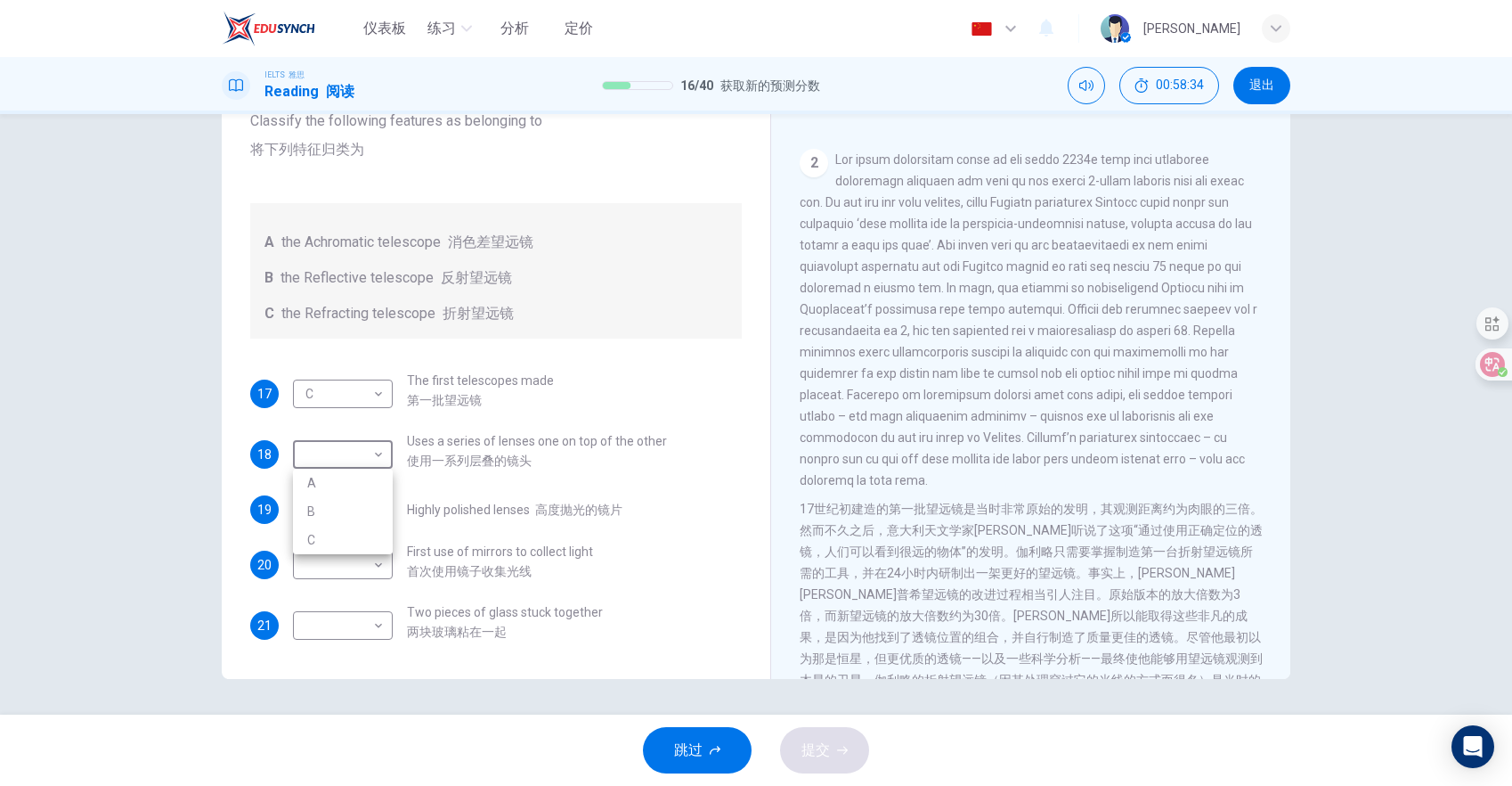
click at [322, 533] on li "C" at bounding box center [343, 539] width 100 height 29
type input "C"
click at [368, 519] on body "仪表板 练习 分析 定价 中文 zh ​ Obsidian [PERSON_NAME] 雅思 Reading 阅读 16 / 40 获取新的预测分数 00:5…" at bounding box center [756, 393] width 1512 height 786
click at [353, 548] on li "A" at bounding box center [343, 538] width 100 height 29
type input "A"
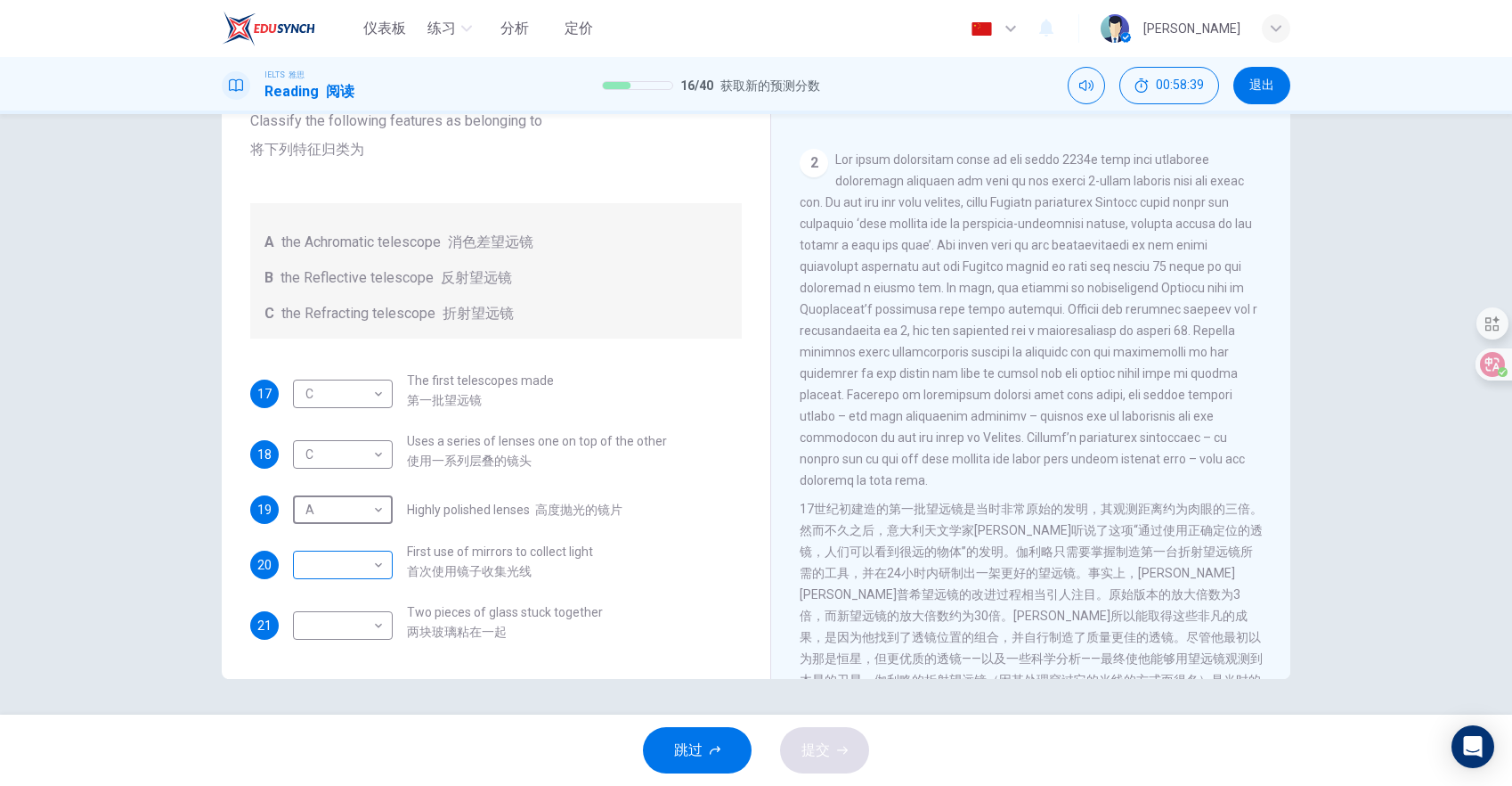
click at [372, 561] on body "仪表板 练习 分析 定价 中文 zh ​ Obsidian [PERSON_NAME] 雅思 Reading 阅读 16 / 40 获取新的预测分数 00:5…" at bounding box center [756, 393] width 1512 height 786
click at [340, 617] on li "B" at bounding box center [343, 622] width 100 height 29
type input "B"
click at [340, 633] on body "仪表板 练习 分析 定价 中文 zh ​ Obsidian [PERSON_NAME] 雅思 Reading 阅读 16 / 40 获取新的预测分数 00:5…" at bounding box center [756, 393] width 1512 height 786
click at [355, 648] on li "A" at bounding box center [343, 653] width 100 height 29
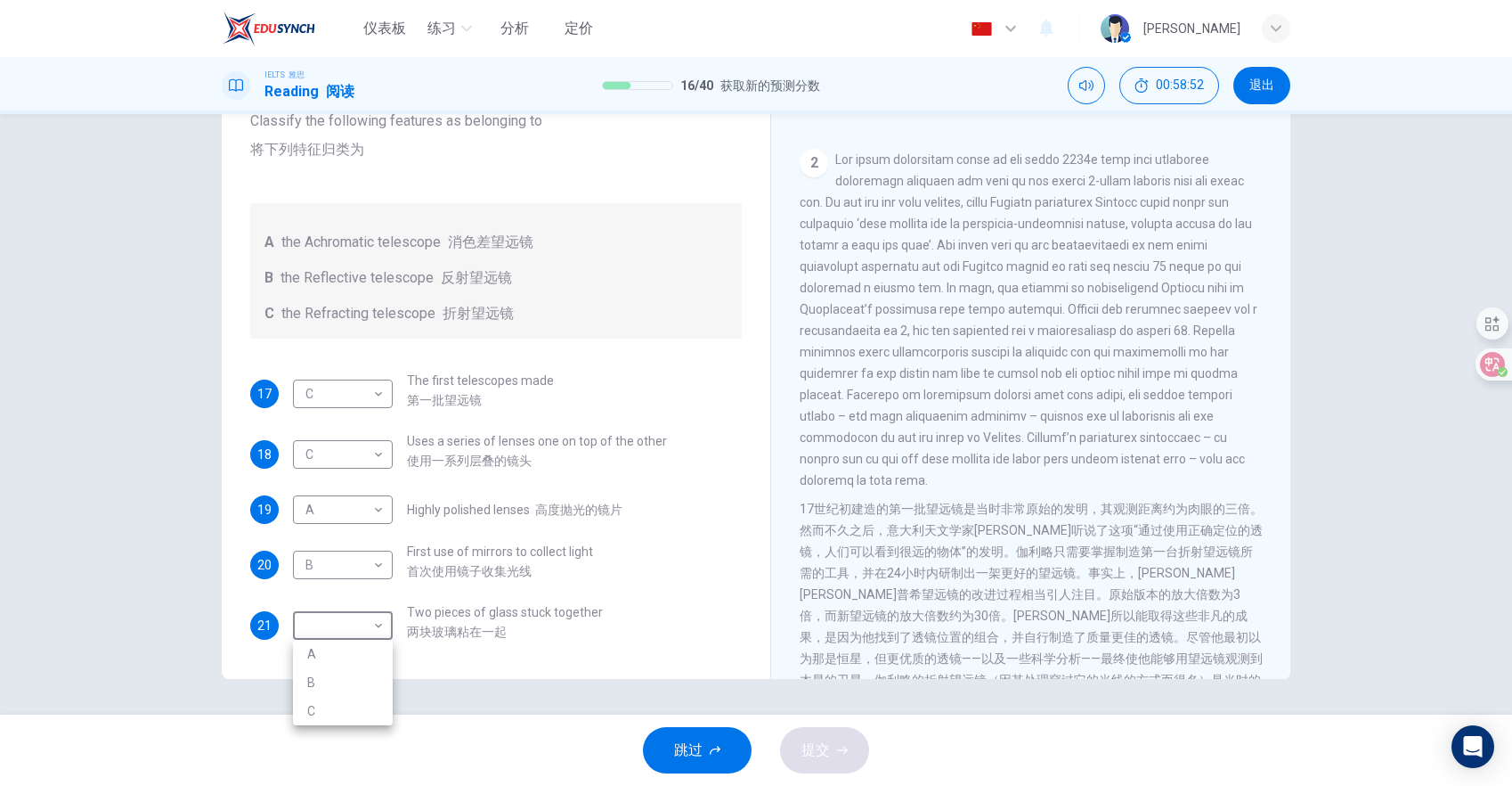
type input "A"
click at [808, 740] on span "提交" at bounding box center [815, 750] width 29 height 25
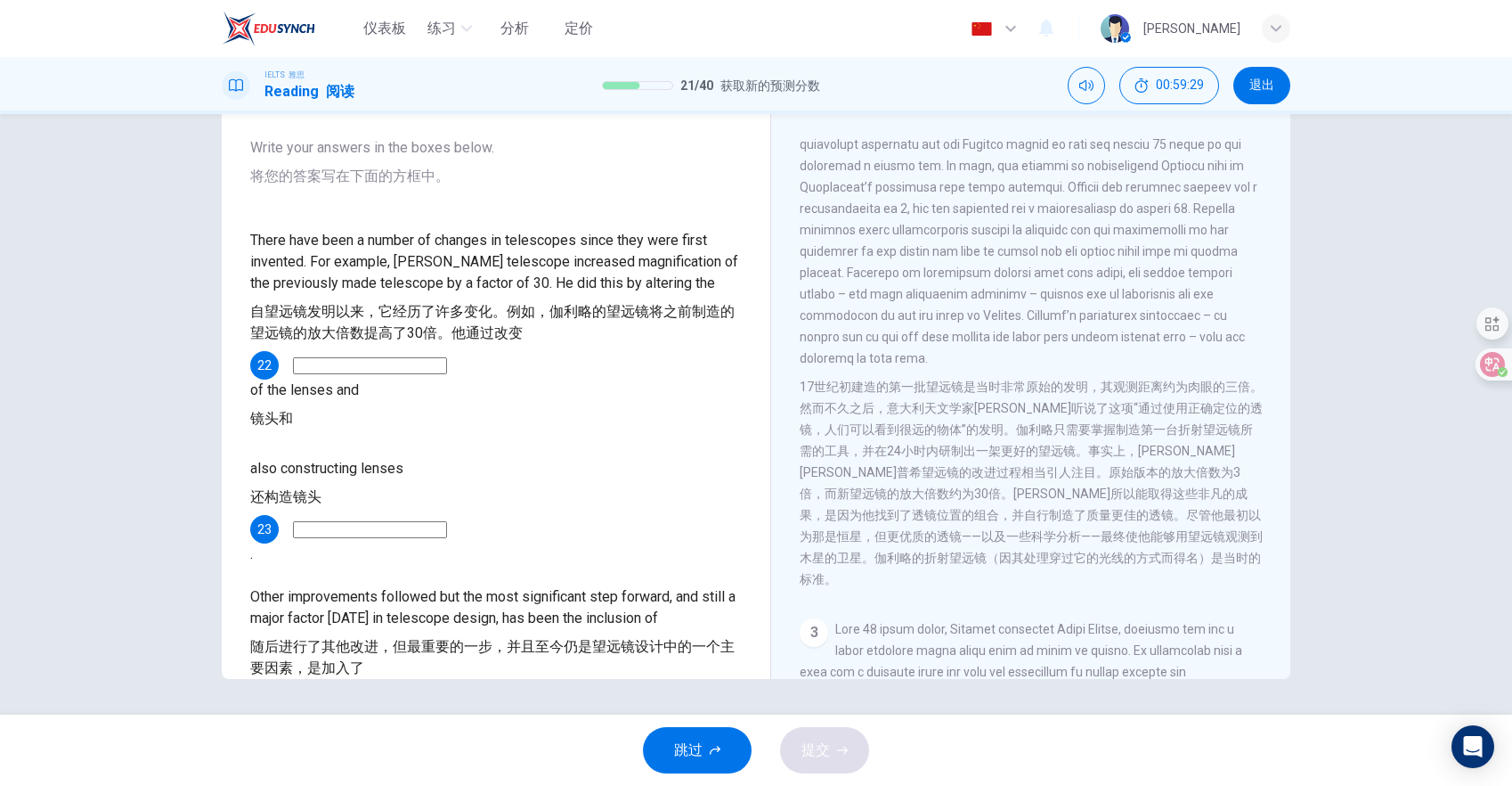
scroll to position [763, 0]
click at [721, 245] on div "There have been a number of changes in telescopes since they were first invente…" at bounding box center [496, 333] width 492 height 207
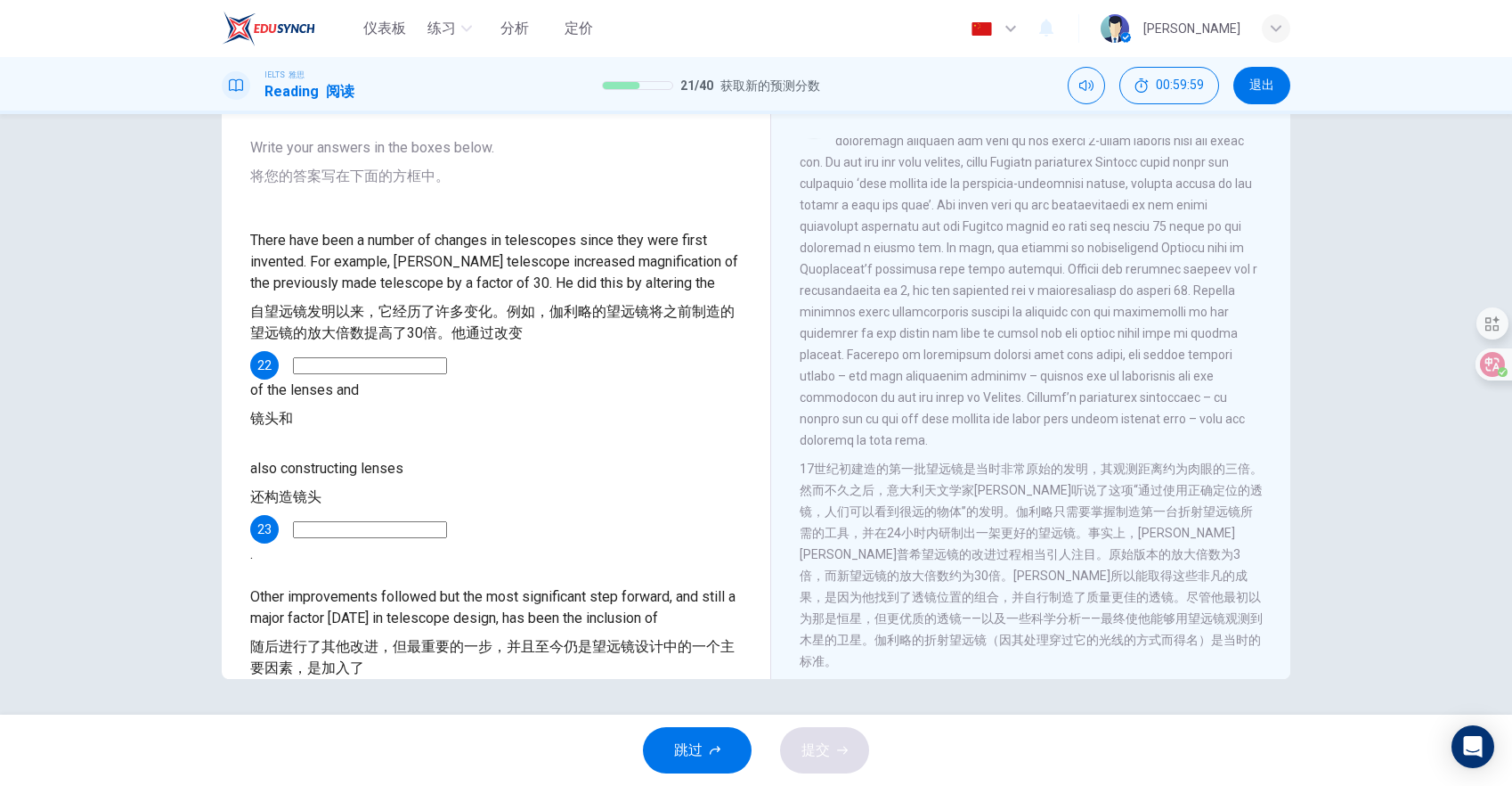
scroll to position [663, 0]
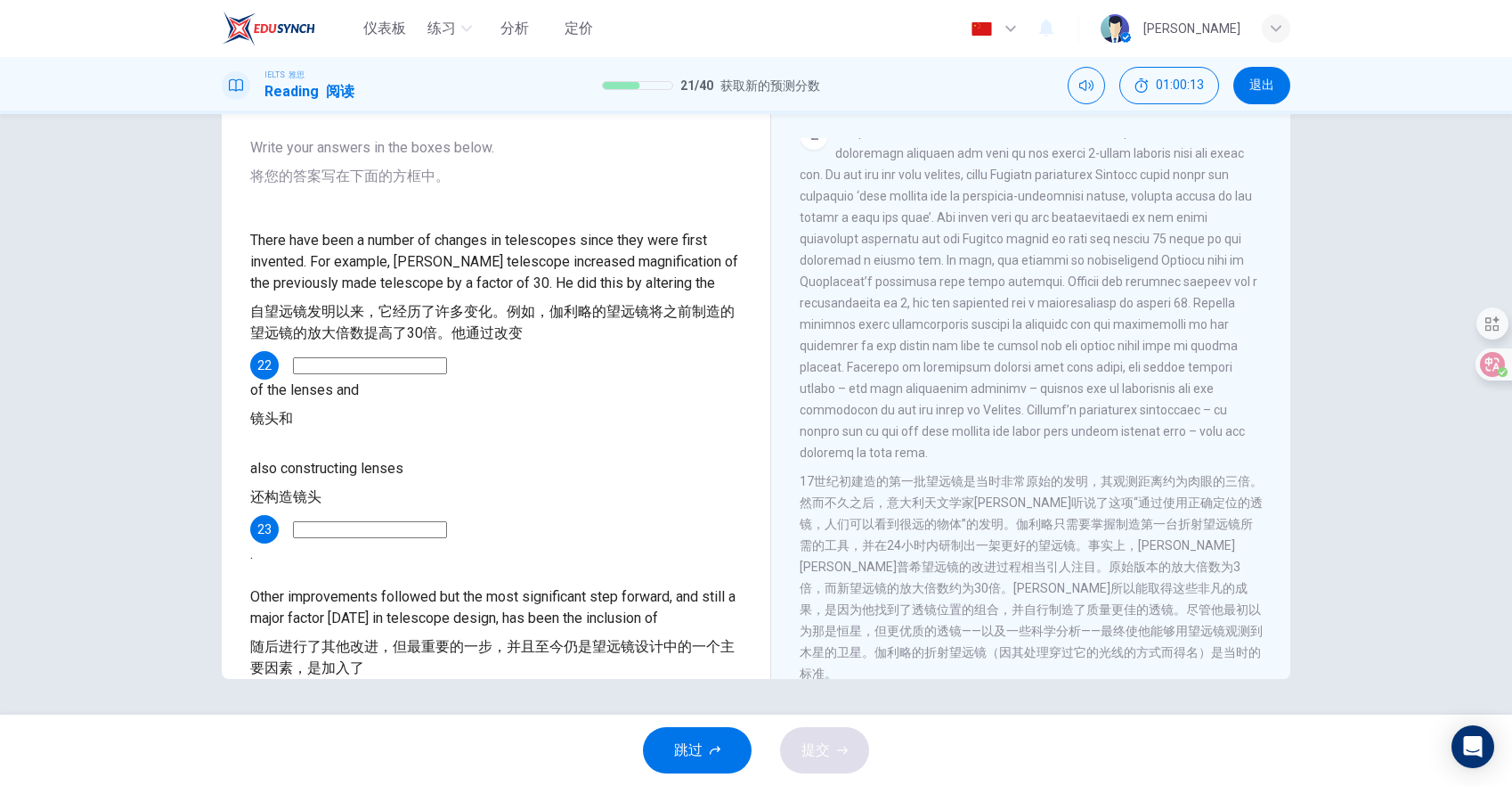
click at [403, 365] on input at bounding box center [370, 366] width 154 height 17
type input "magnification"
click at [424, 522] on input at bounding box center [370, 530] width 154 height 17
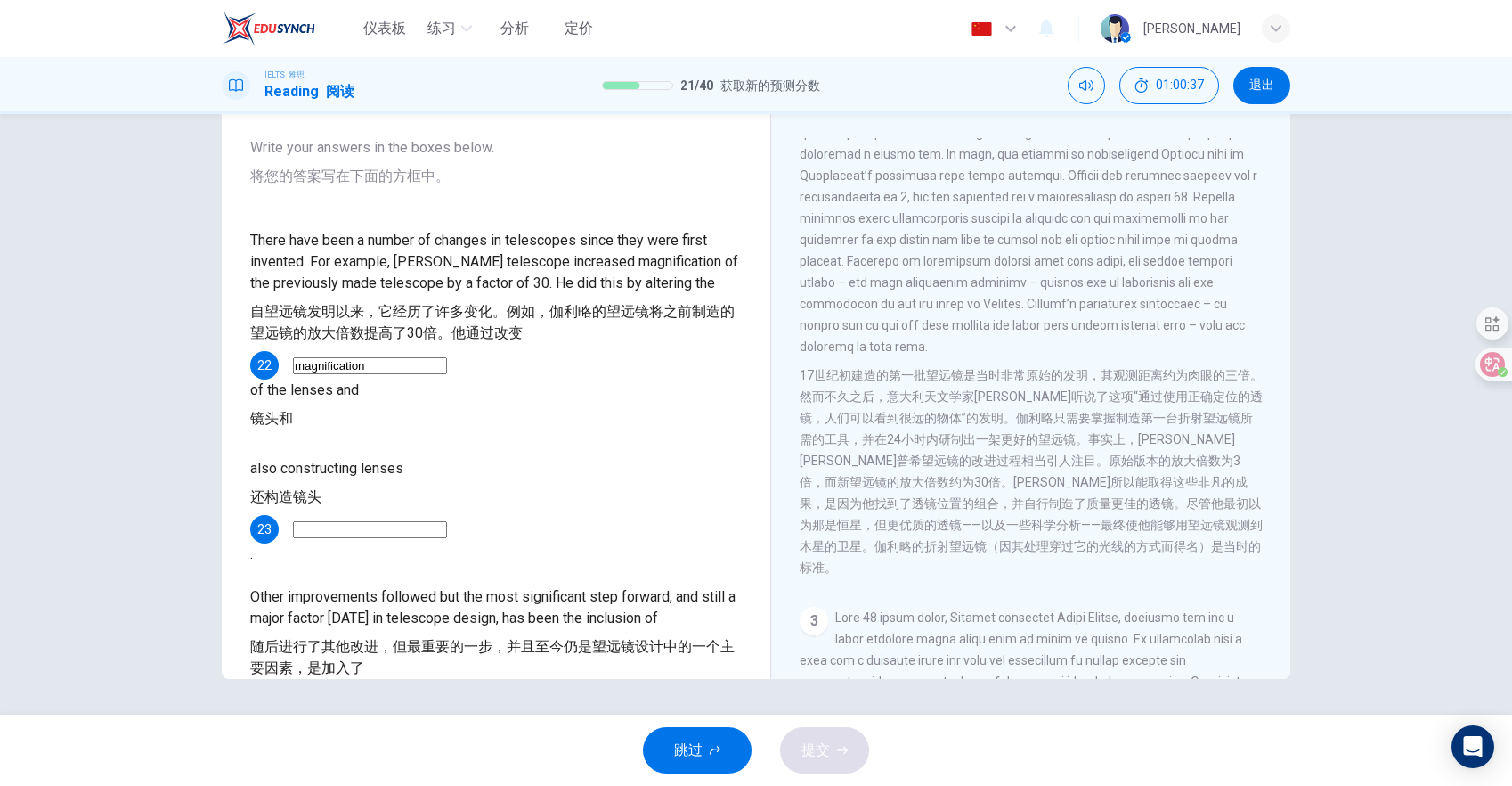
scroll to position [768, 0]
type input "u"
type input "quality"
click at [405, 692] on input at bounding box center [370, 701] width 154 height 17
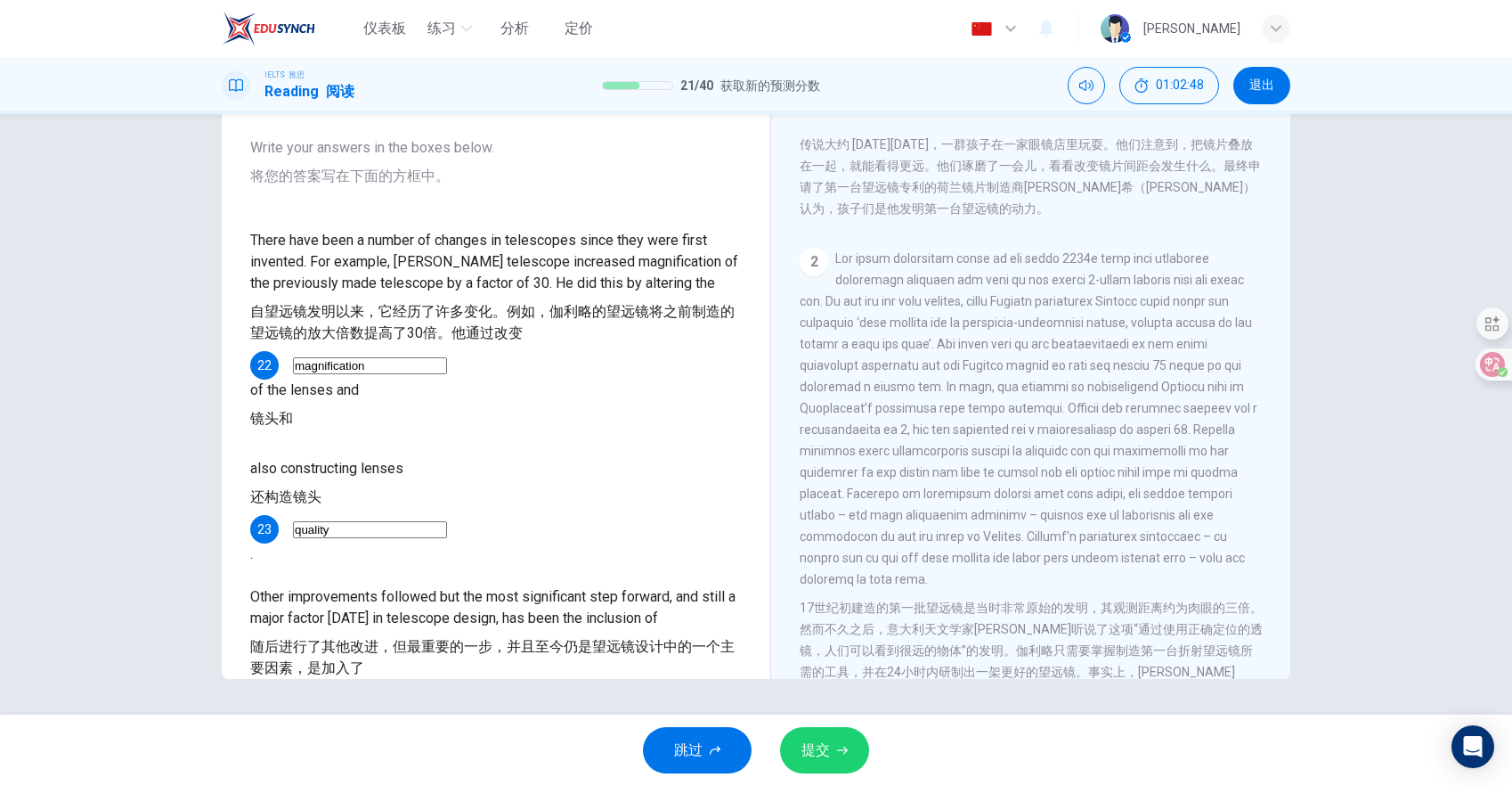
scroll to position [526, 0]
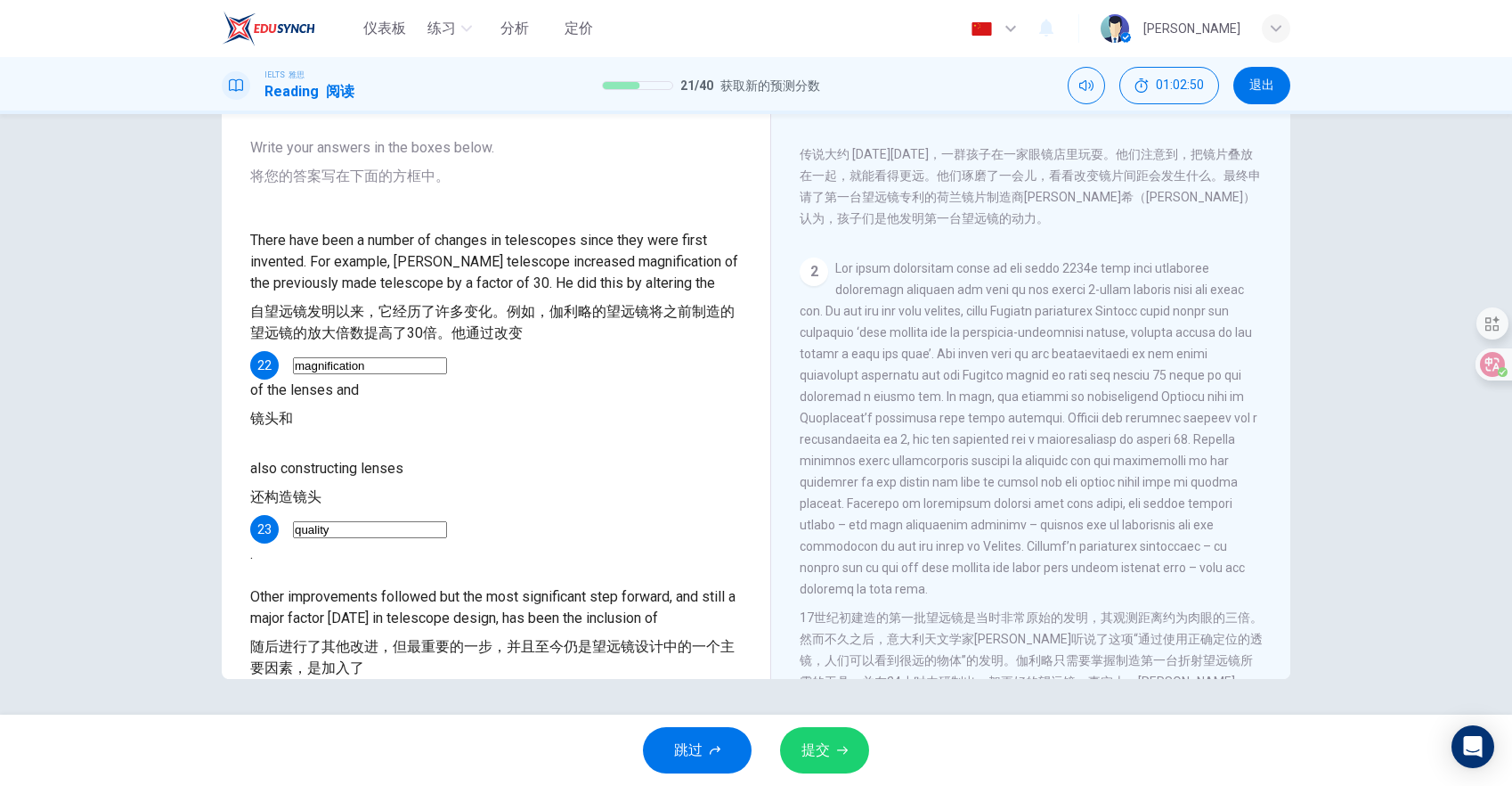
click at [361, 692] on input "some" at bounding box center [370, 701] width 154 height 17
type input "s"
